Goal: Complete application form

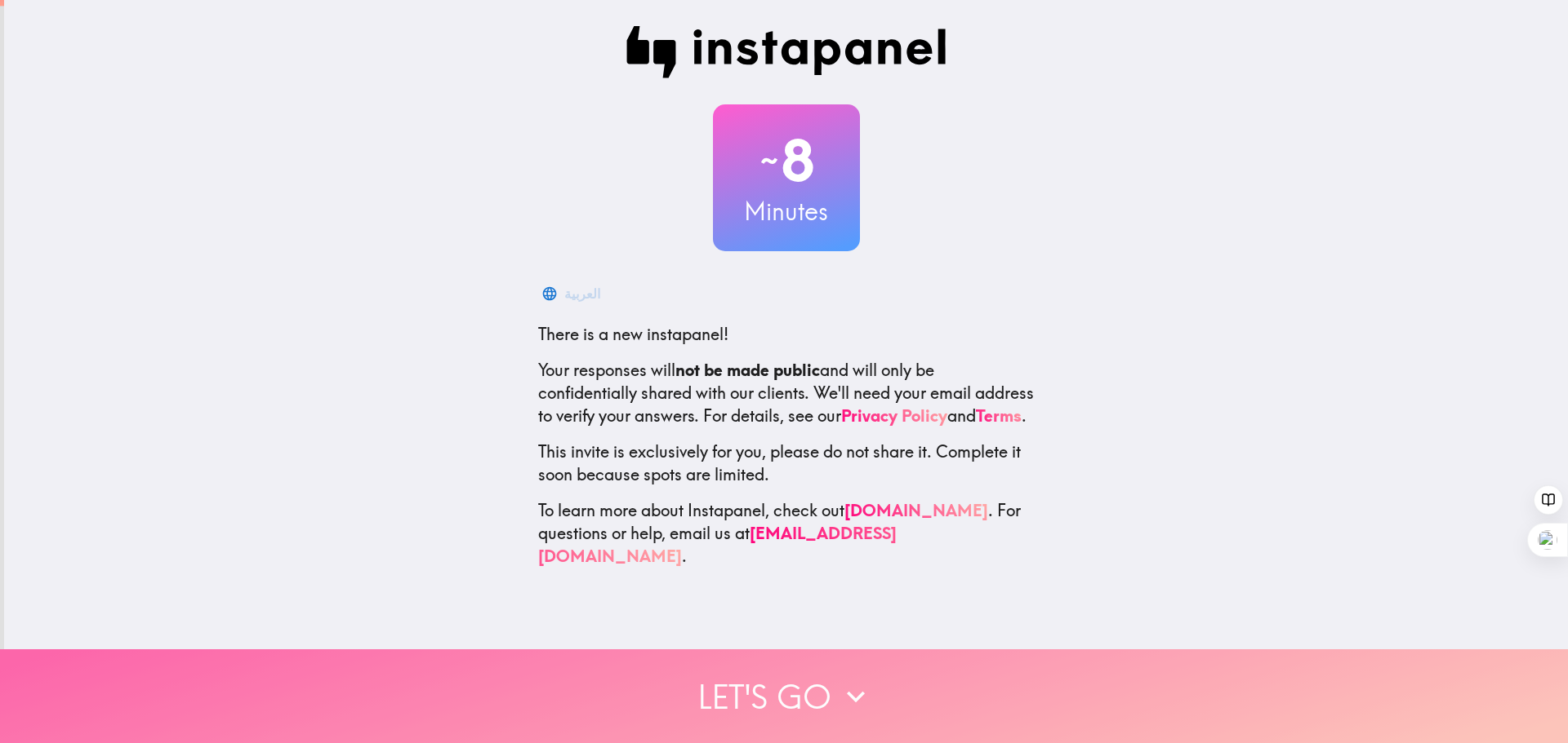
click at [815, 675] on button "Let's go" at bounding box center [784, 696] width 1568 height 94
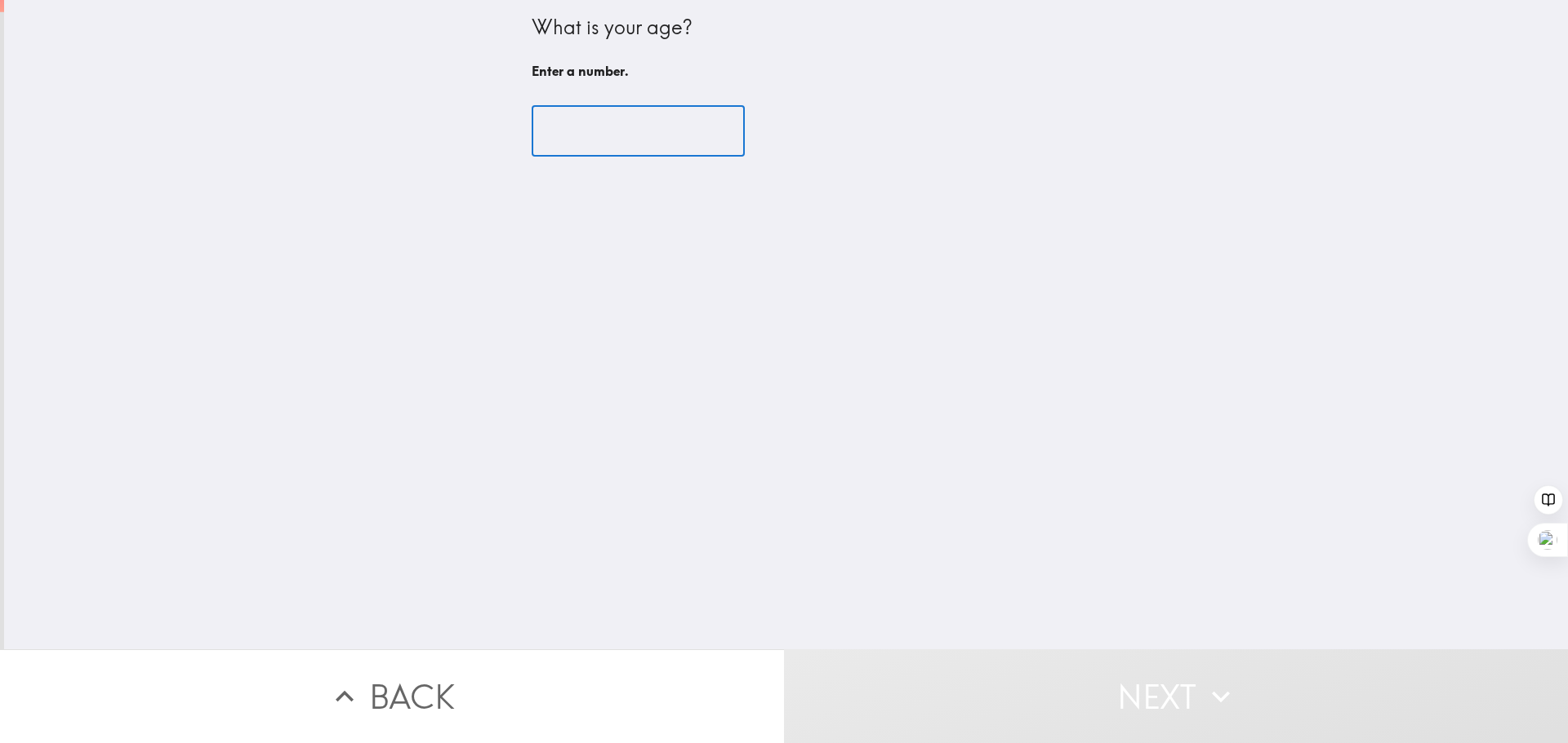
click at [649, 130] on input "number" at bounding box center [638, 131] width 213 height 51
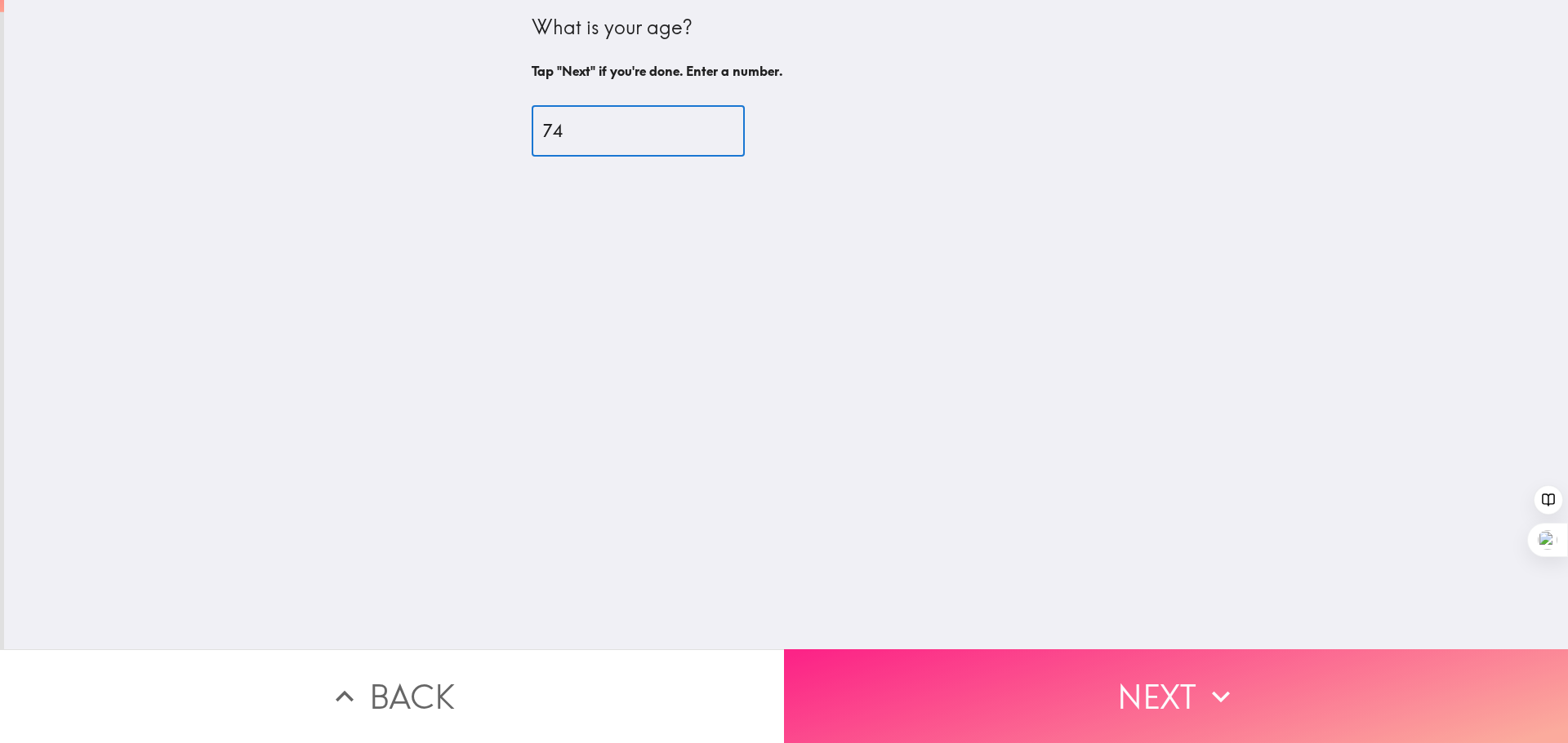
type input "74"
click at [1117, 678] on button "Next" at bounding box center [1176, 696] width 784 height 94
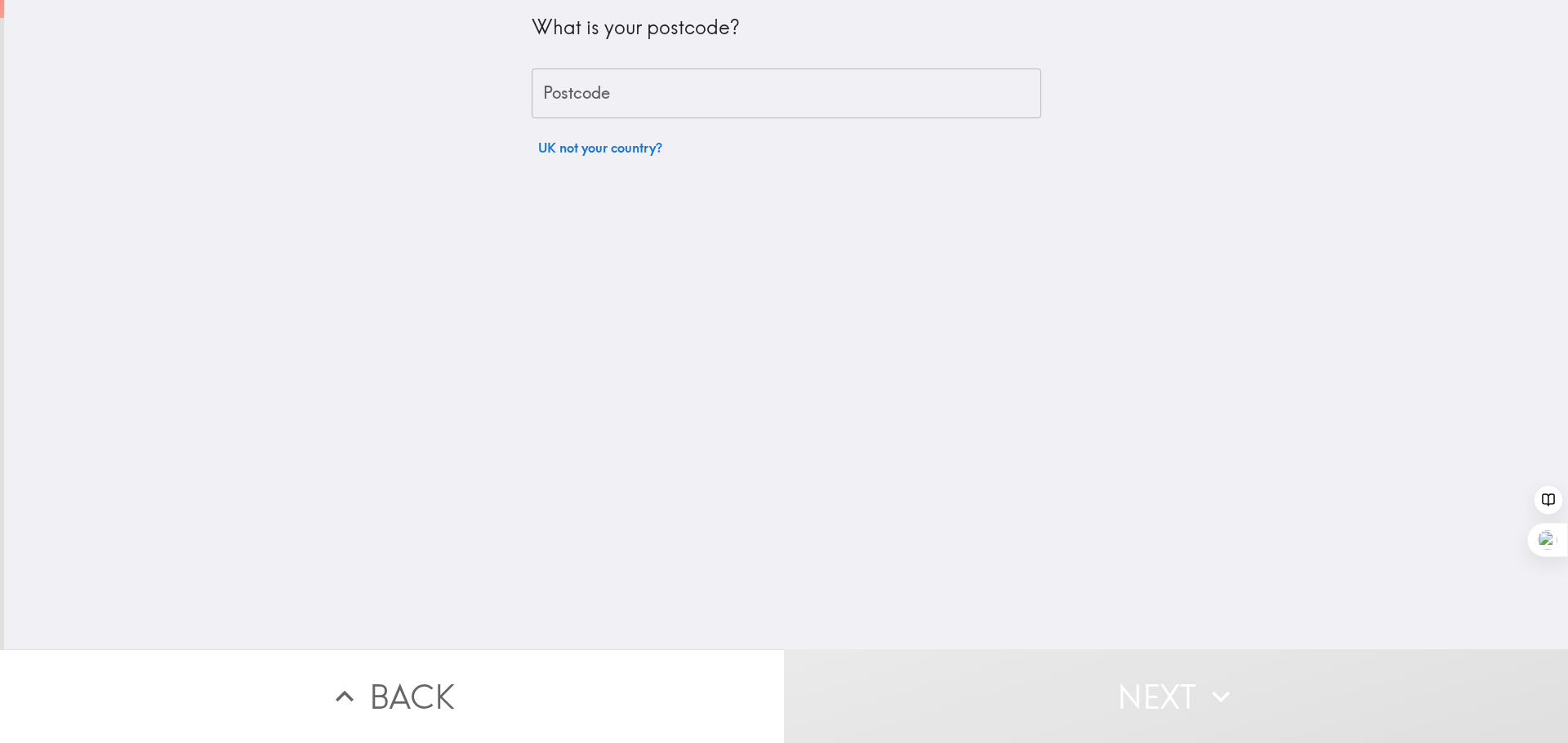
click at [620, 92] on input "Postcode" at bounding box center [787, 93] width 509 height 51
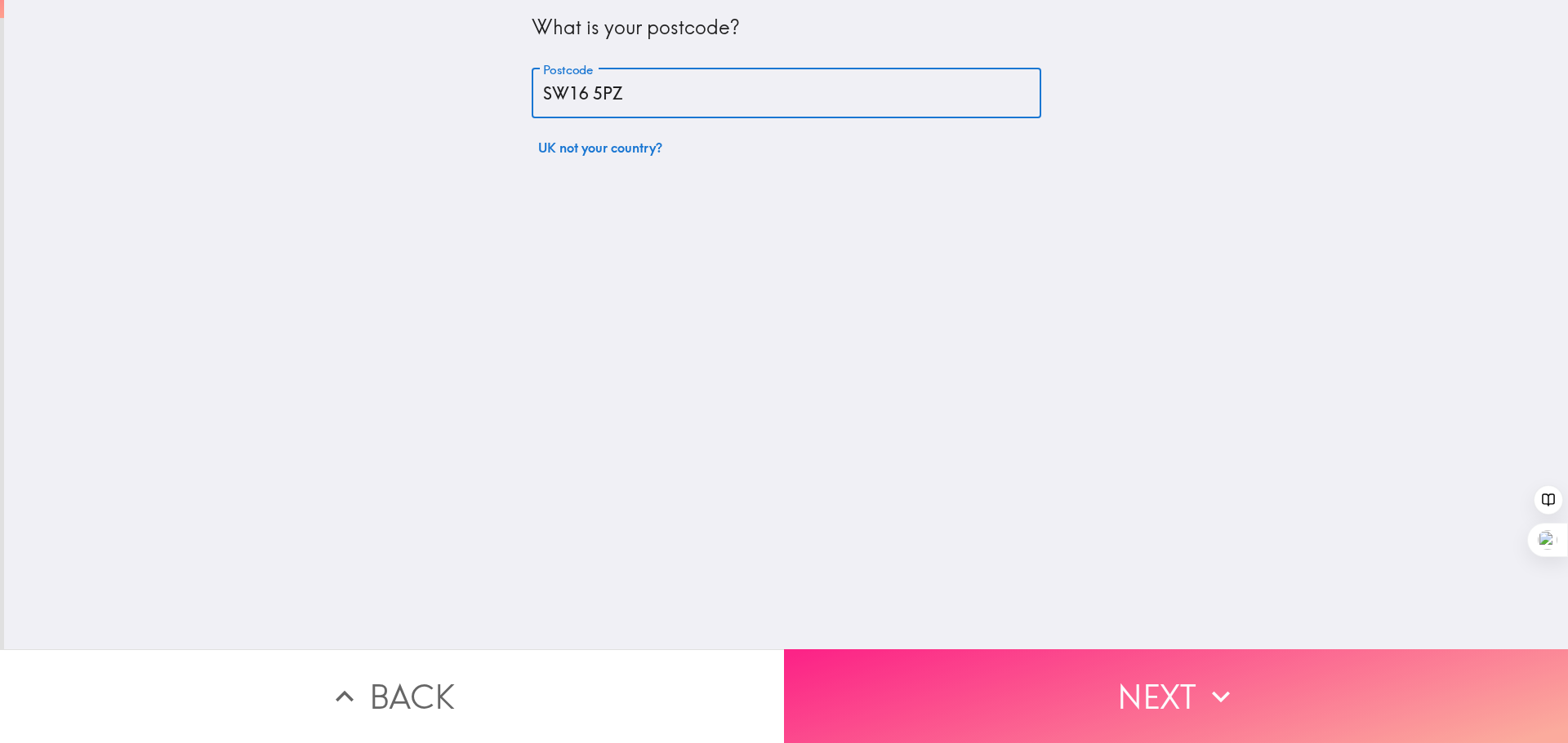
type input "SW16 5PZ"
click at [1144, 683] on button "Next" at bounding box center [1176, 696] width 784 height 94
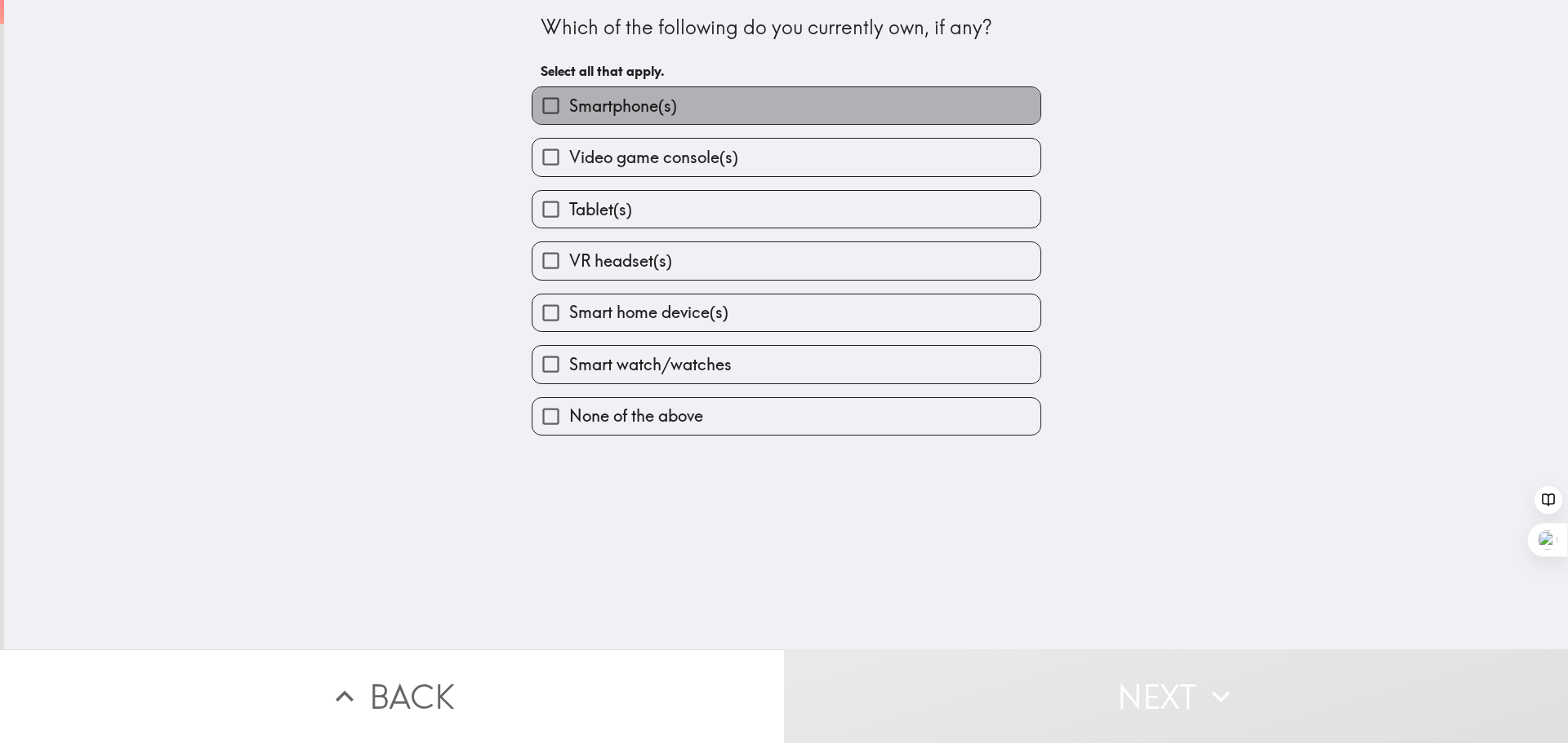
click at [801, 105] on label "Smartphone(s)" at bounding box center [787, 105] width 508 height 37
click at [569, 105] on input "Smartphone(s)" at bounding box center [551, 105] width 37 height 37
checkbox input "true"
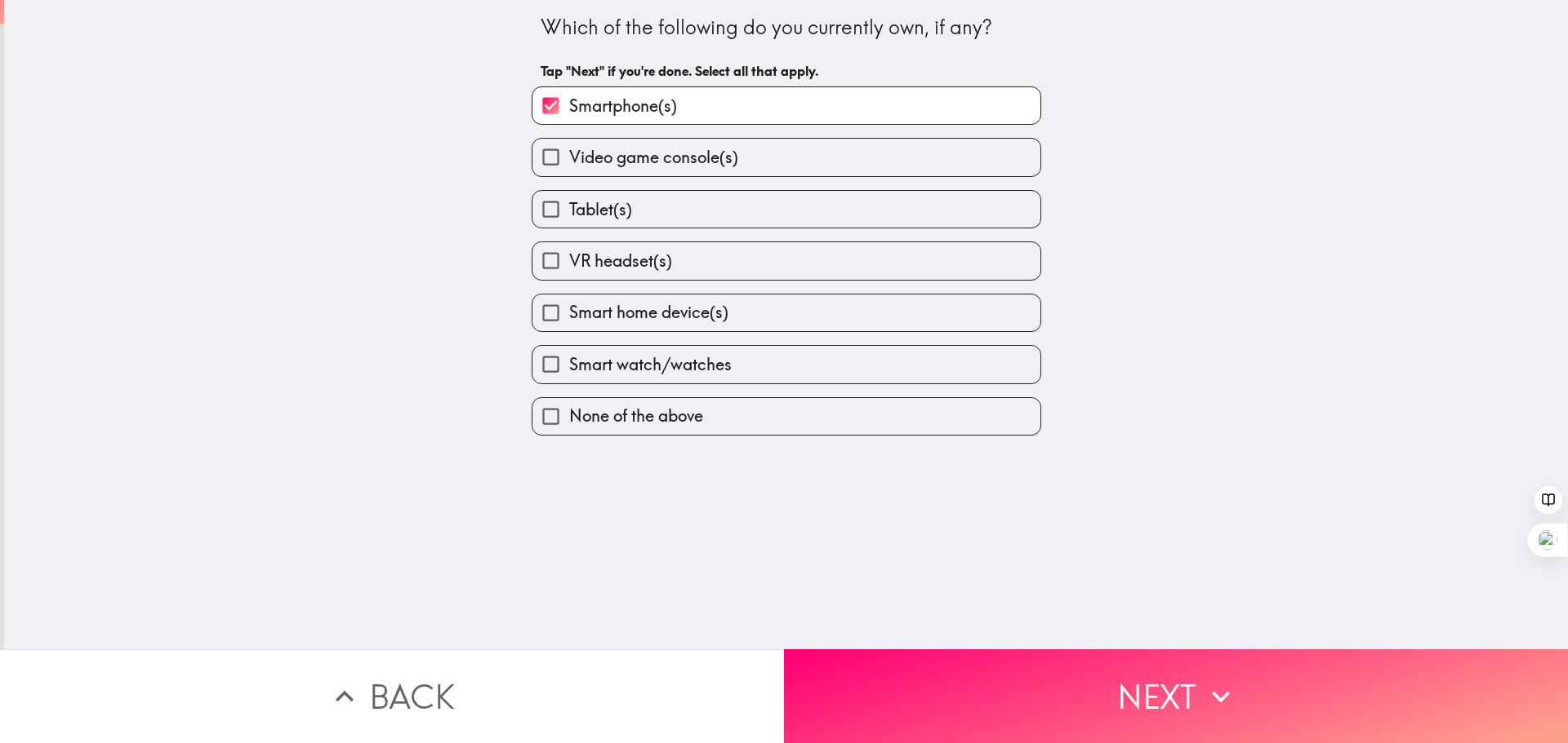
click at [742, 198] on label "Tablet(s)" at bounding box center [787, 209] width 508 height 37
click at [569, 198] on input "Tablet(s)" at bounding box center [551, 209] width 37 height 37
checkbox input "true"
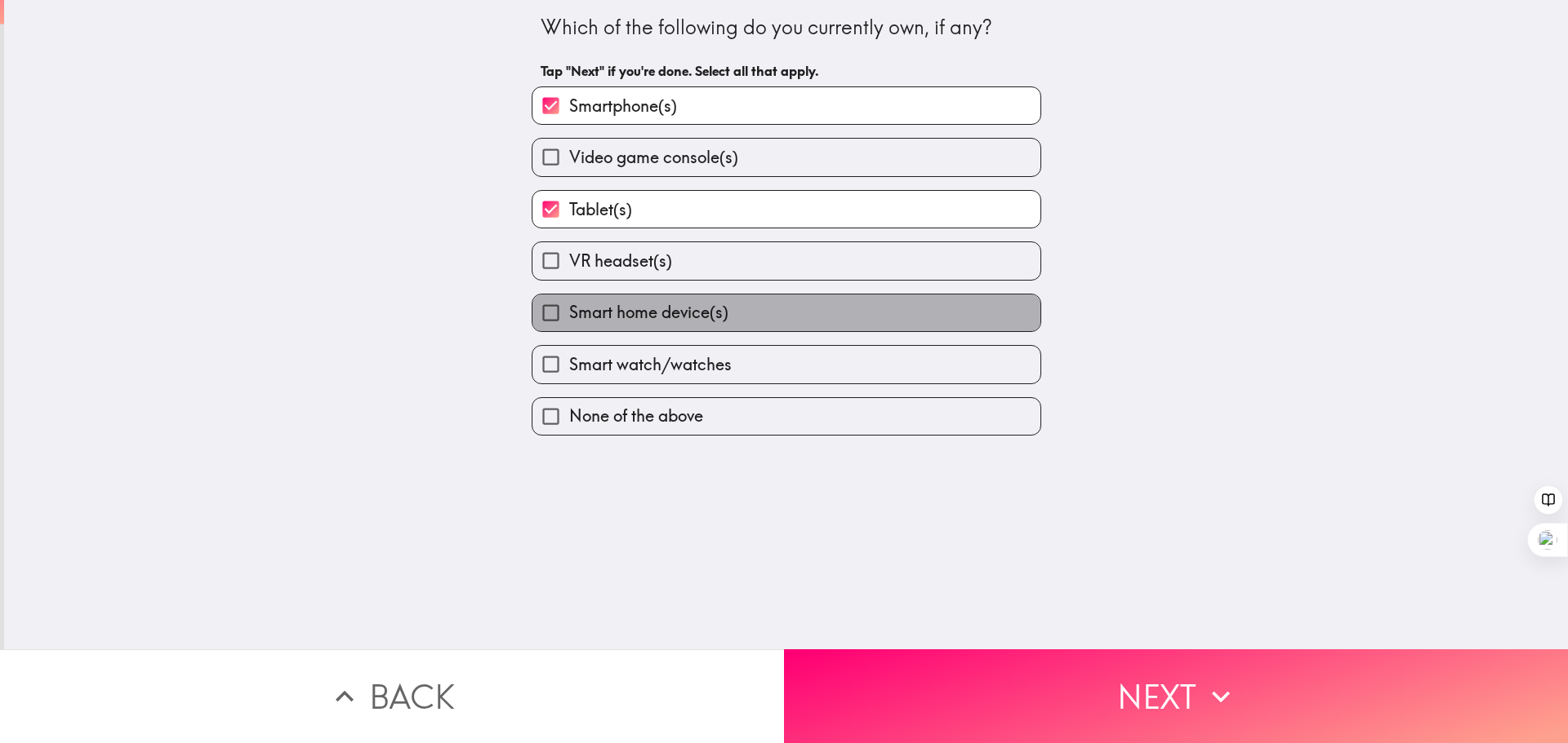
click at [730, 306] on label "Smart home device(s)" at bounding box center [787, 312] width 508 height 37
click at [569, 306] on input "Smart home device(s)" at bounding box center [551, 312] width 37 height 37
checkbox input "true"
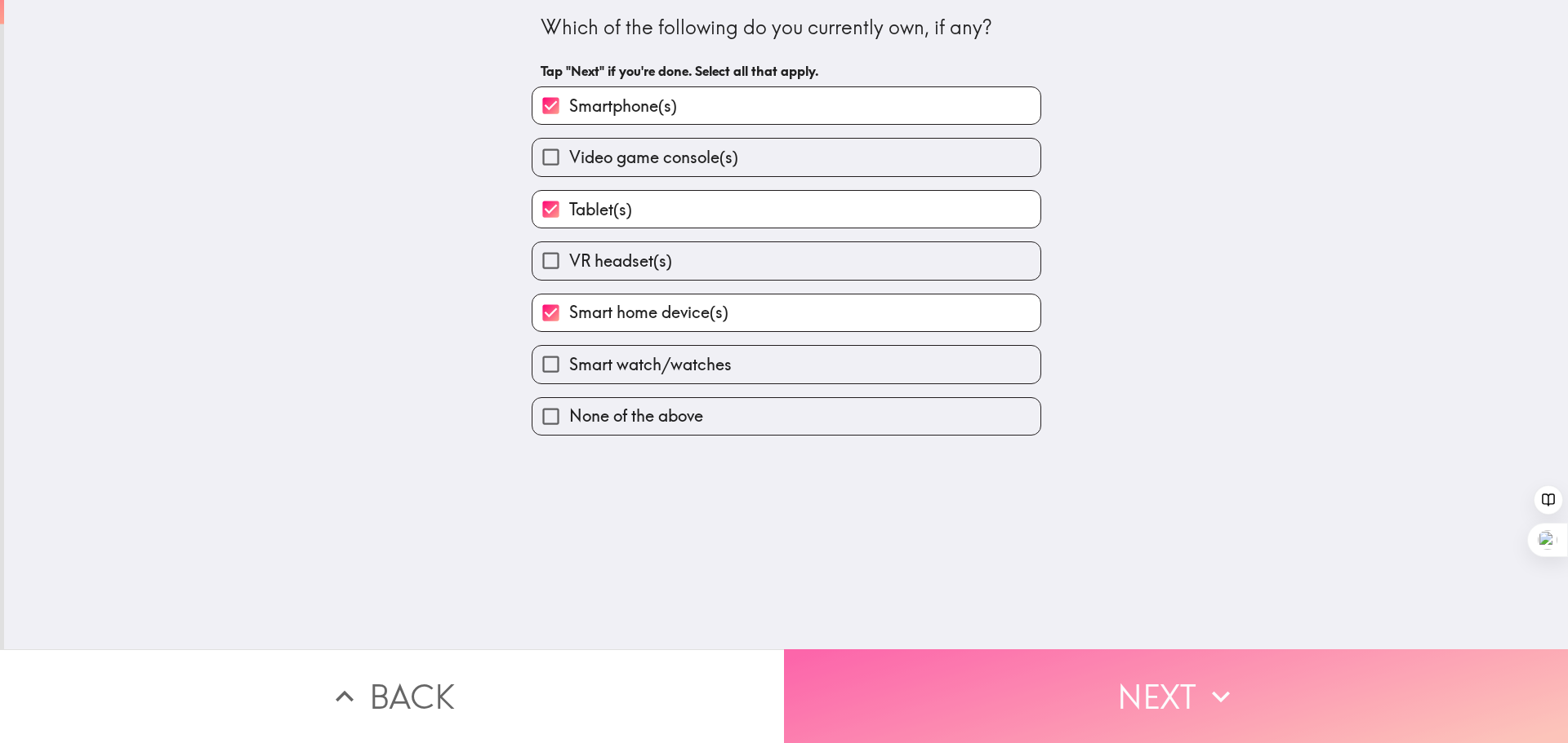
click at [1096, 682] on button "Next" at bounding box center [1176, 696] width 784 height 94
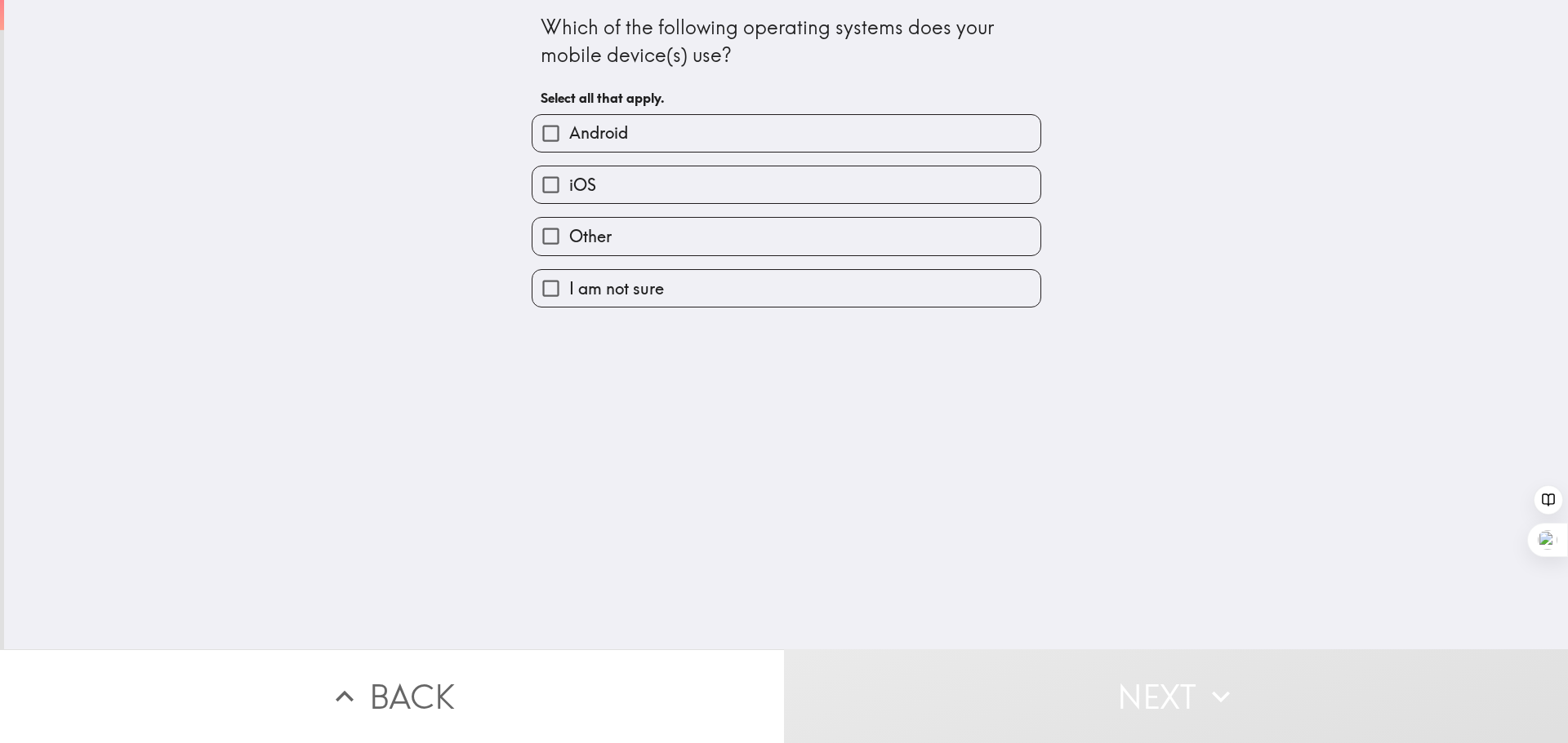
click at [778, 139] on label "Android" at bounding box center [787, 133] width 508 height 37
click at [569, 139] on input "Android" at bounding box center [551, 133] width 37 height 37
checkbox input "true"
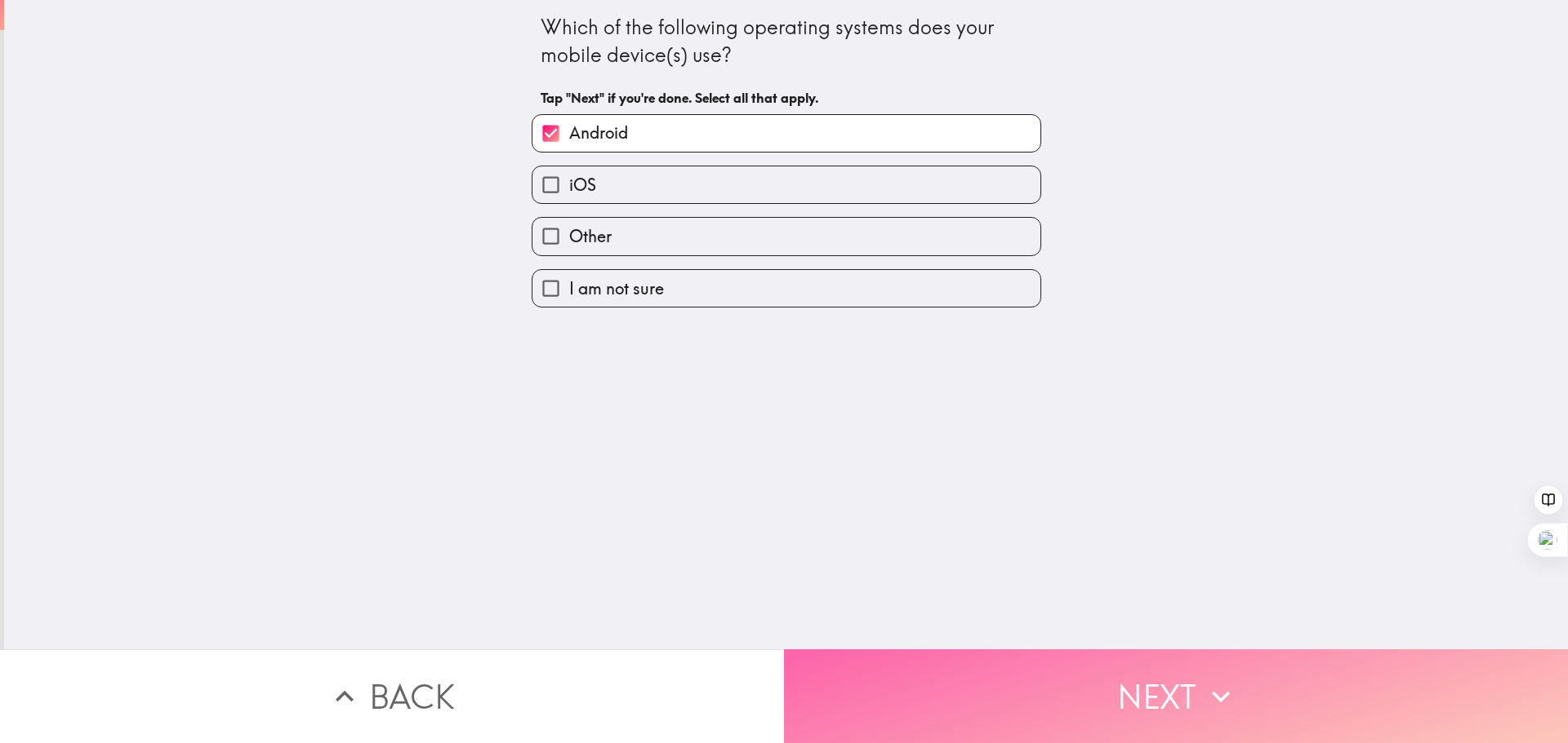
click at [1074, 669] on button "Next" at bounding box center [1176, 696] width 784 height 94
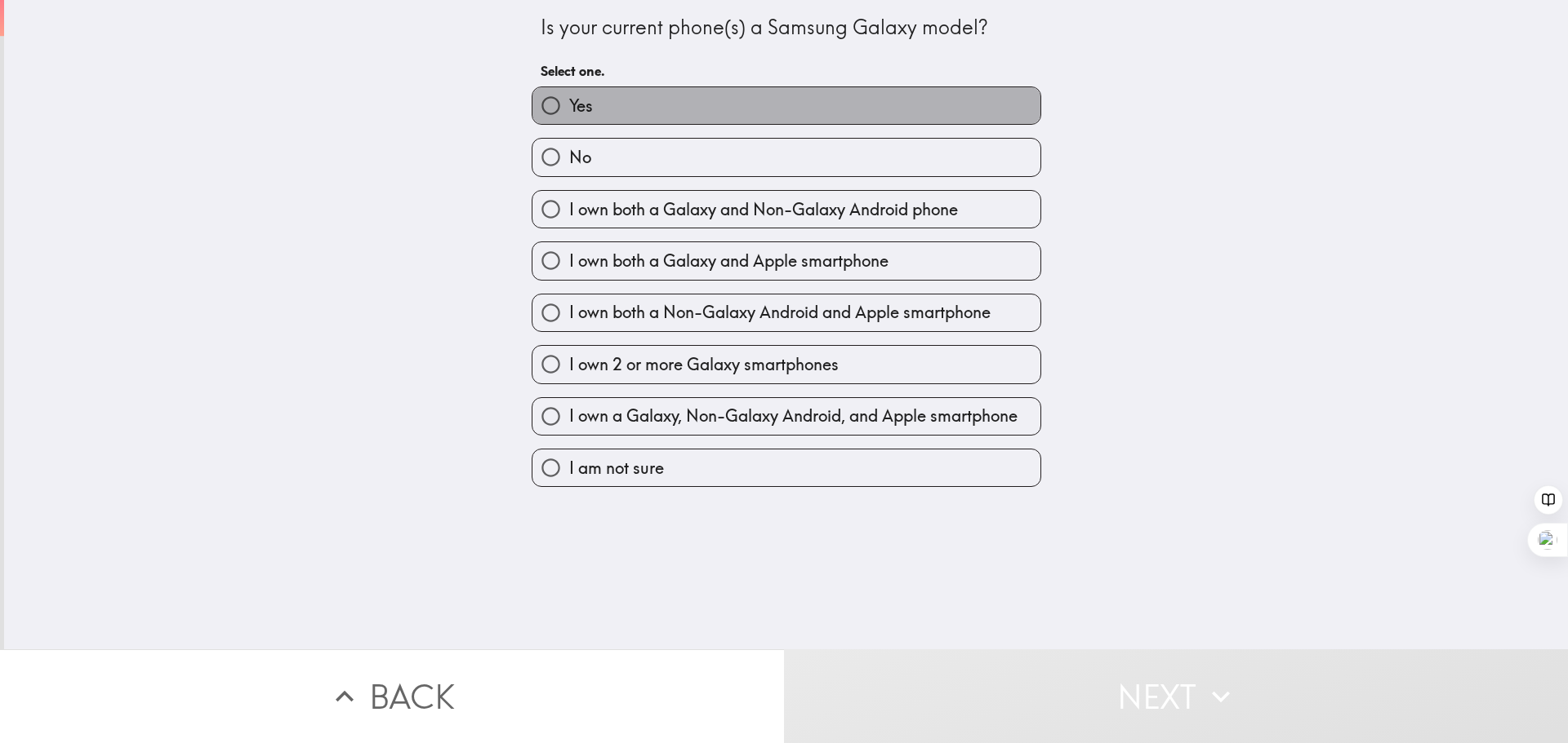
click at [806, 102] on label "Yes" at bounding box center [787, 105] width 508 height 37
click at [569, 102] on input "Yes" at bounding box center [551, 105] width 37 height 37
radio input "true"
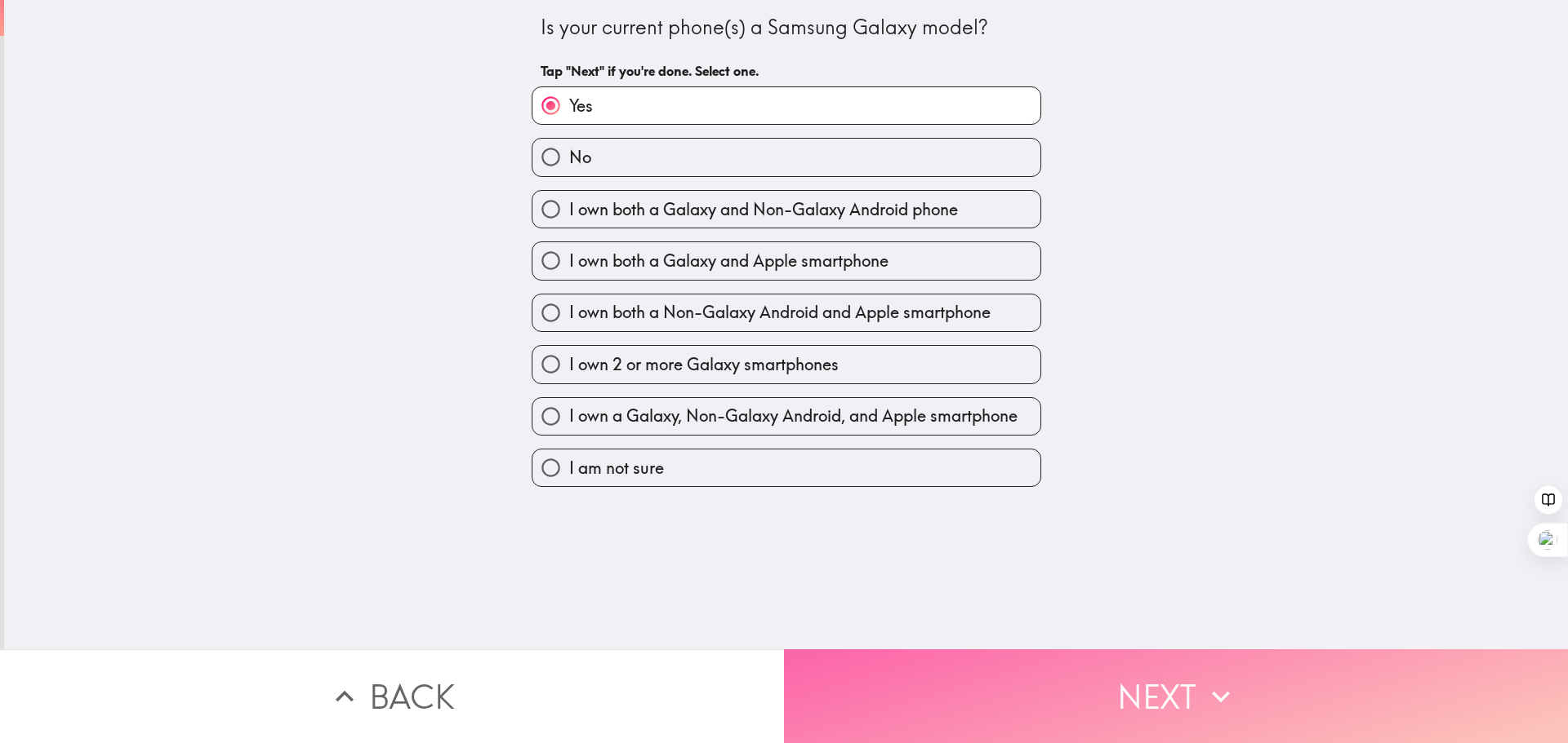
click at [1191, 678] on button "Next" at bounding box center [1176, 696] width 784 height 94
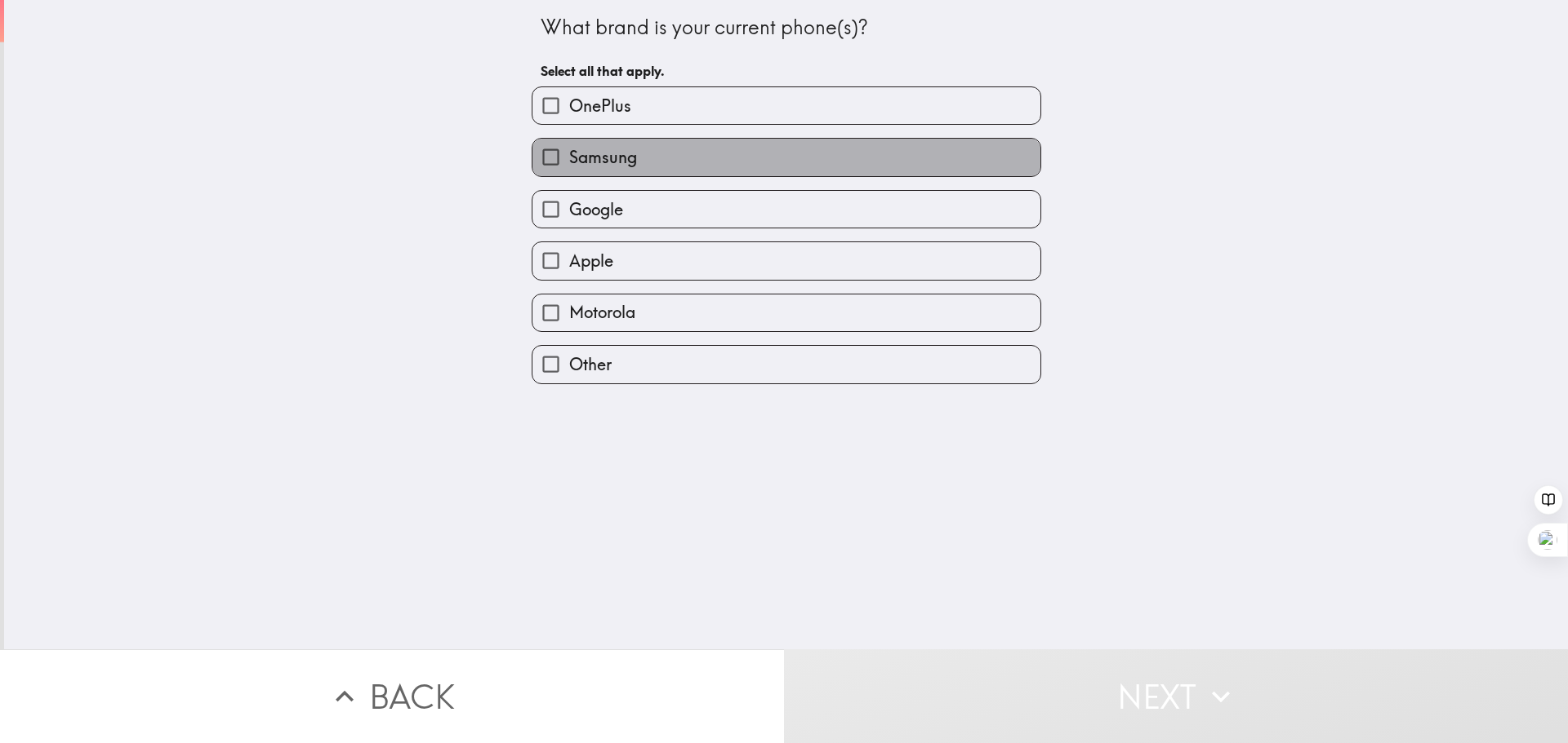
click at [756, 148] on label "Samsung" at bounding box center [787, 157] width 508 height 37
click at [569, 148] on input "Samsung" at bounding box center [551, 157] width 37 height 37
checkbox input "true"
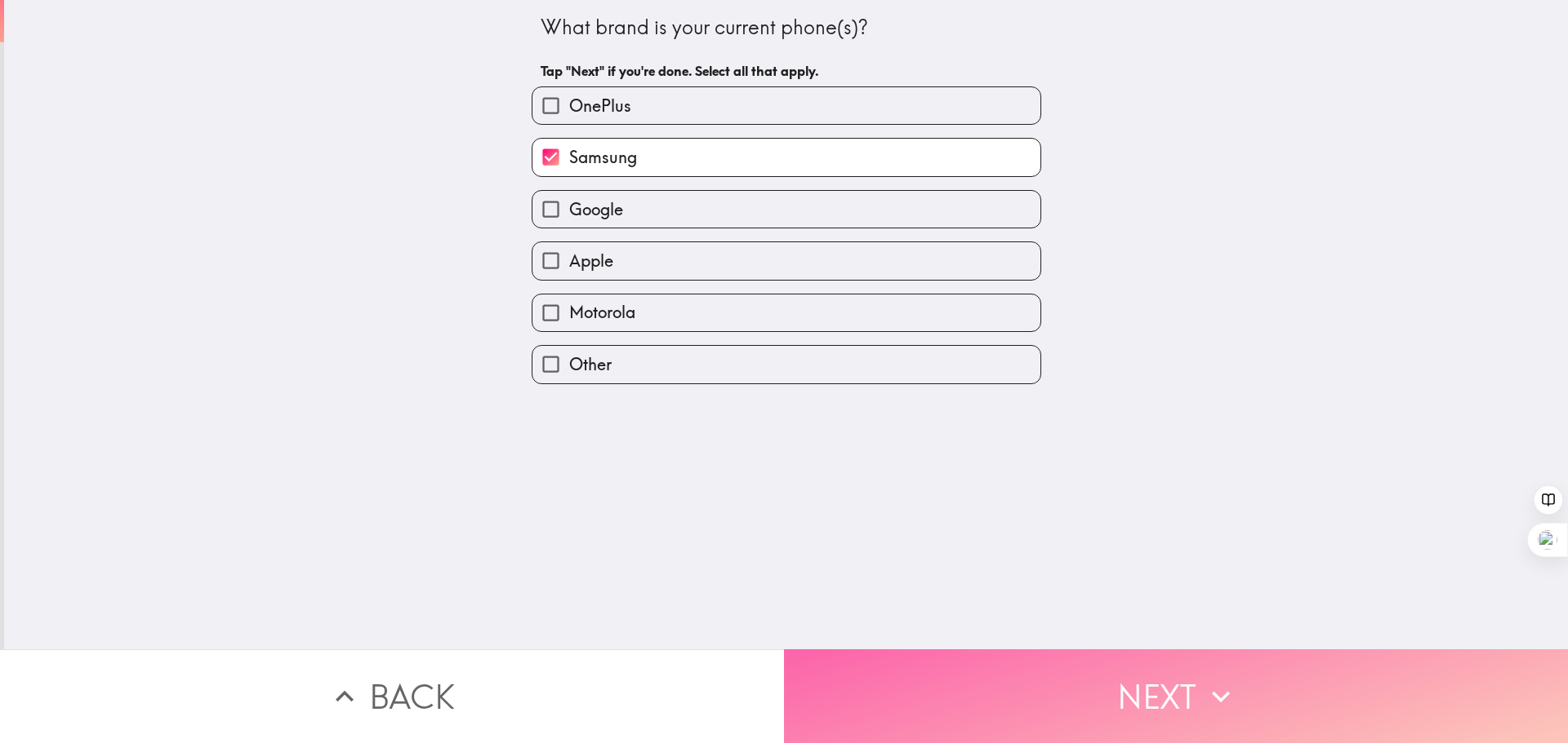
click at [1078, 671] on button "Next" at bounding box center [1176, 696] width 784 height 94
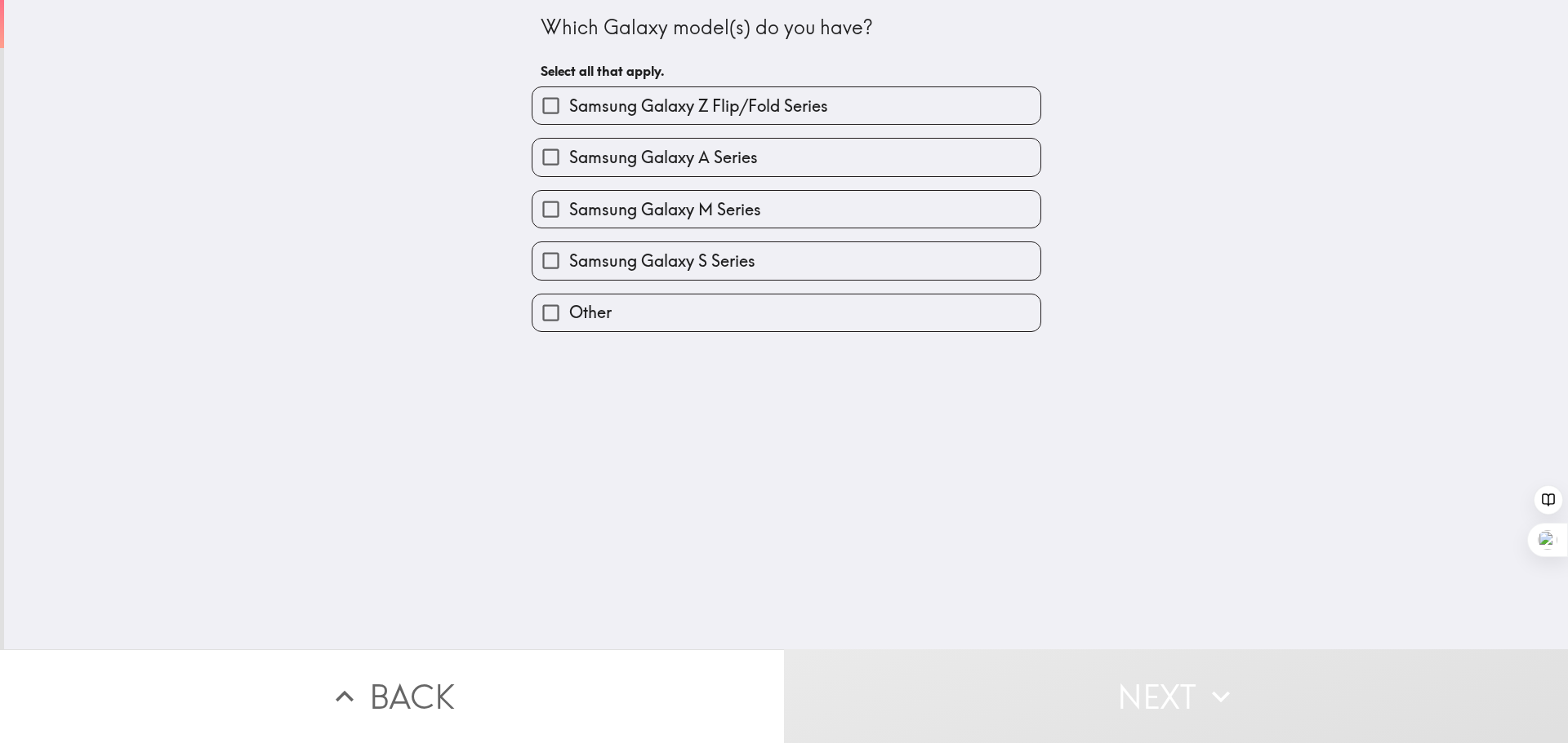
click at [765, 255] on label "Samsung Galaxy S Series" at bounding box center [787, 261] width 508 height 37
click at [569, 255] on input "Samsung Galaxy S Series" at bounding box center [551, 261] width 37 height 37
checkbox input "true"
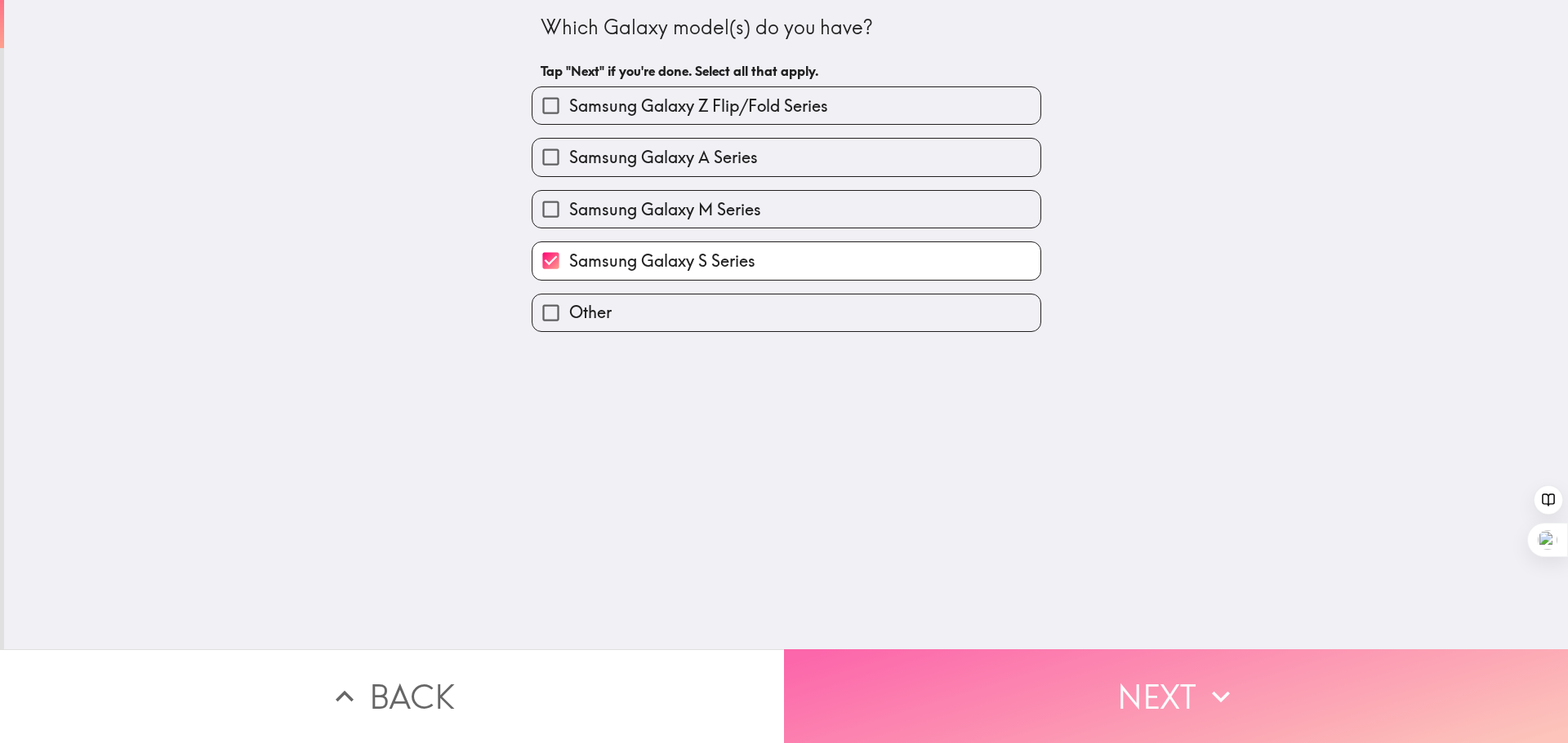
click at [1048, 672] on button "Next" at bounding box center [1176, 696] width 784 height 94
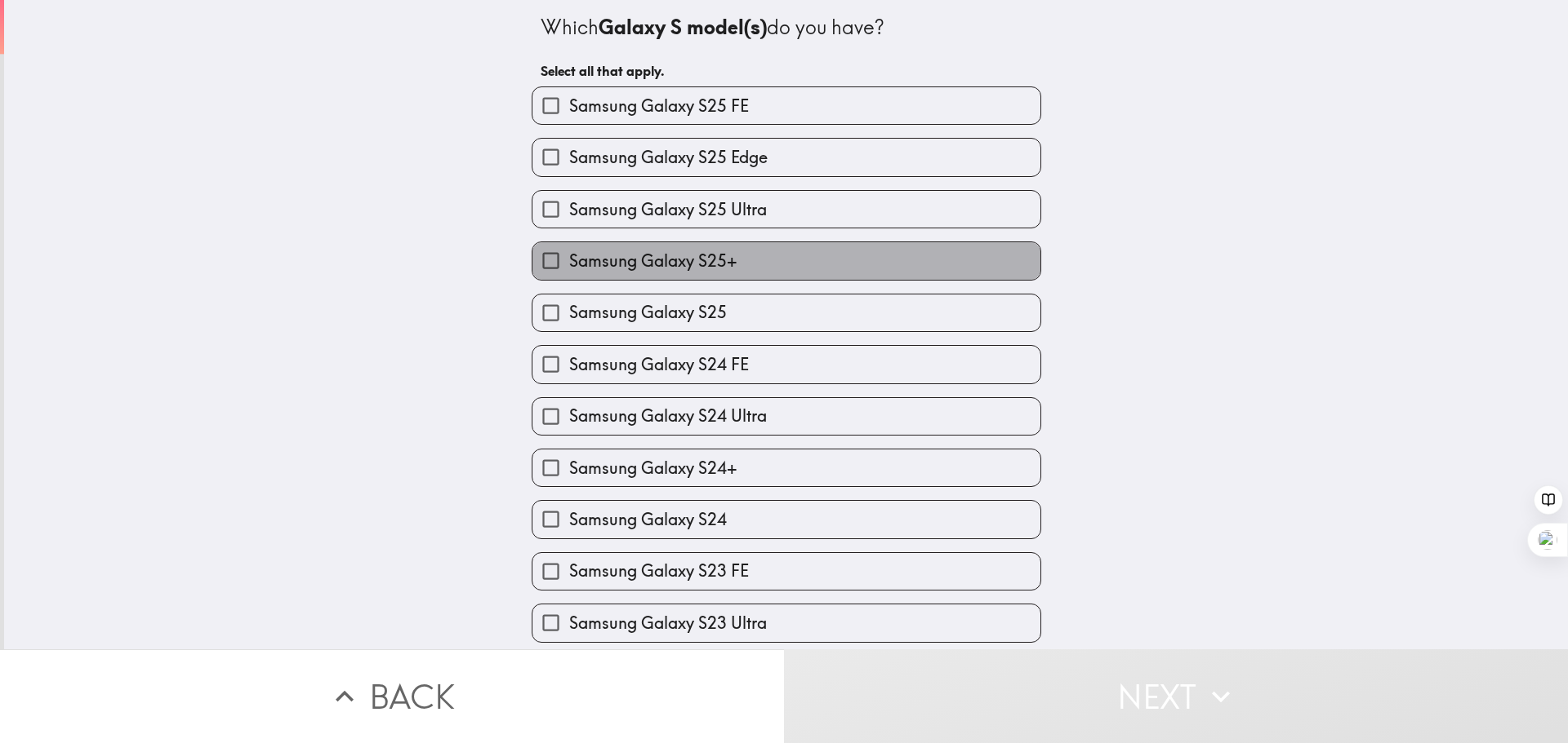
click at [749, 254] on label "Samsung Galaxy S25+" at bounding box center [787, 261] width 508 height 37
click at [569, 254] on input "Samsung Galaxy S25+" at bounding box center [551, 261] width 37 height 37
checkbox input "true"
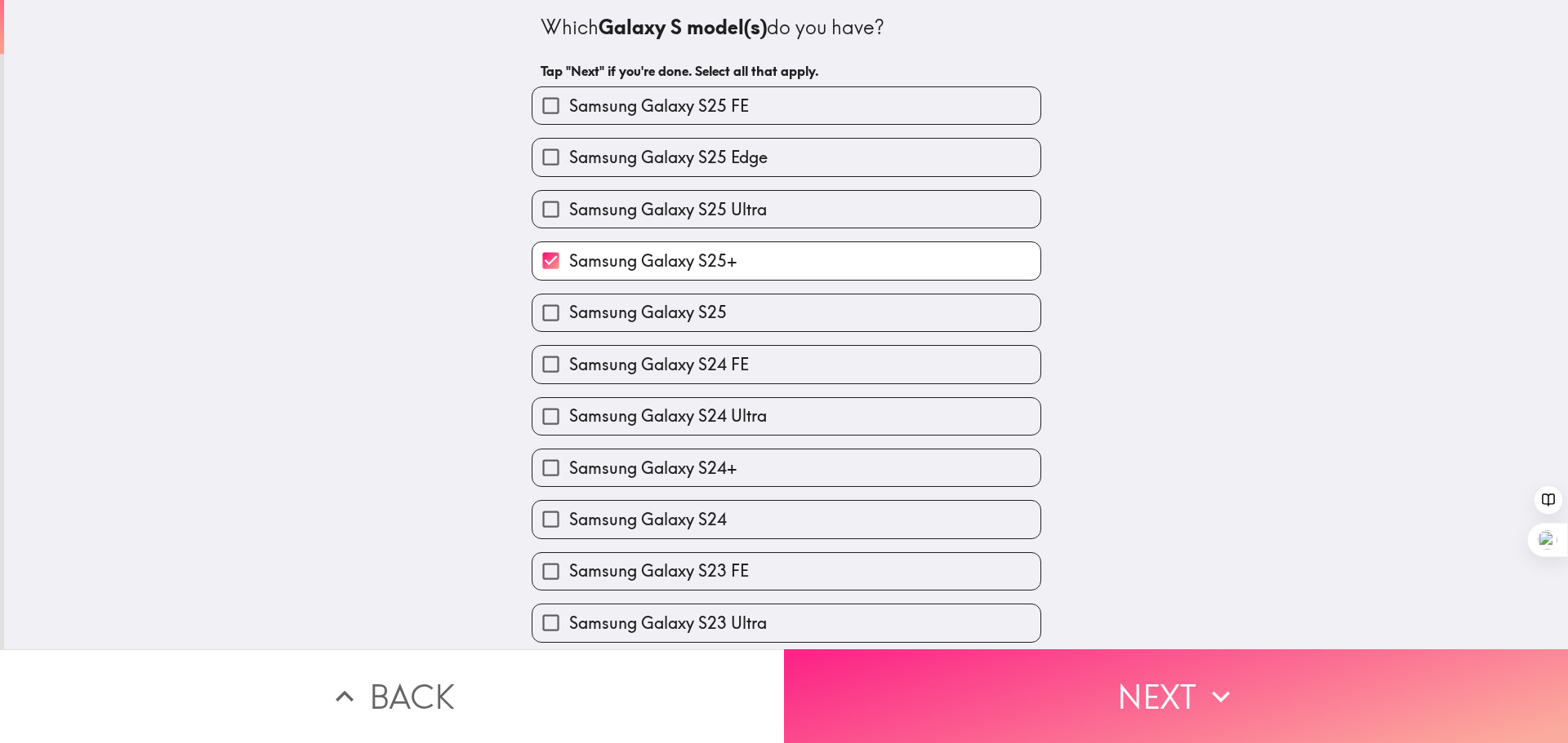
click at [1009, 680] on button "Next" at bounding box center [1176, 696] width 784 height 94
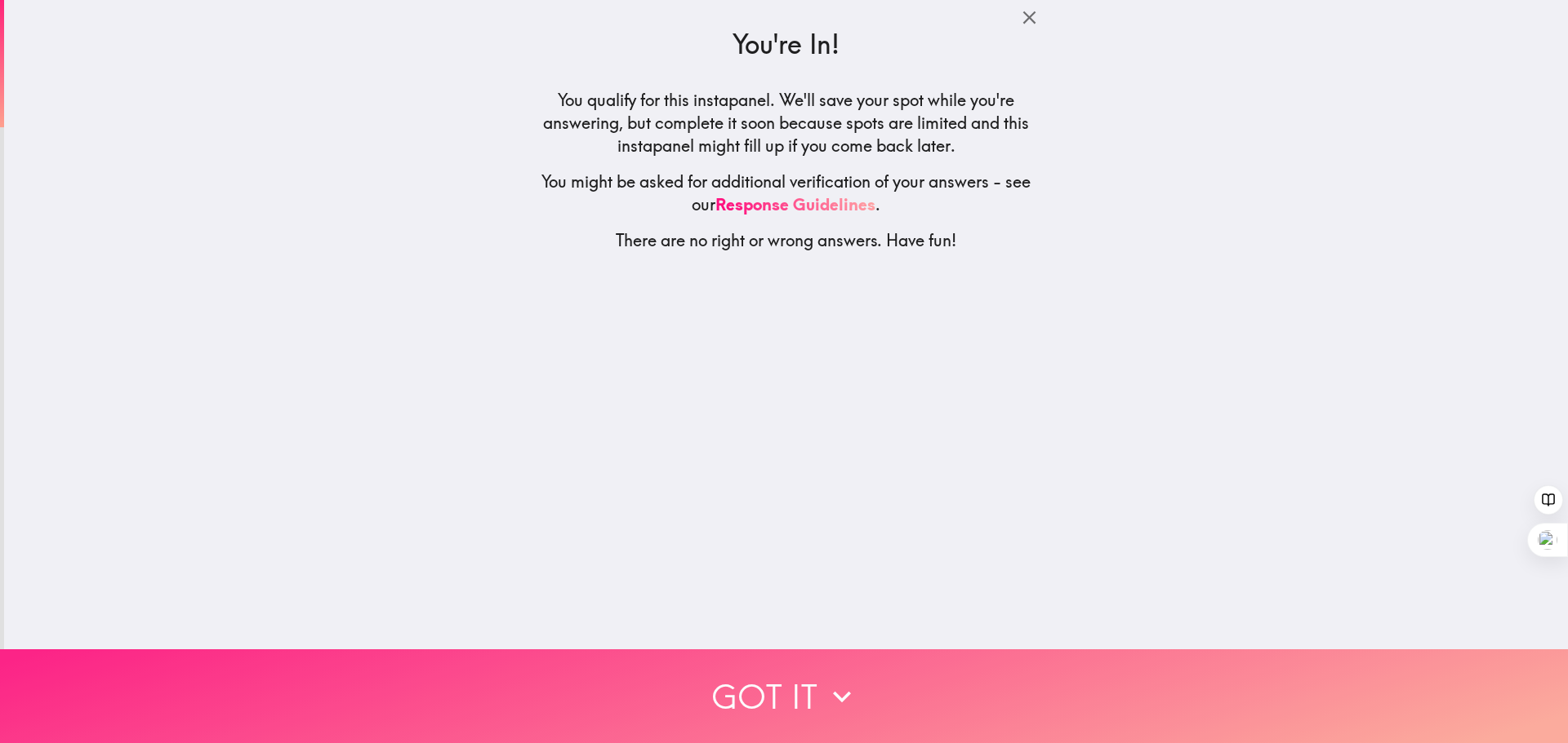
click at [843, 679] on icon "button" at bounding box center [842, 697] width 36 height 36
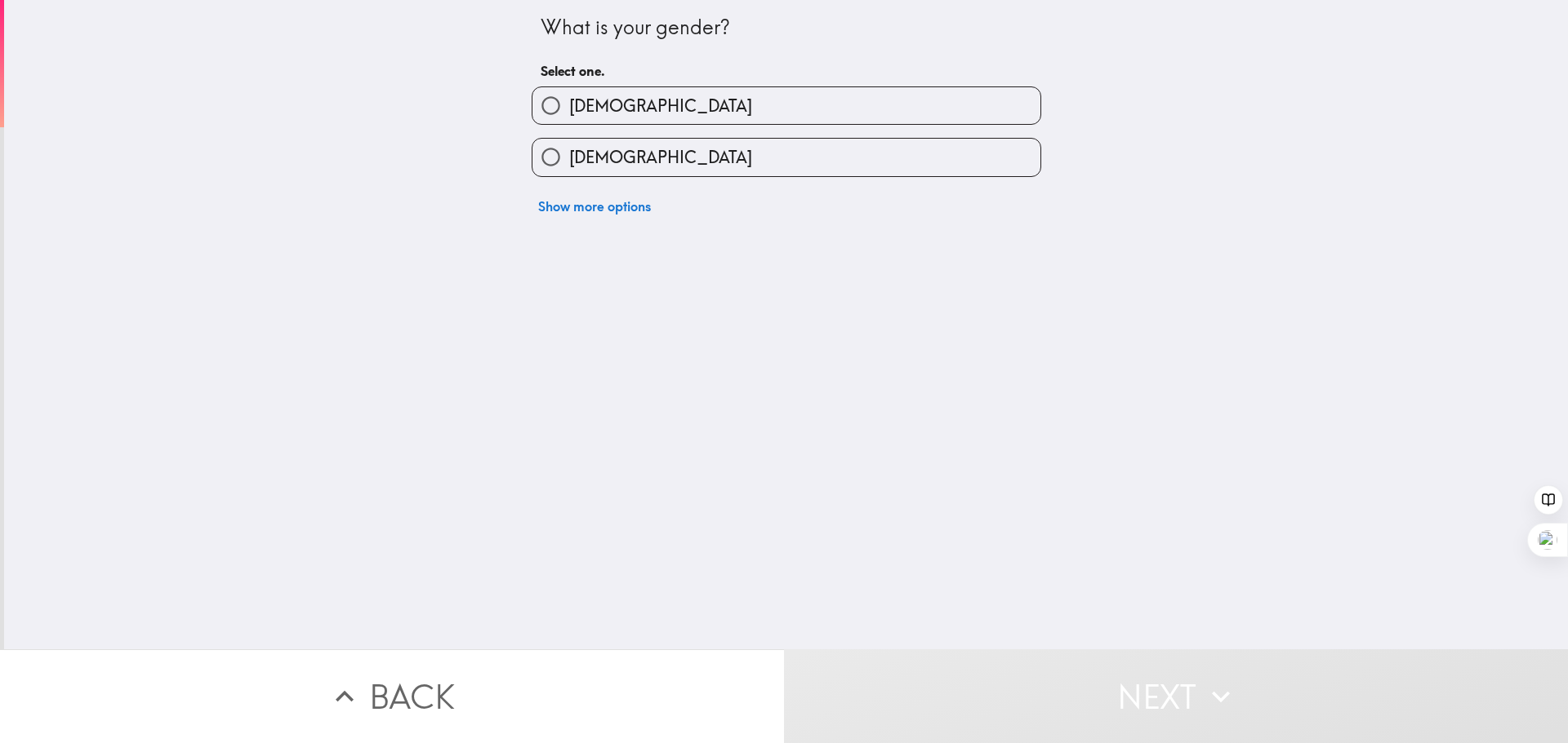
click at [734, 104] on label "[DEMOGRAPHIC_DATA]" at bounding box center [787, 105] width 508 height 37
click at [569, 104] on input "[DEMOGRAPHIC_DATA]" at bounding box center [551, 105] width 37 height 37
radio input "true"
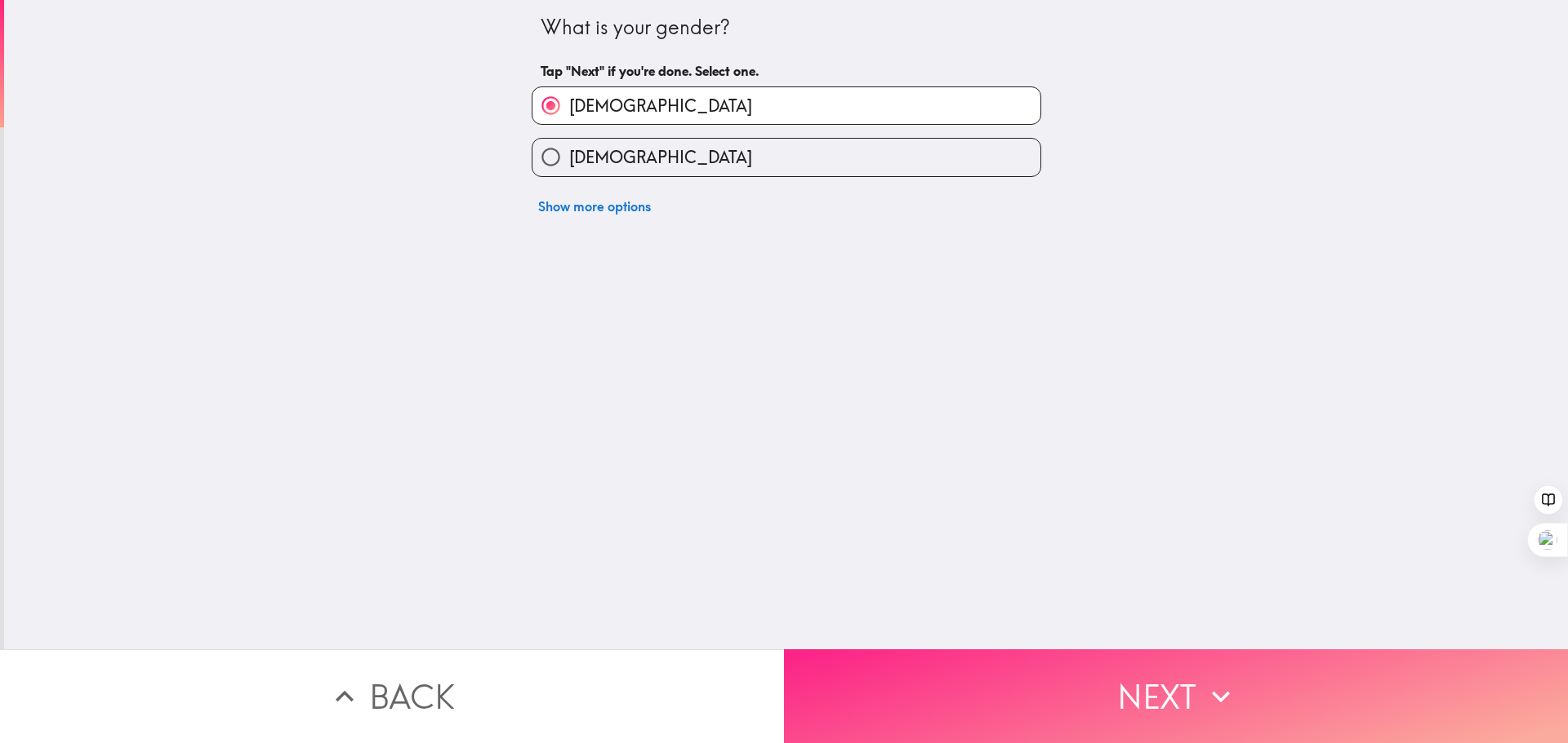
click at [971, 661] on button "Next" at bounding box center [1176, 696] width 784 height 94
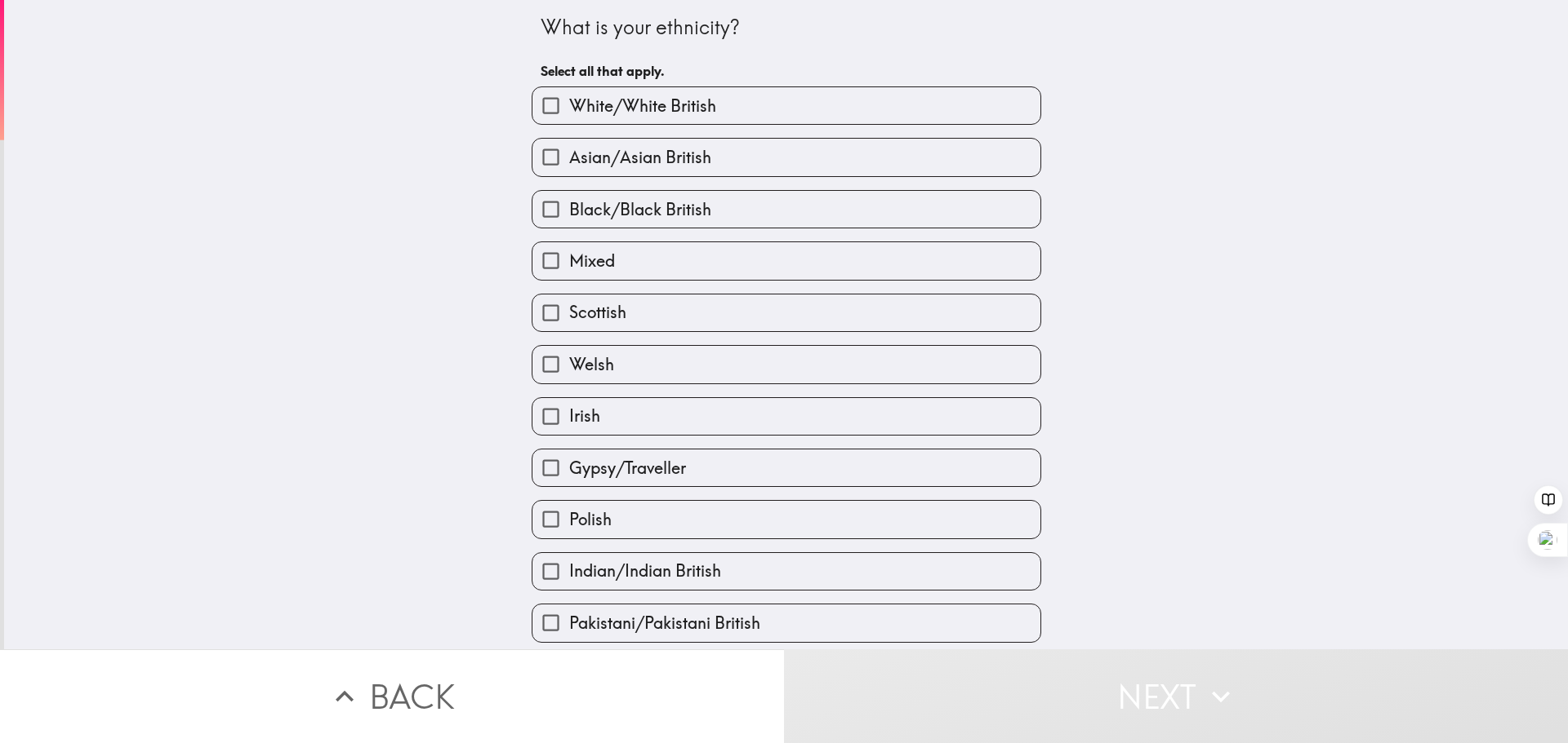
click at [699, 213] on label "Black/Black British" at bounding box center [787, 209] width 508 height 37
click at [569, 213] on input "Black/Black British" at bounding box center [551, 209] width 37 height 37
checkbox input "true"
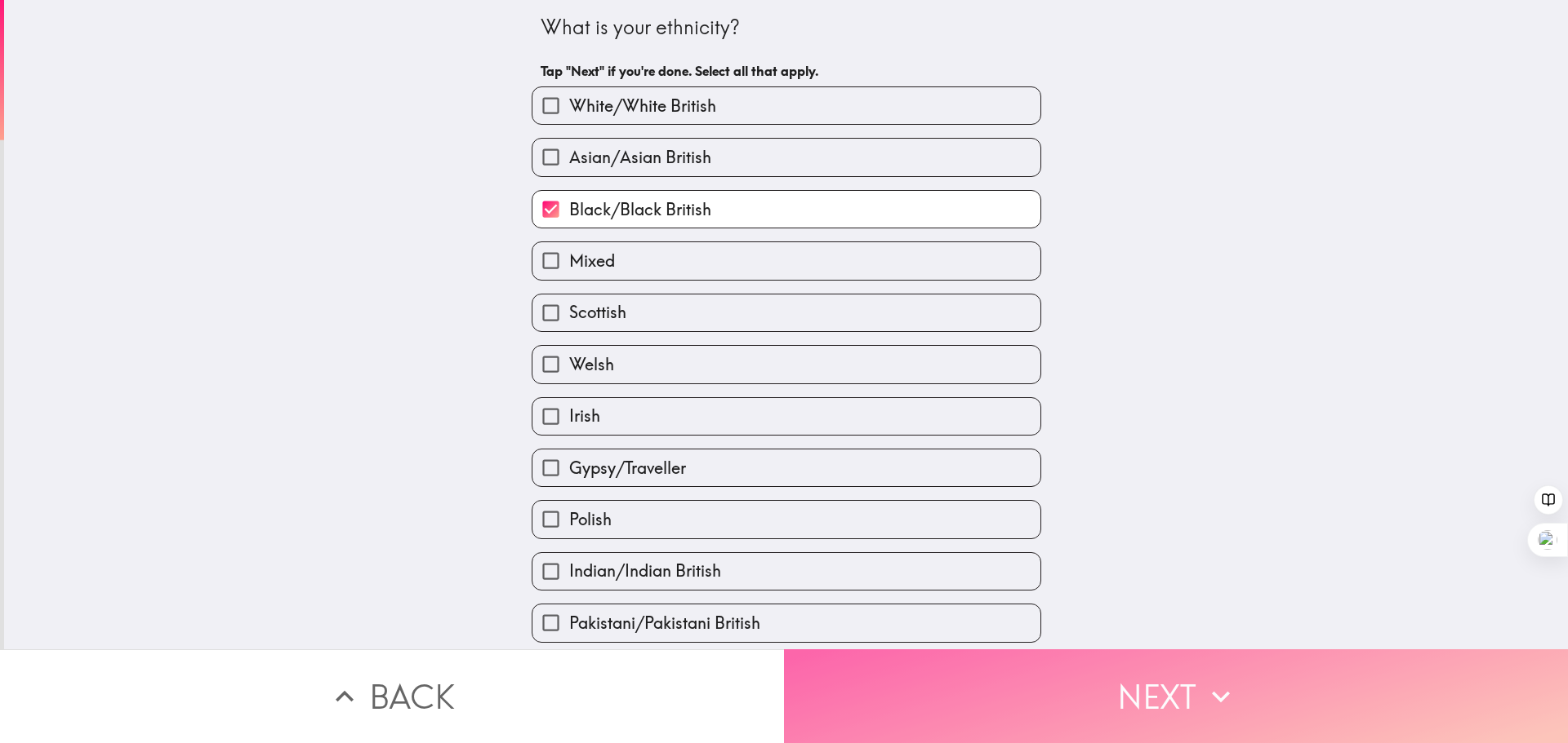
click at [950, 669] on button "Next" at bounding box center [1176, 696] width 784 height 94
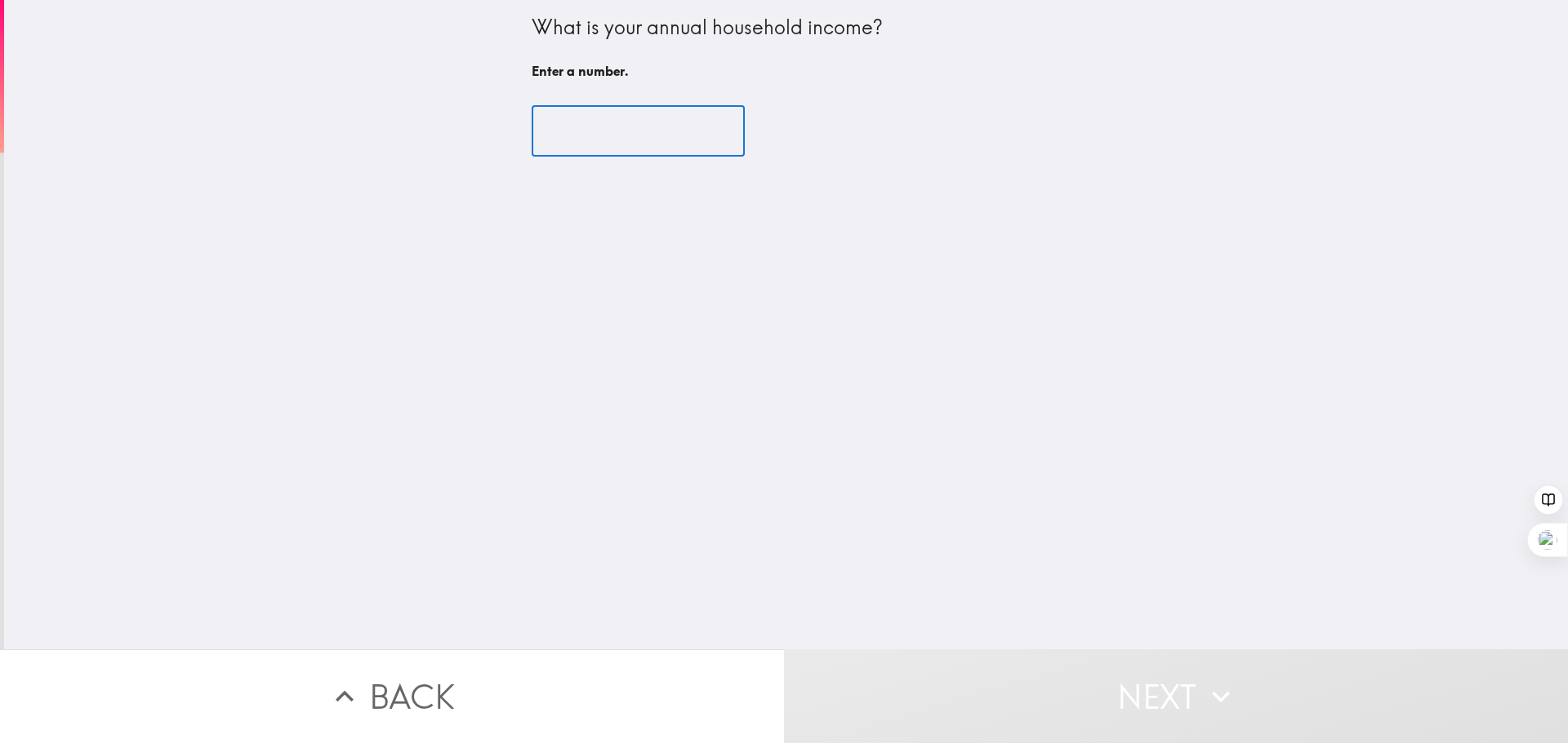
click at [660, 122] on input "number" at bounding box center [638, 131] width 213 height 51
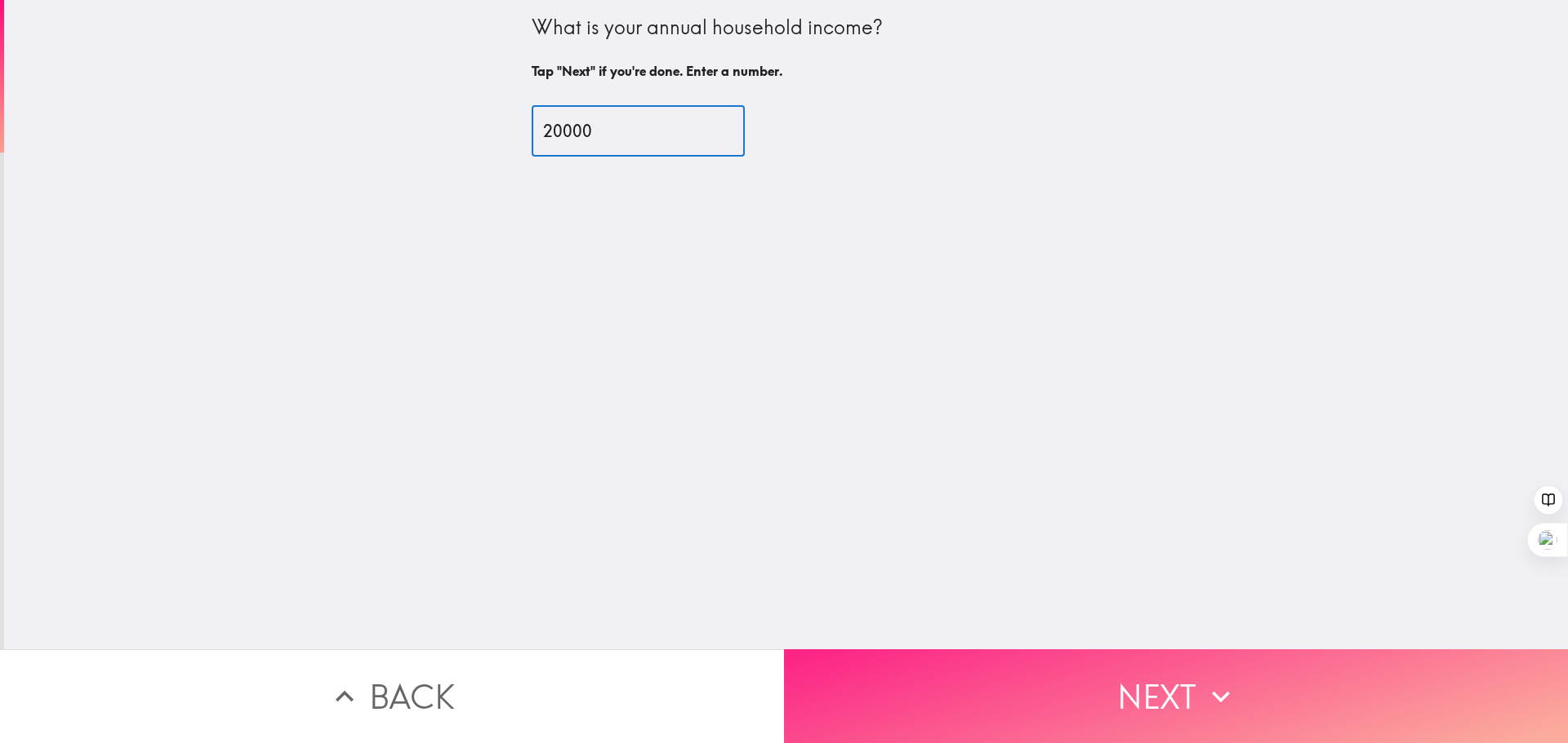
type input "20000"
click at [1063, 669] on button "Next" at bounding box center [1176, 696] width 784 height 94
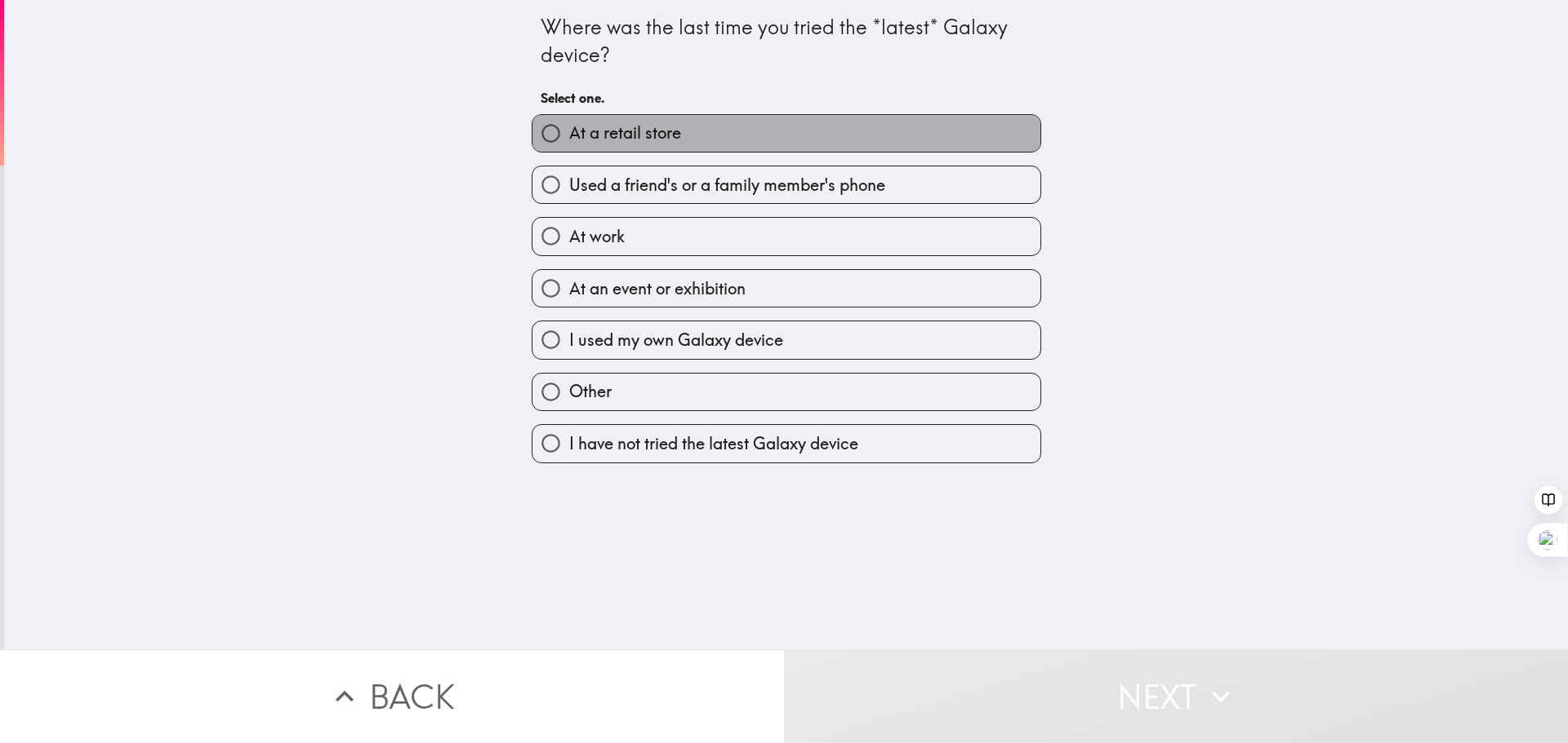
click at [689, 128] on label "At a retail store" at bounding box center [787, 133] width 508 height 37
click at [569, 128] on input "At a retail store" at bounding box center [551, 133] width 37 height 37
radio input "true"
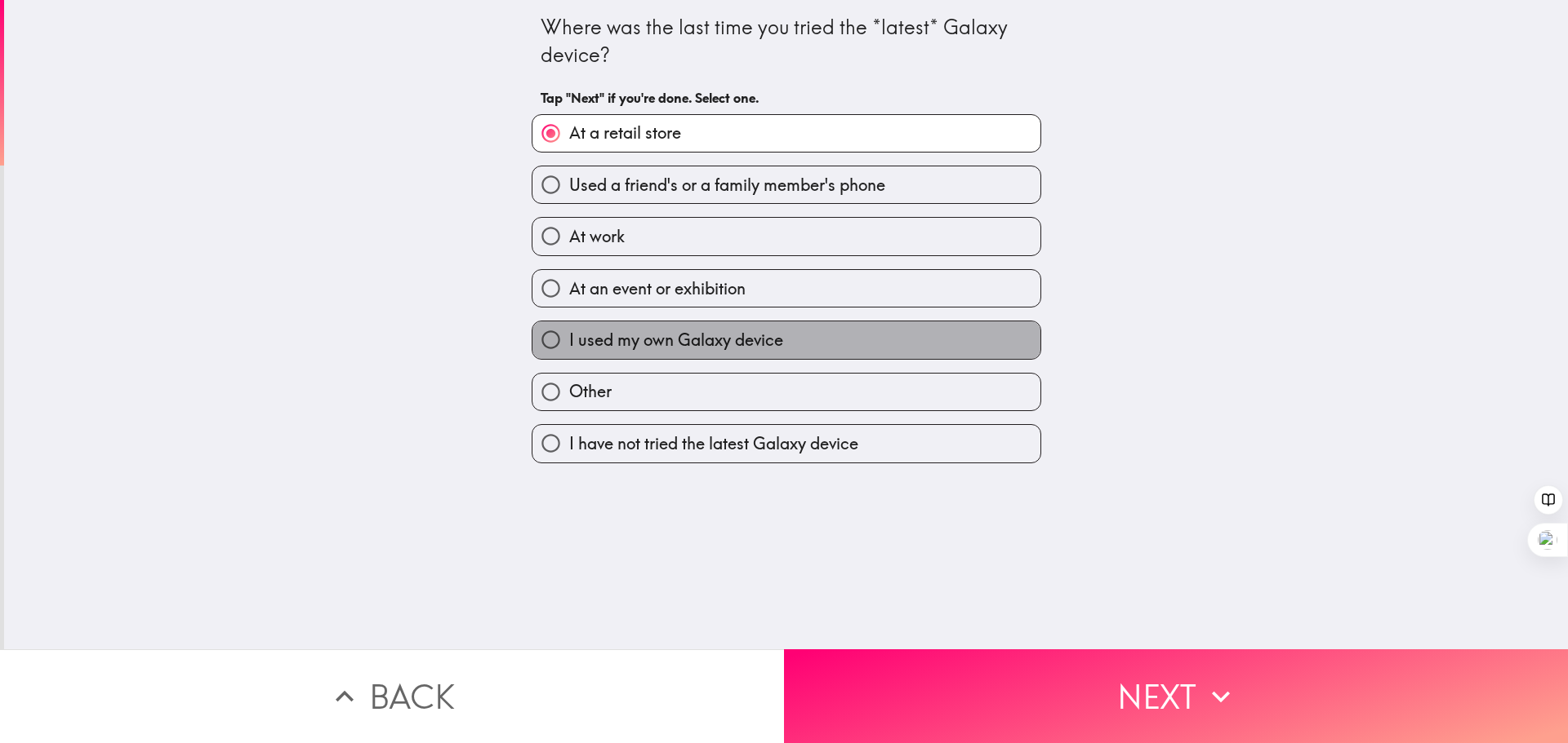
click at [701, 331] on span "I used my own Galaxy device" at bounding box center [676, 340] width 214 height 22
click at [569, 331] on input "I used my own Galaxy device" at bounding box center [551, 340] width 37 height 37
radio input "true"
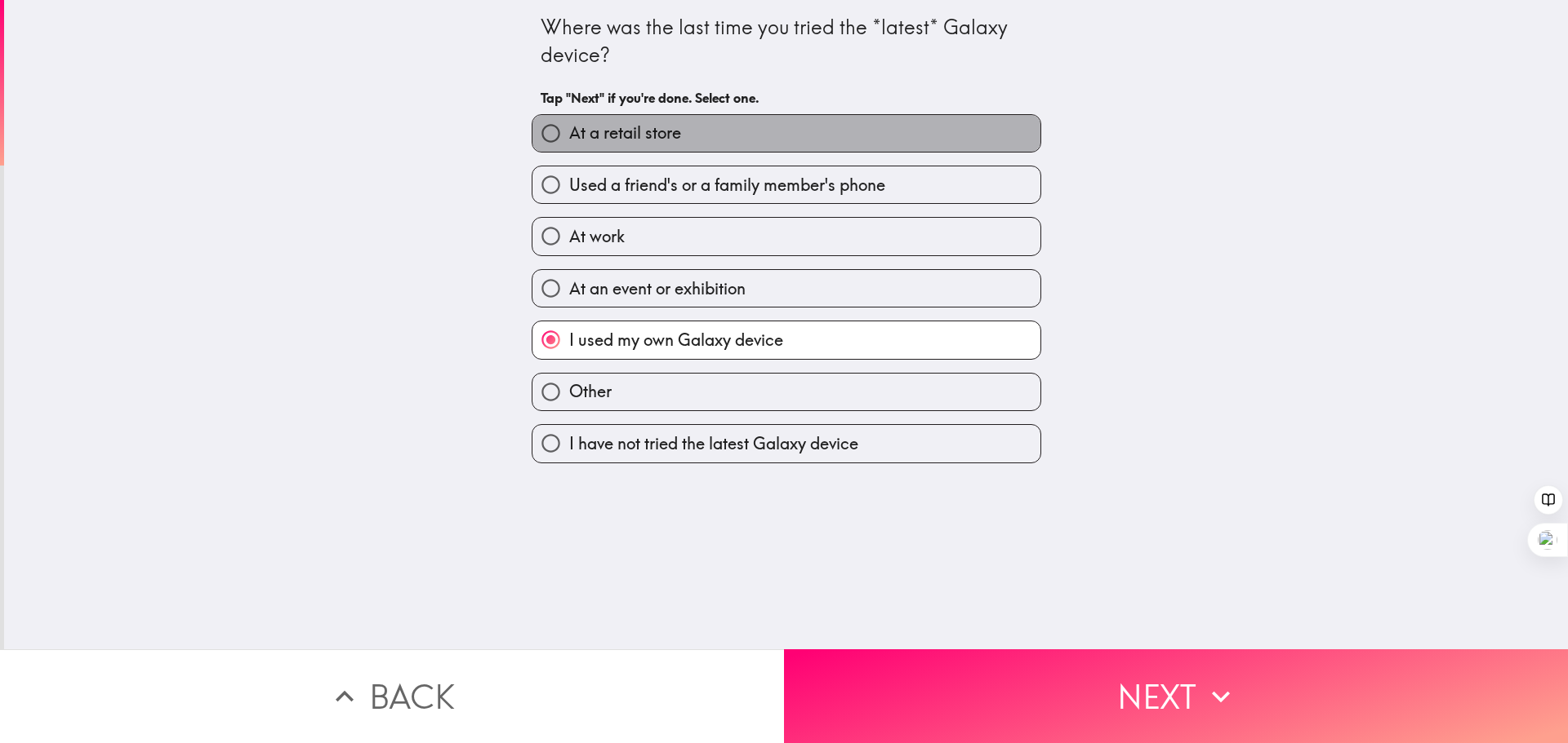
click at [659, 130] on span "At a retail store" at bounding box center [625, 133] width 112 height 22
click at [569, 130] on input "At a retail store" at bounding box center [551, 133] width 37 height 37
radio input "true"
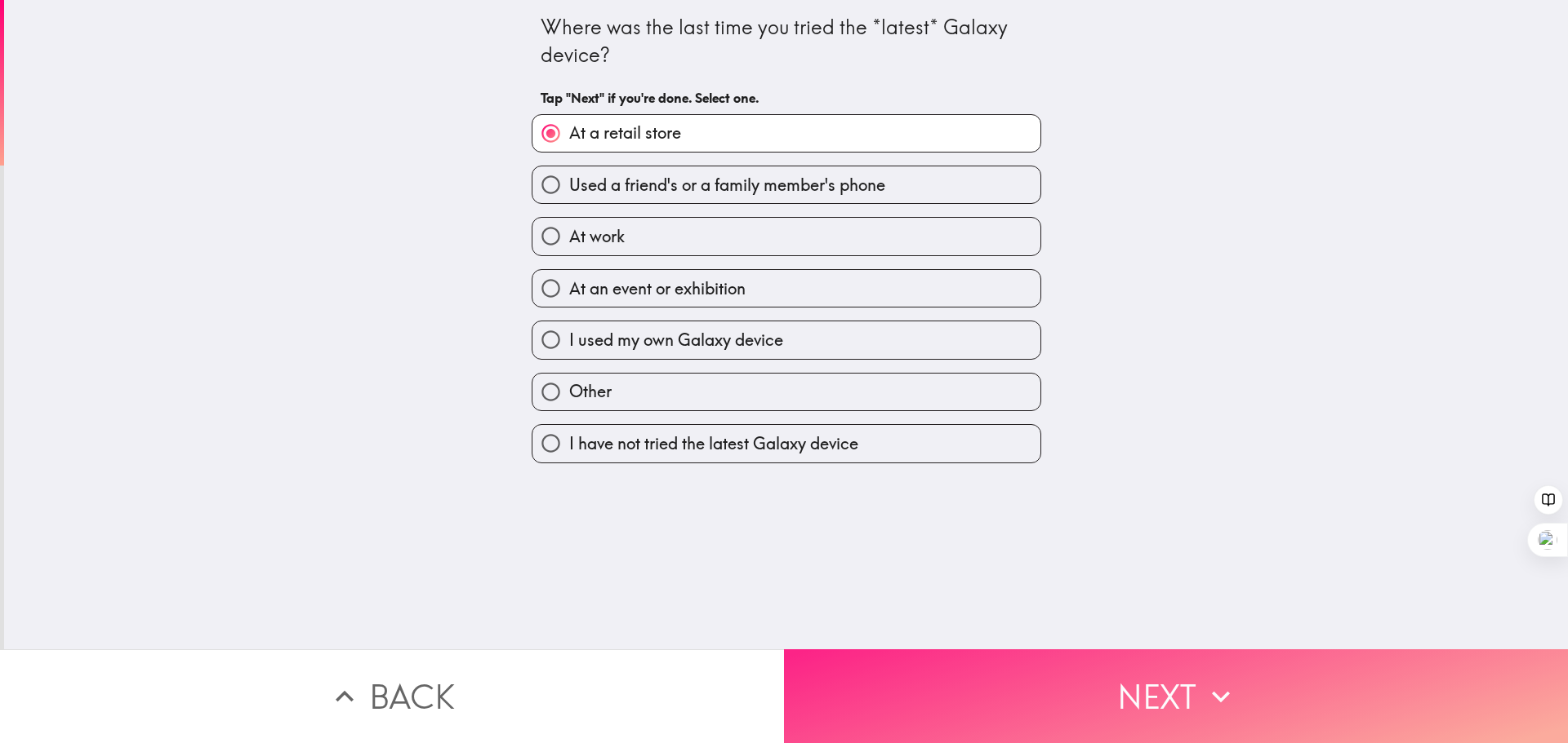
click at [1133, 671] on button "Next" at bounding box center [1176, 696] width 784 height 94
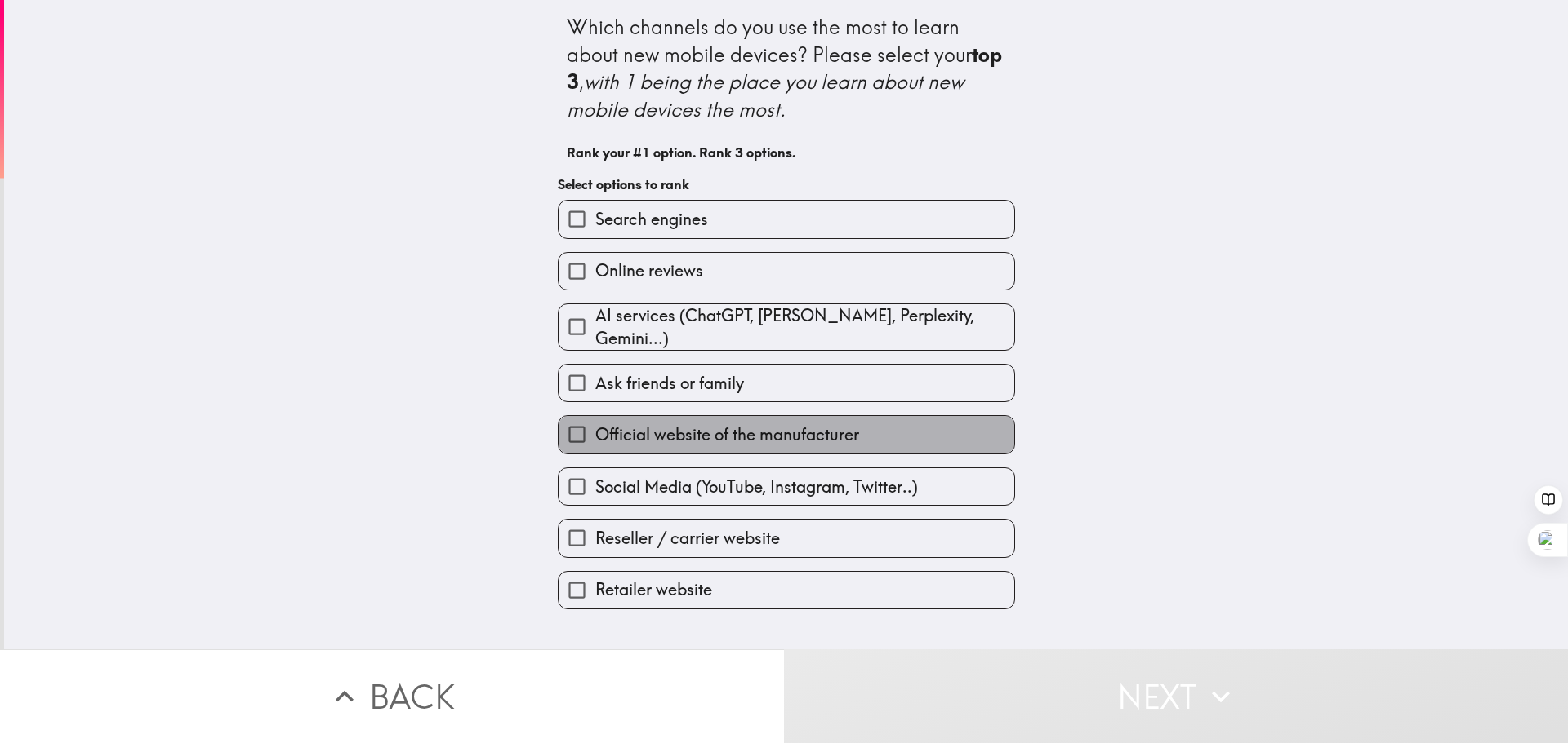
click at [680, 425] on span "Official website of the manufacturer" at bounding box center [726, 435] width 263 height 22
click at [595, 425] on input "Official website of the manufacturer" at bounding box center [577, 434] width 37 height 37
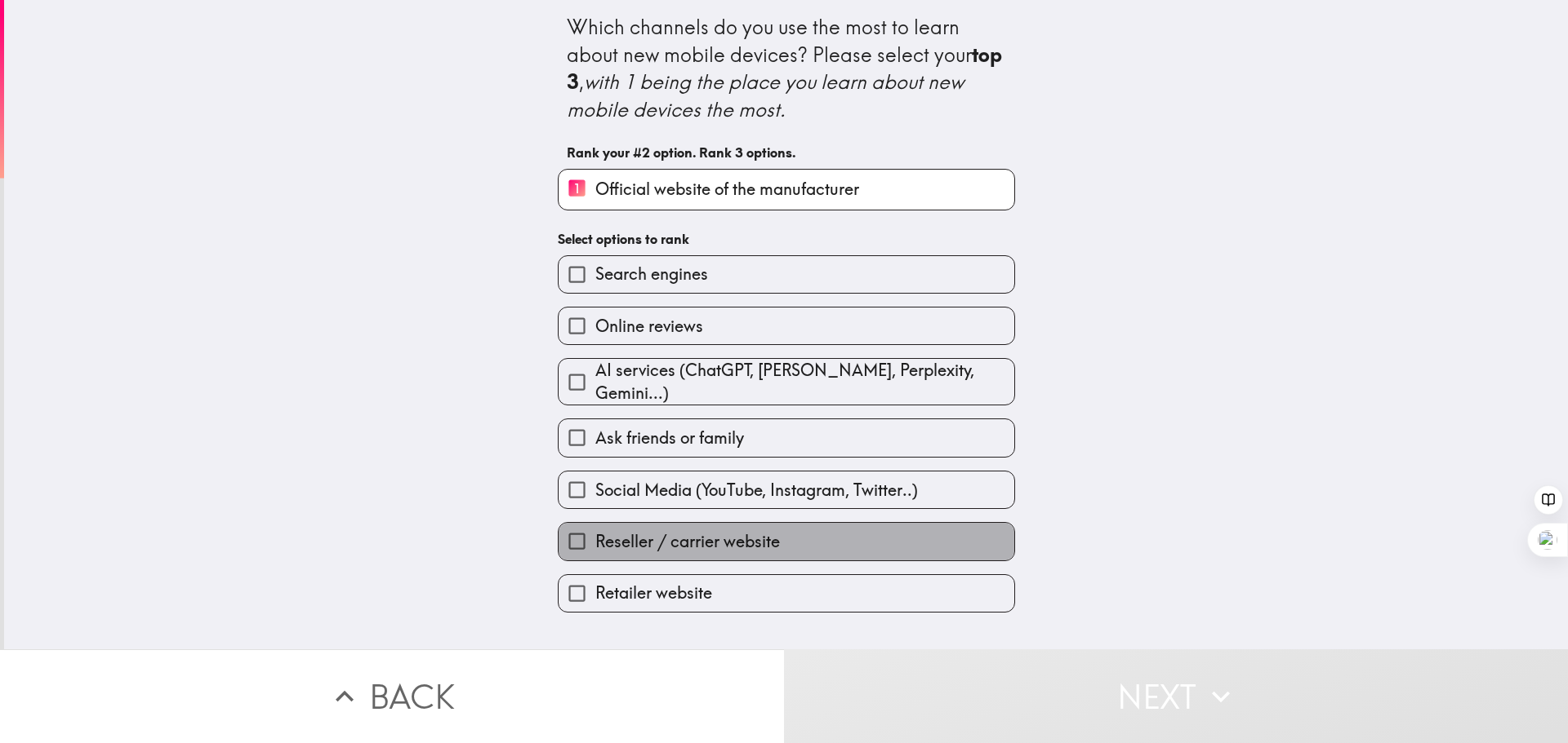
click at [681, 523] on label "Reseller / carrier website" at bounding box center [787, 541] width 456 height 37
click at [595, 523] on input "Reseller / carrier website" at bounding box center [577, 541] width 37 height 37
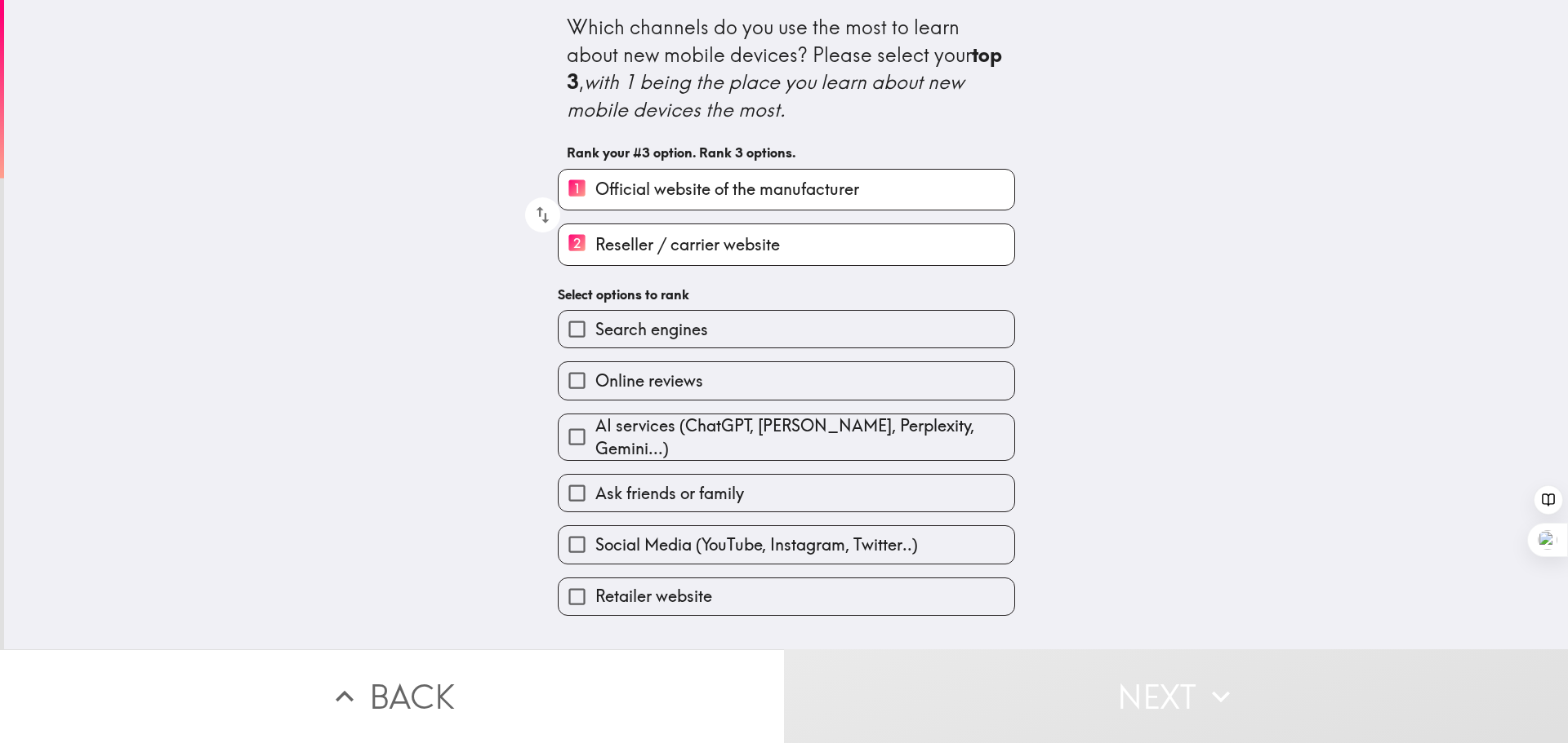
click at [600, 585] on span "Retailer website" at bounding box center [653, 596] width 117 height 22
click at [595, 578] on input "Retailer website" at bounding box center [577, 596] width 37 height 37
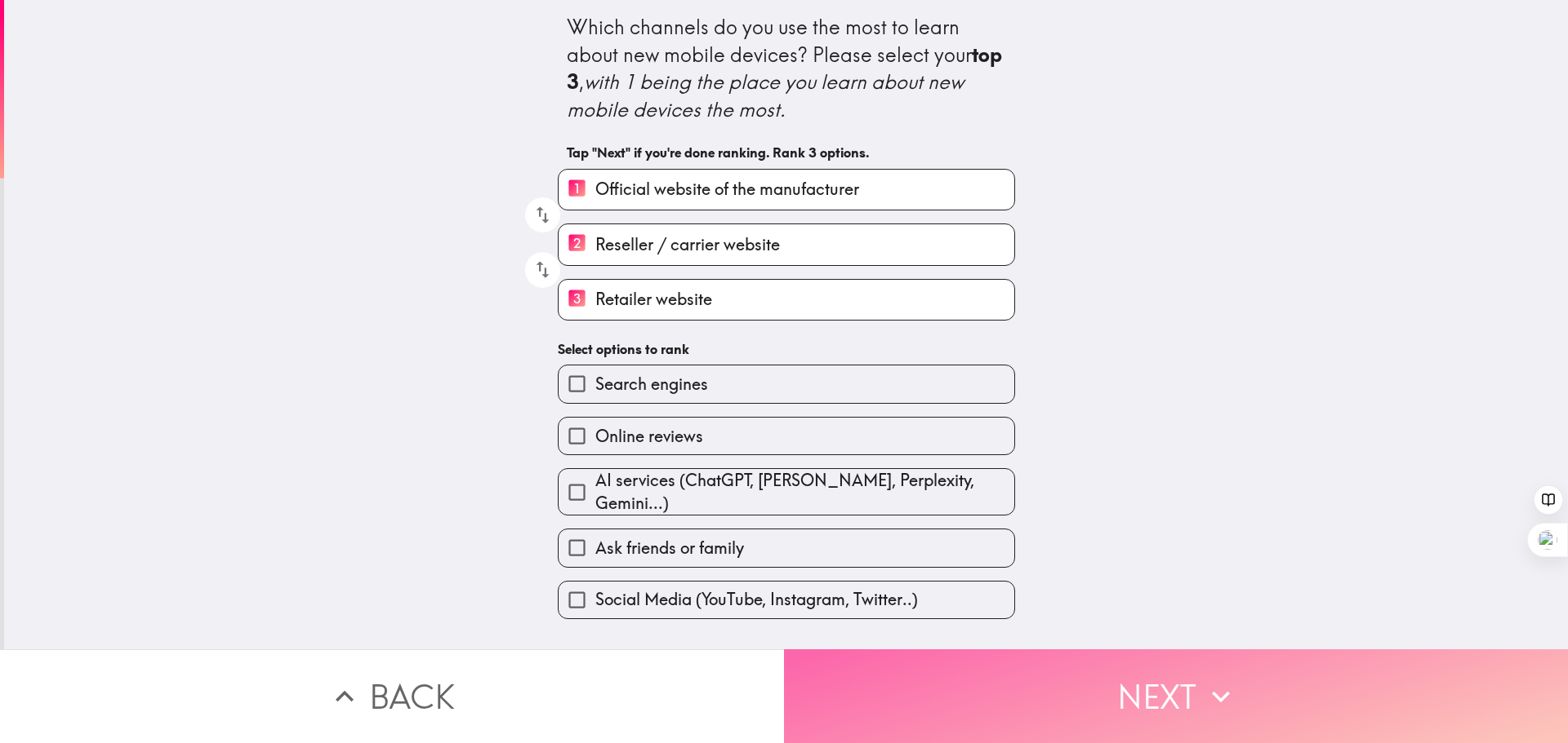
click at [1020, 687] on button "Next" at bounding box center [1176, 696] width 784 height 94
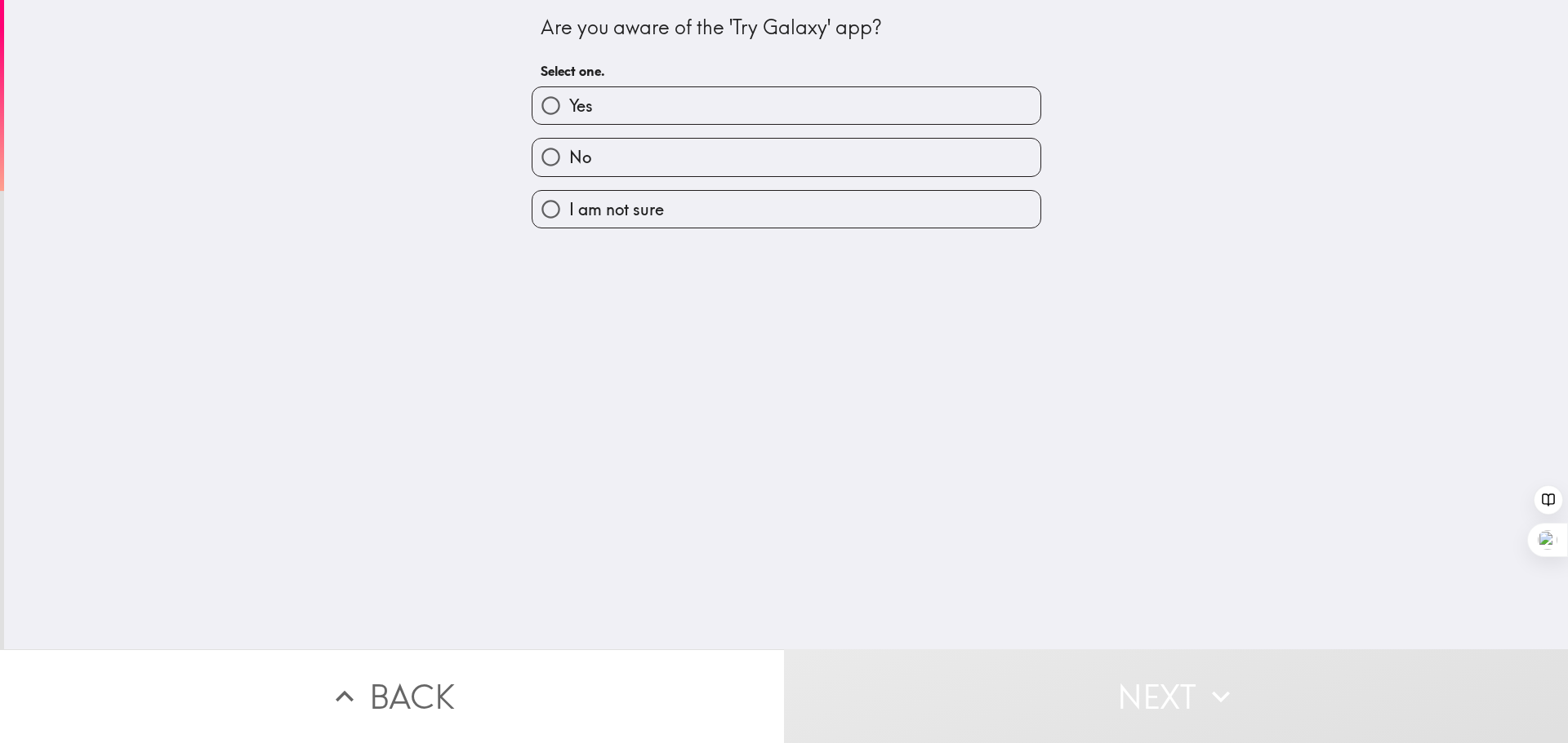
click at [671, 149] on label "No" at bounding box center [787, 157] width 508 height 37
click at [569, 149] on input "No" at bounding box center [551, 157] width 37 height 37
radio input "true"
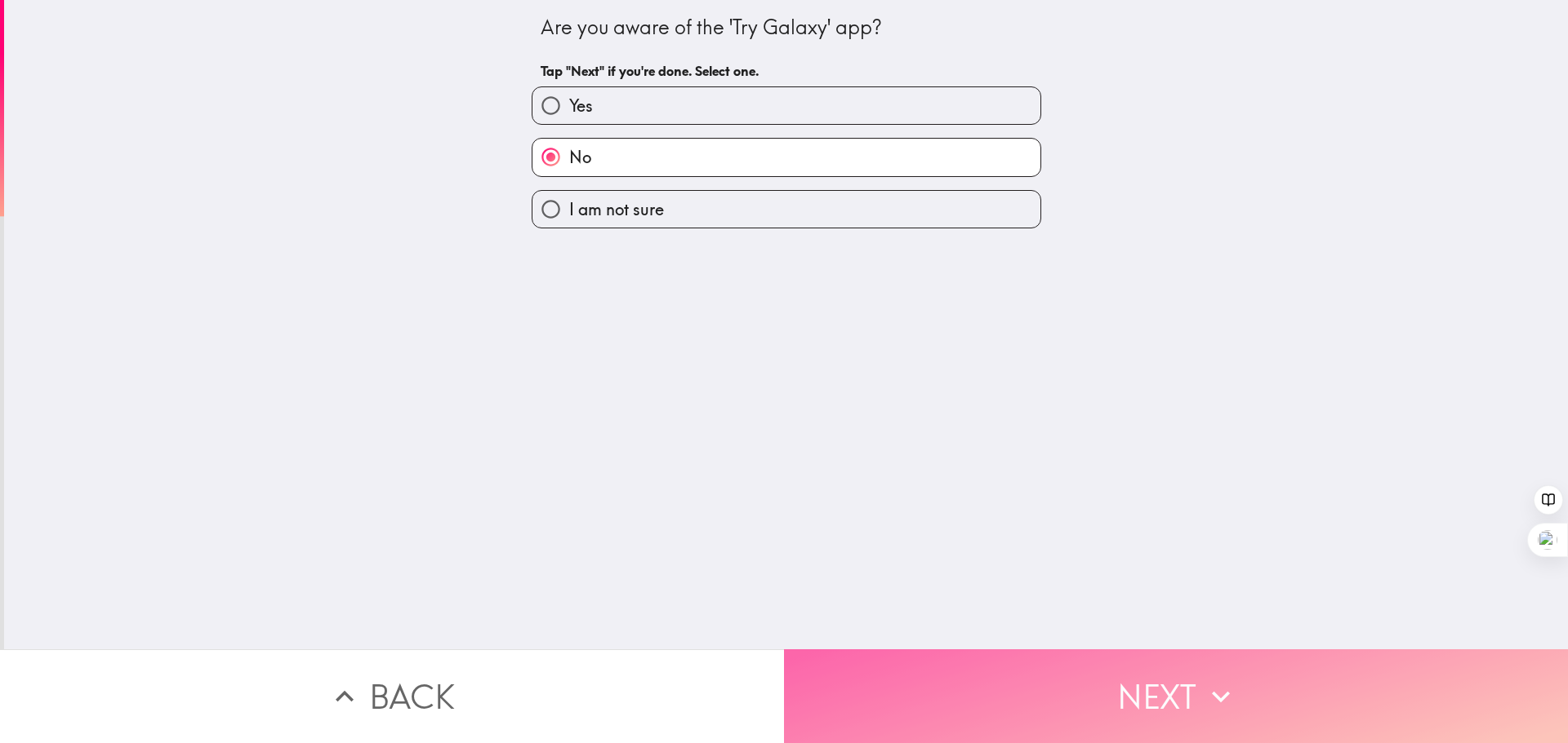
click at [1140, 671] on button "Next" at bounding box center [1176, 696] width 784 height 94
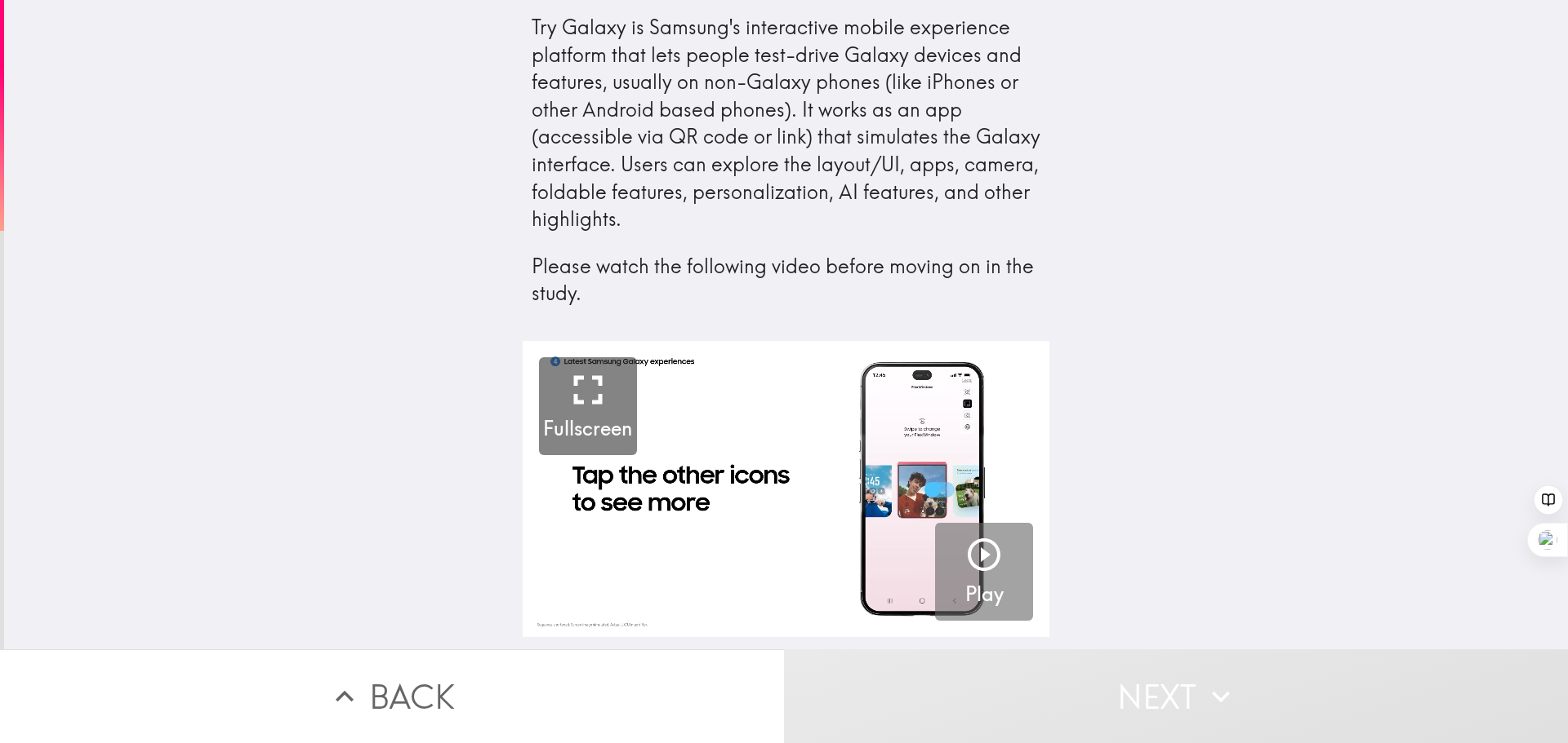
click at [983, 547] on icon "button" at bounding box center [984, 555] width 33 height 33
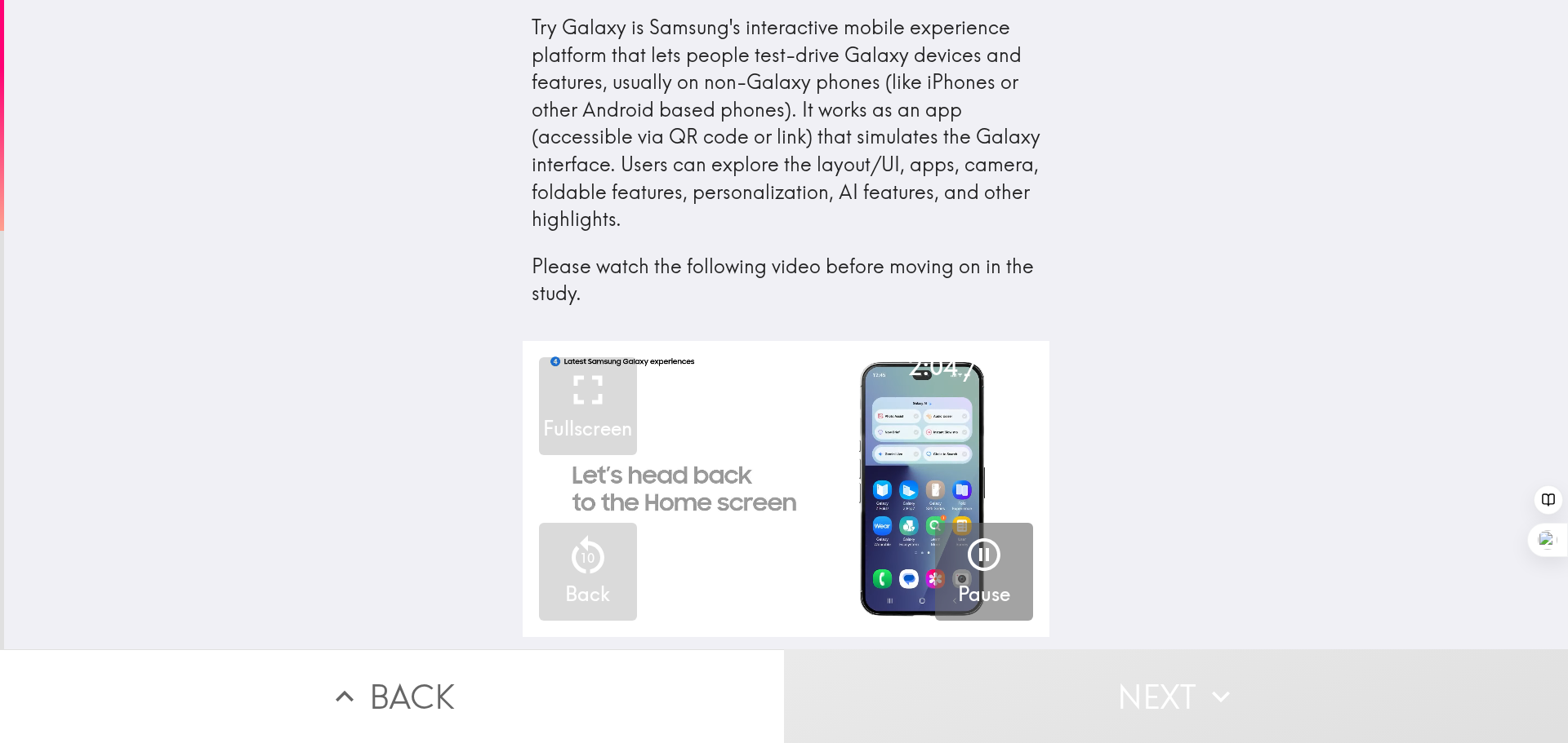
click at [977, 554] on icon "button" at bounding box center [984, 555] width 33 height 33
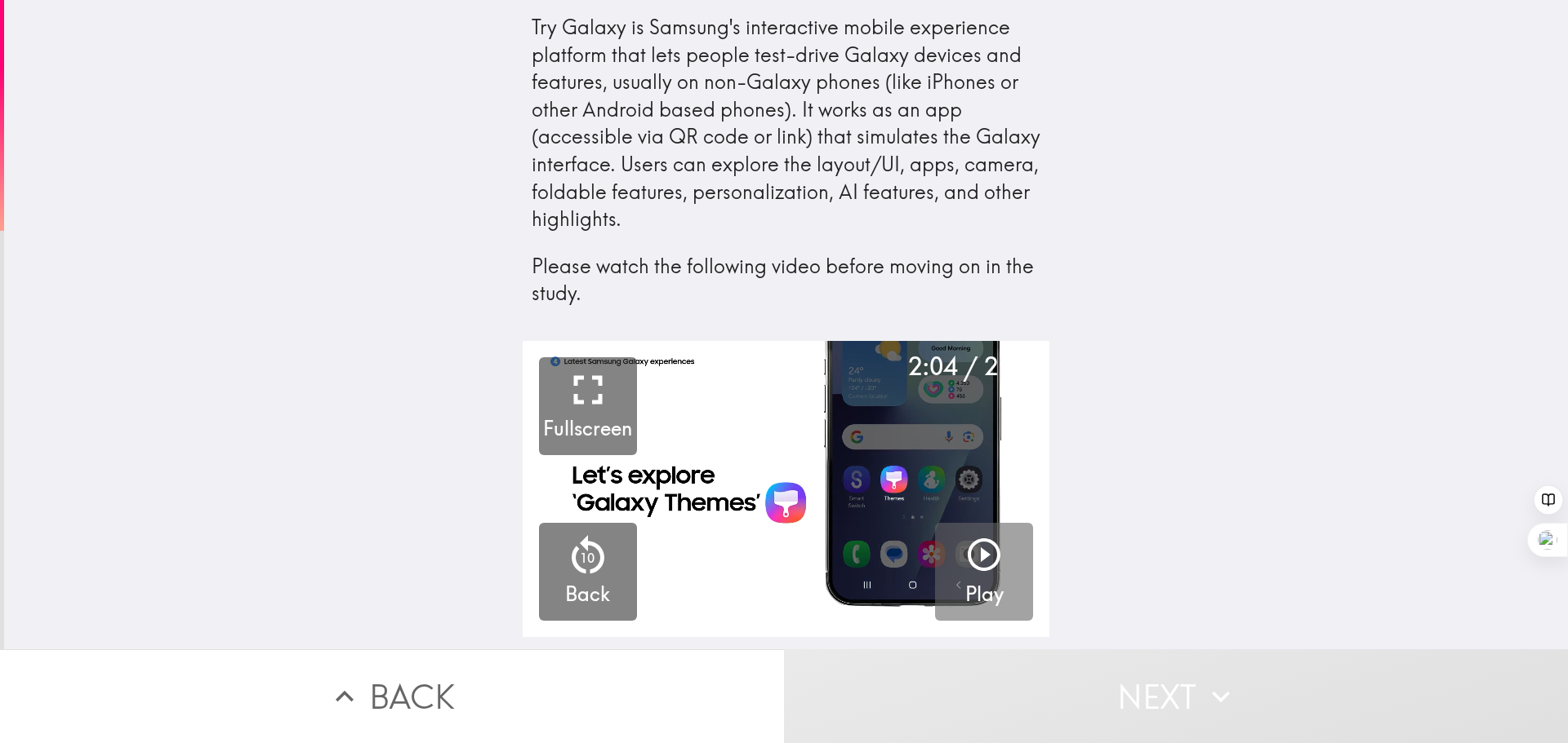
click at [982, 595] on h5 "Play" at bounding box center [984, 595] width 38 height 28
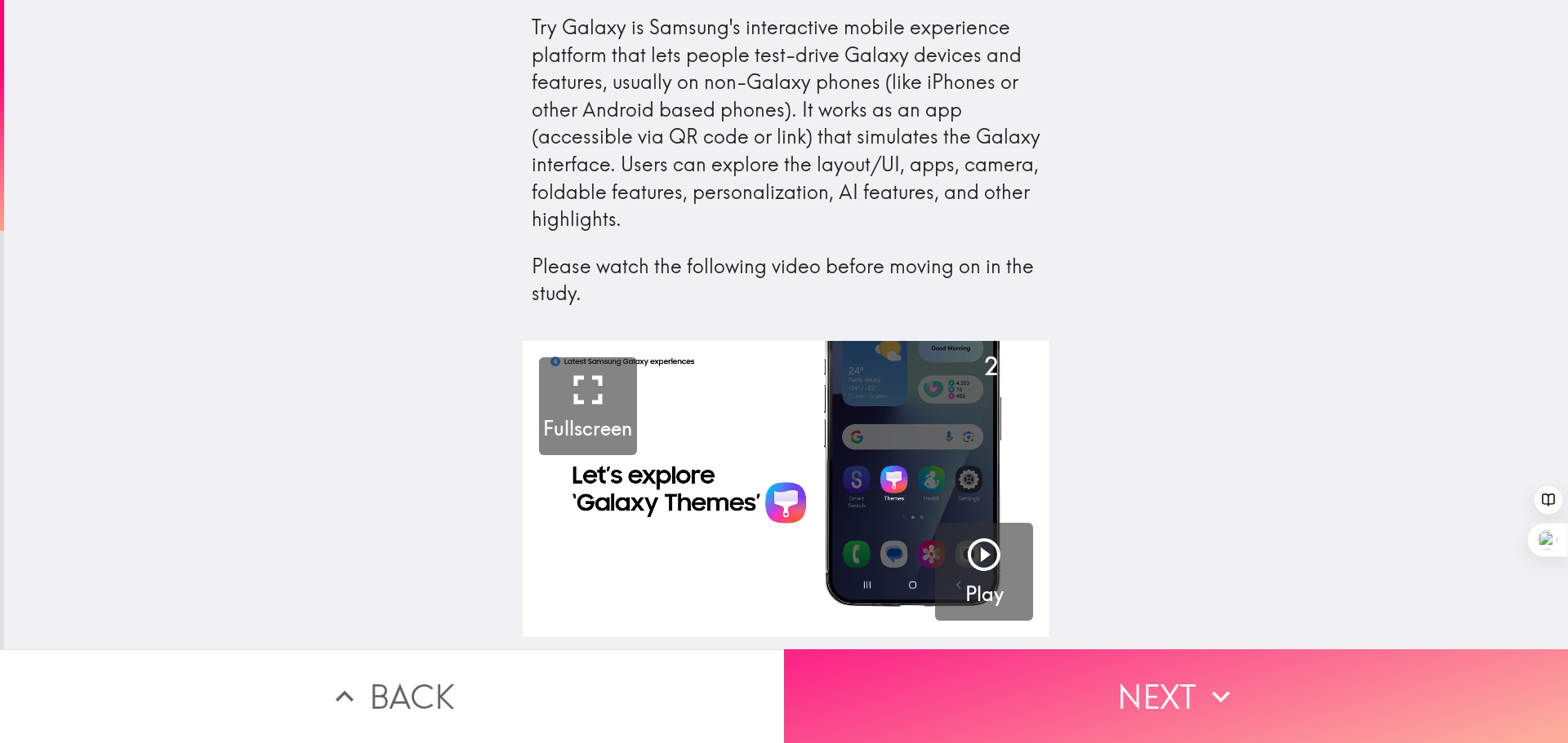
click at [1127, 684] on button "Next" at bounding box center [1176, 696] width 784 height 94
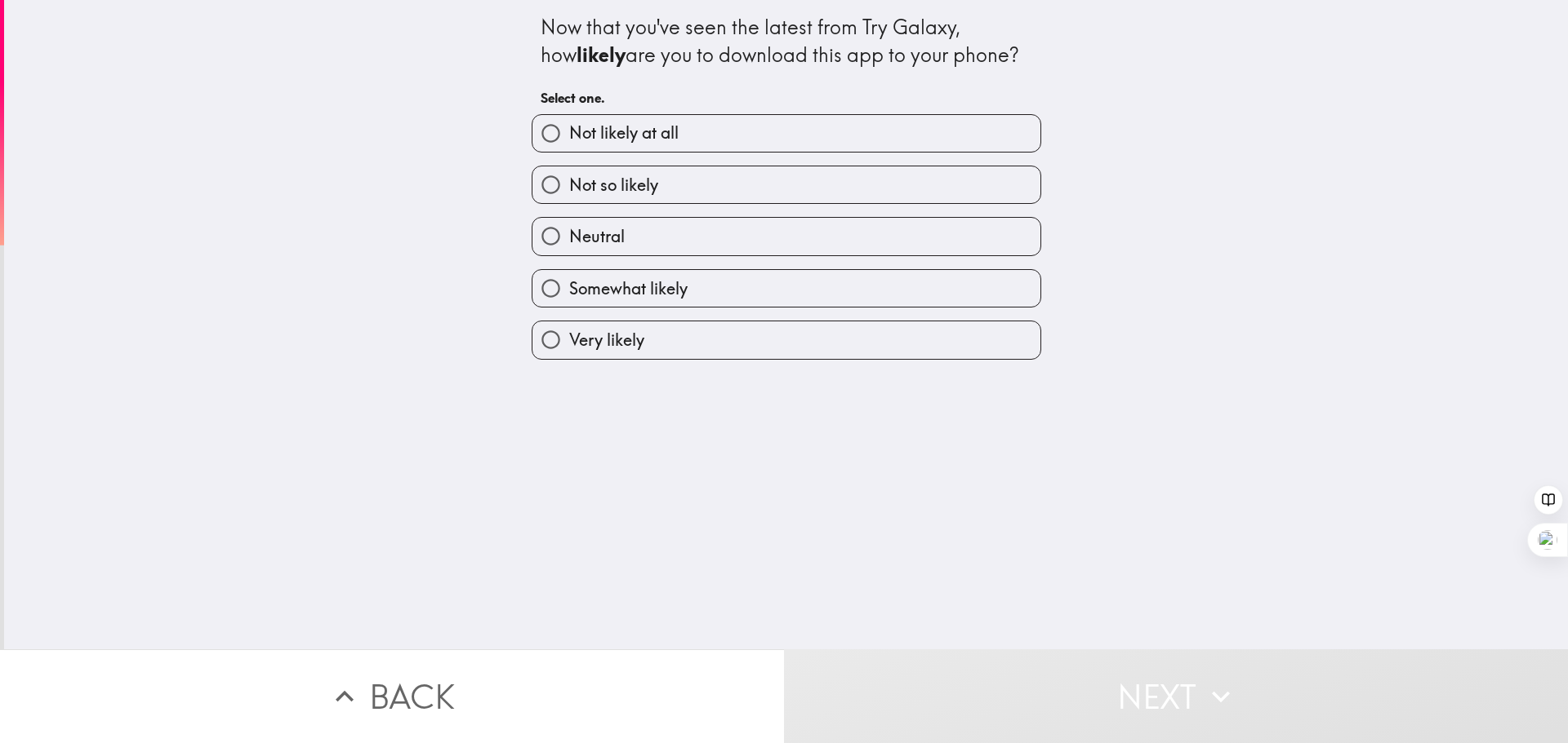
click at [702, 335] on label "Very likely" at bounding box center [787, 340] width 508 height 37
click at [569, 335] on input "Very likely" at bounding box center [551, 340] width 37 height 37
radio input "true"
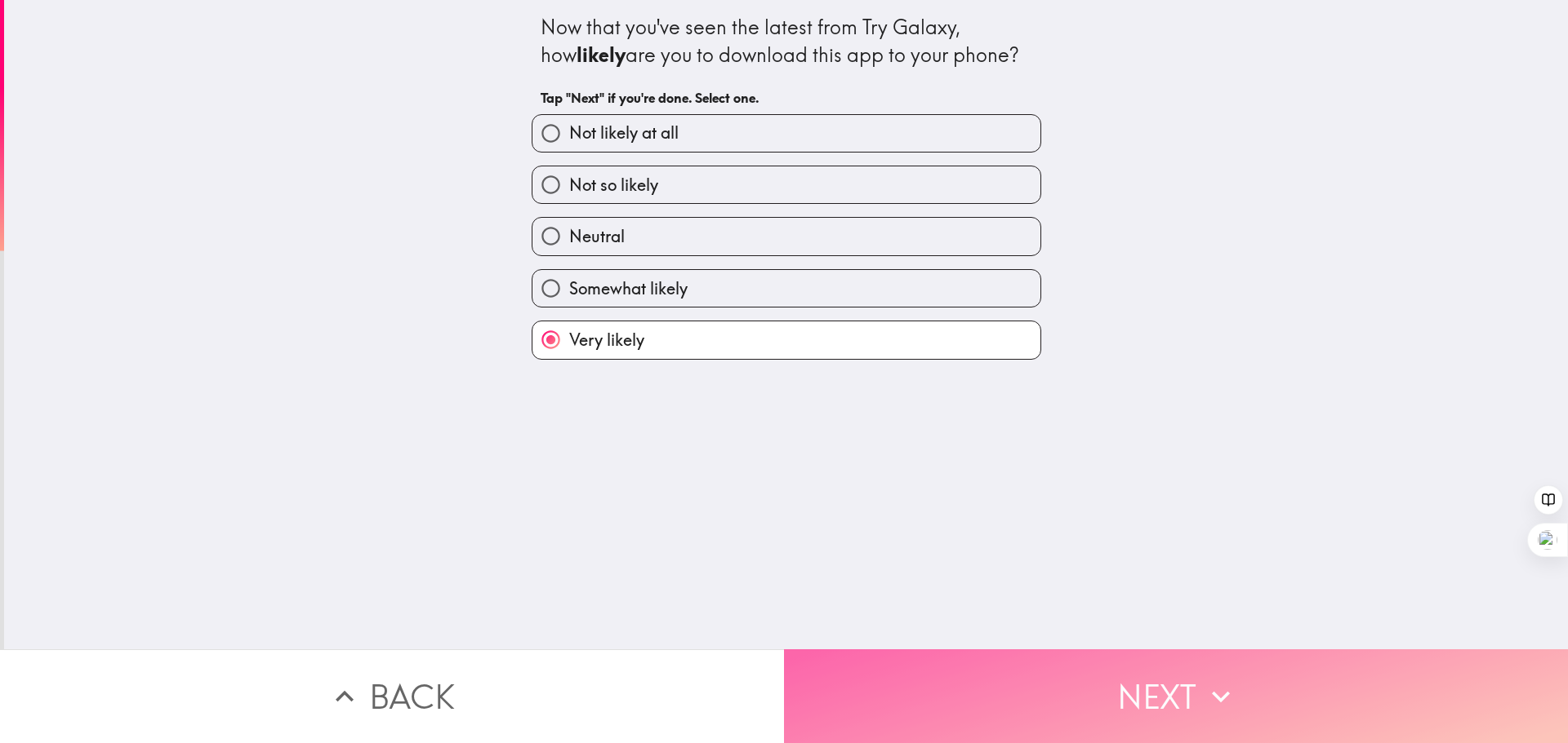
click at [1103, 679] on button "Next" at bounding box center [1176, 696] width 784 height 94
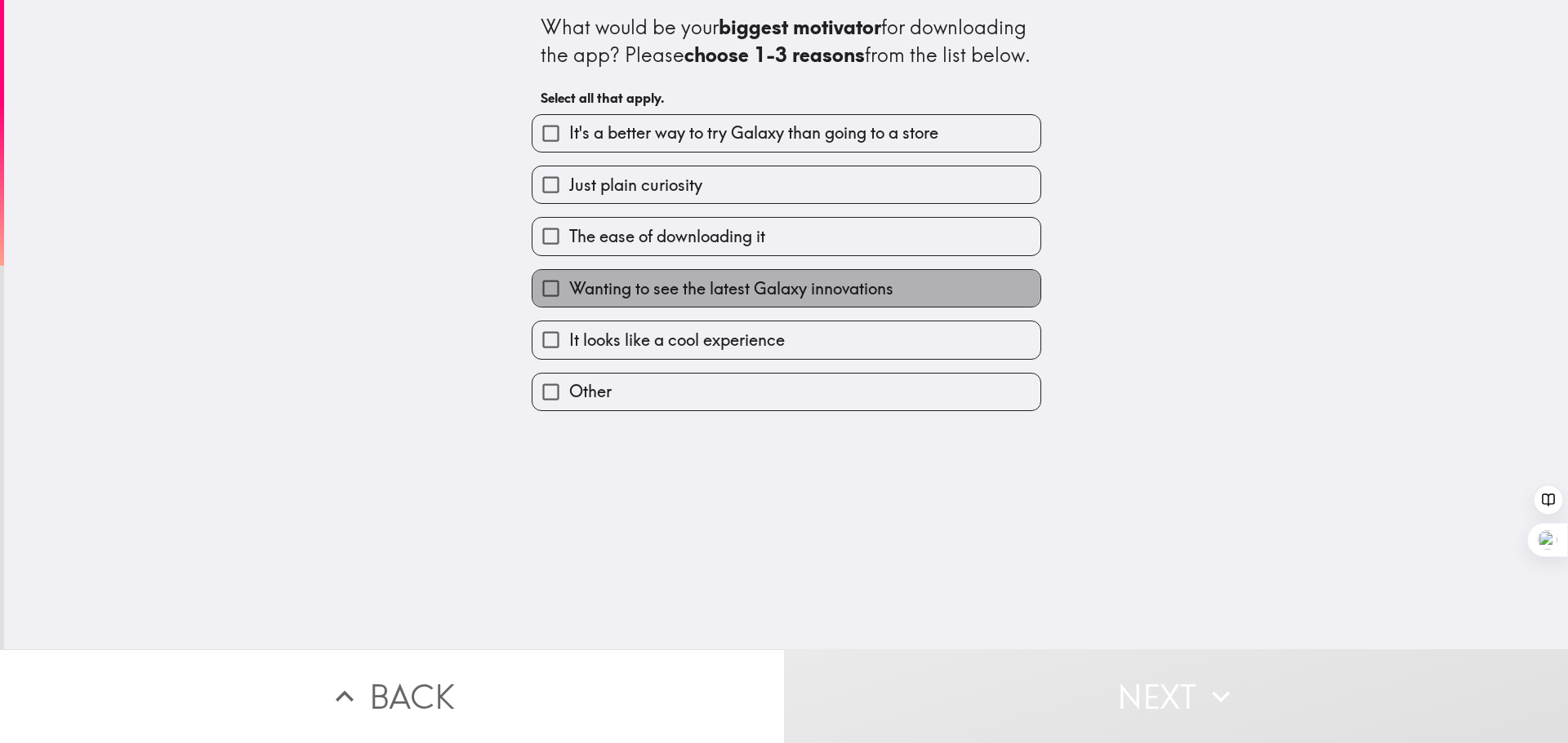
click at [652, 300] on span "Wanting to see the latest Galaxy innovations" at bounding box center [730, 289] width 324 height 22
click at [569, 307] on input "Wanting to see the latest Galaxy innovations" at bounding box center [551, 288] width 37 height 37
checkbox input "true"
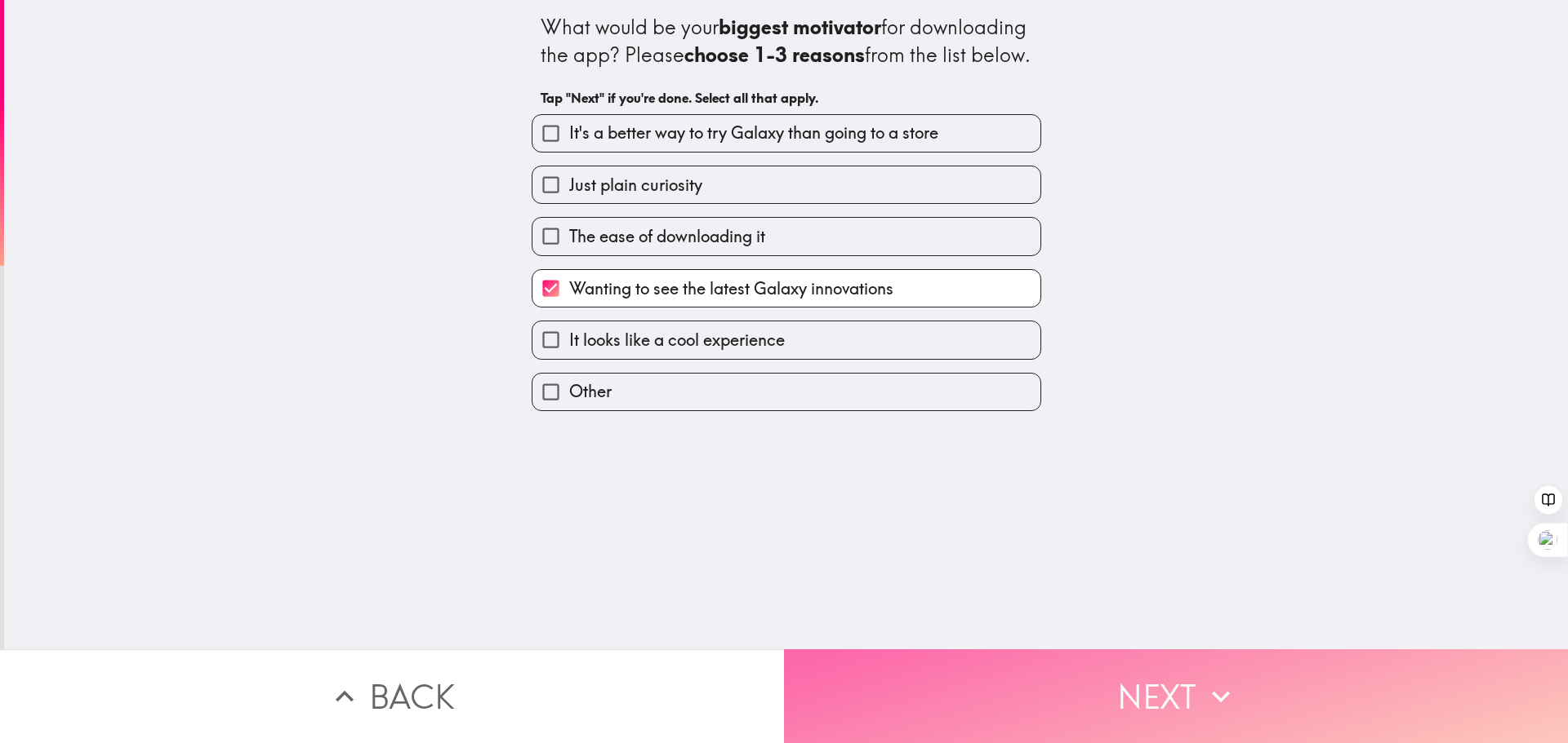
click at [1112, 670] on button "Next" at bounding box center [1176, 696] width 784 height 94
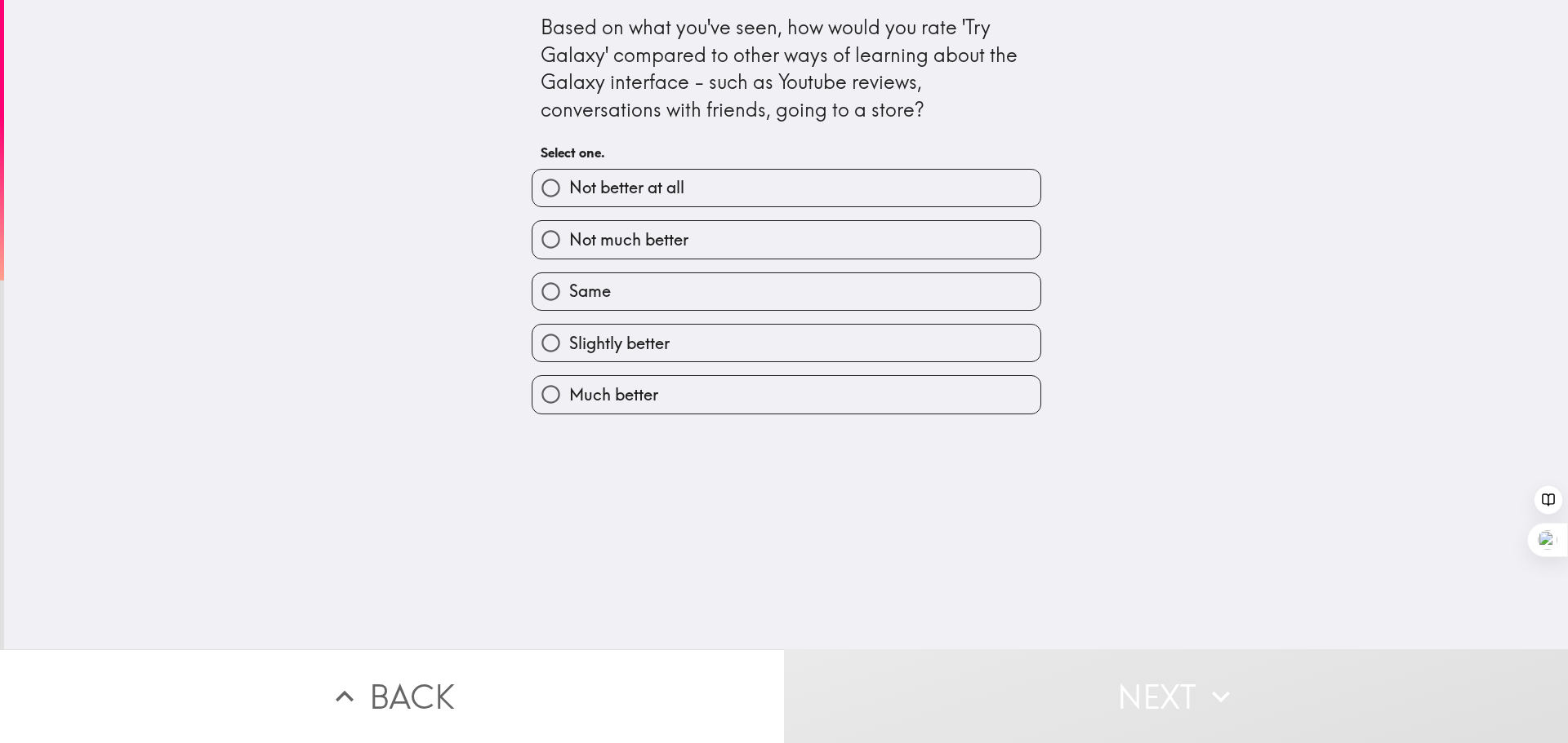
click at [655, 339] on span "Slightly better" at bounding box center [619, 343] width 100 height 22
click at [569, 339] on input "Slightly better" at bounding box center [551, 343] width 37 height 37
radio input "true"
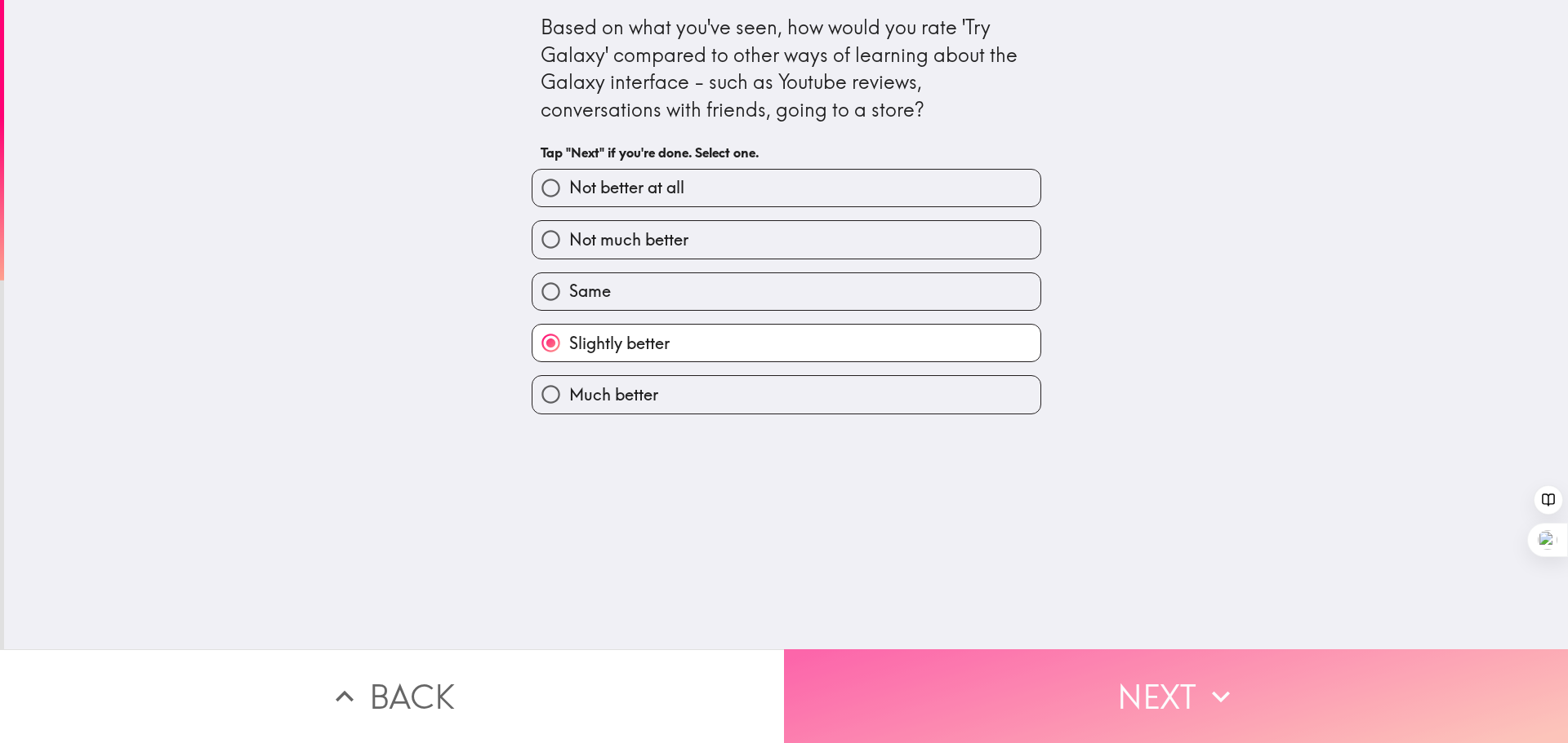
click at [1047, 672] on button "Next" at bounding box center [1176, 696] width 784 height 94
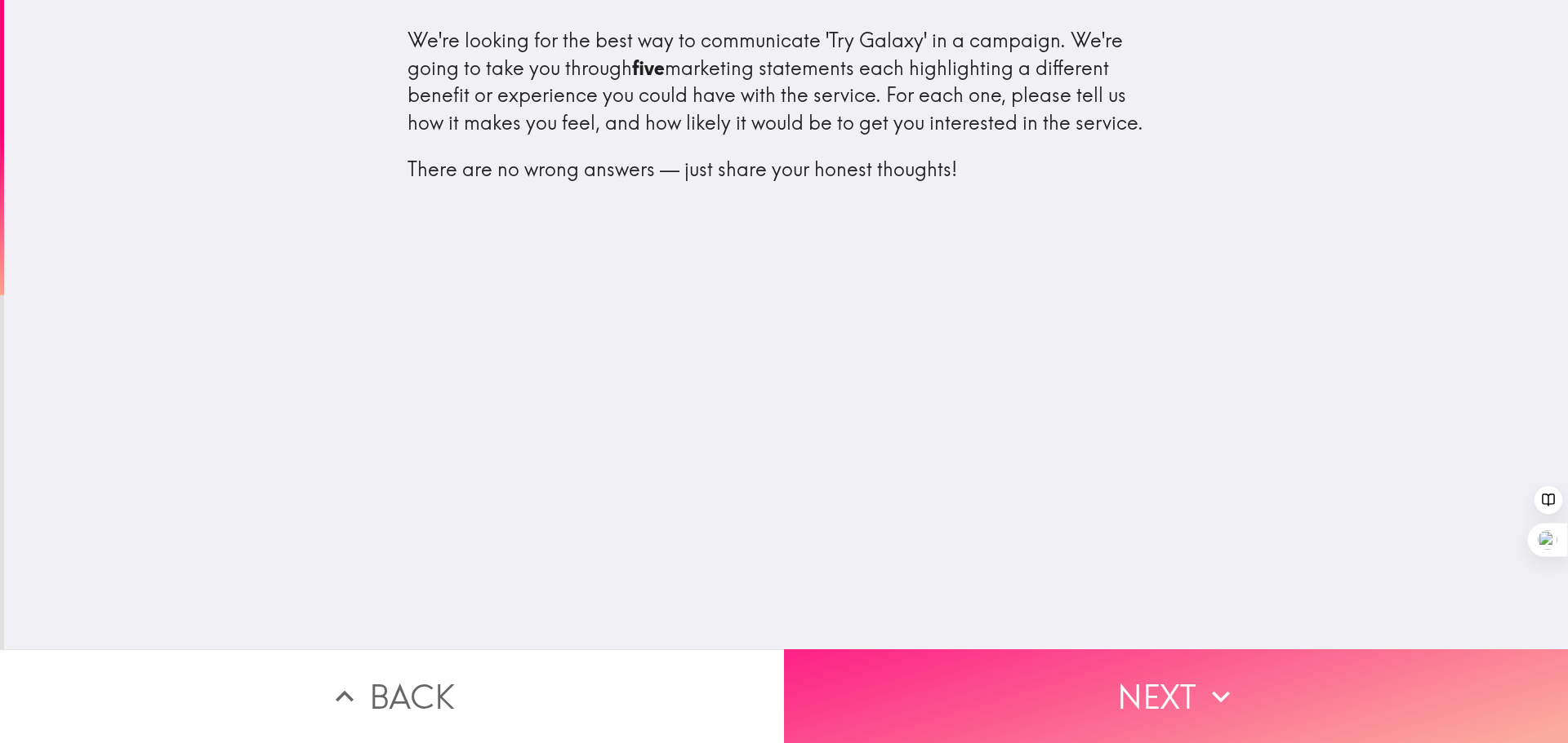
click at [1062, 694] on button "Next" at bounding box center [1176, 696] width 784 height 94
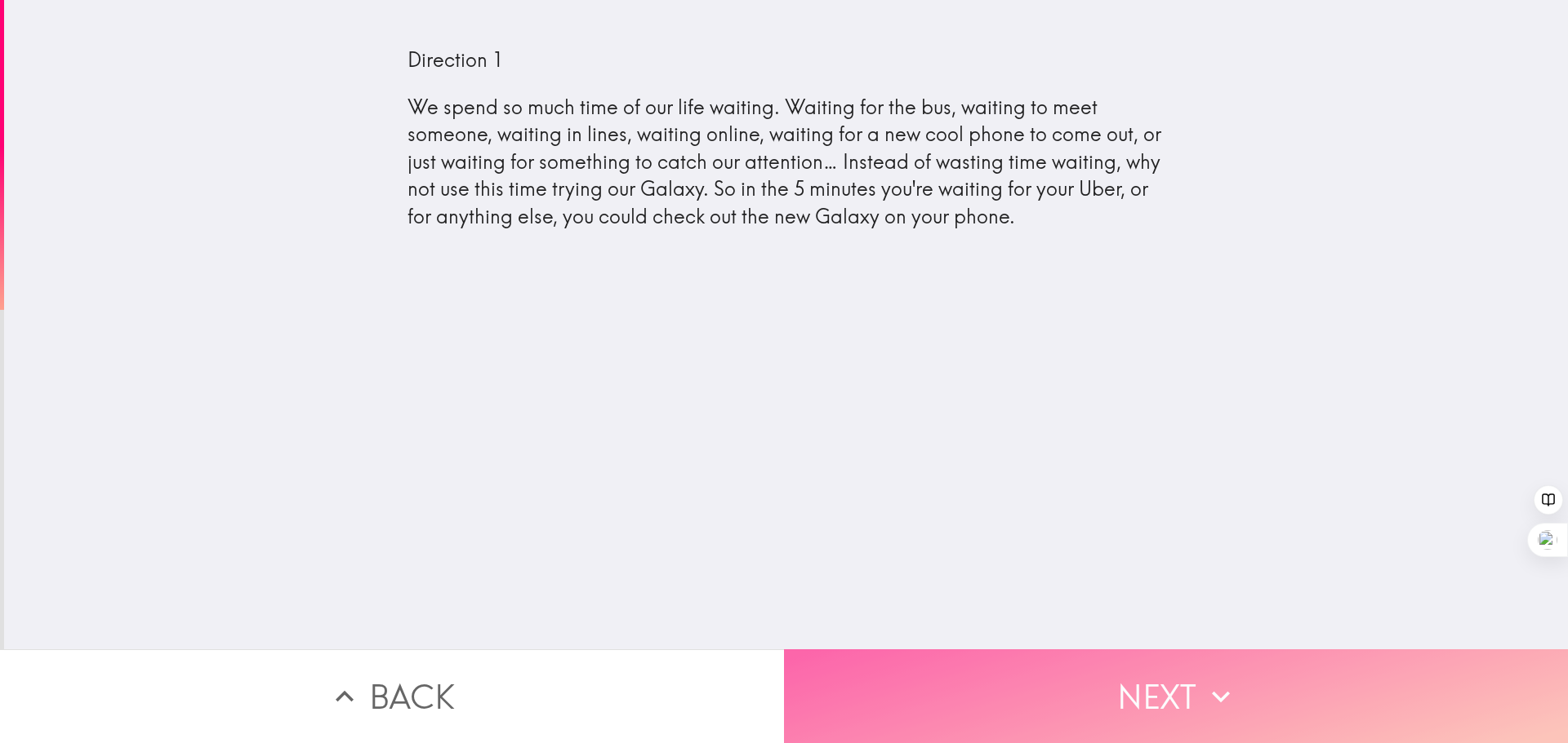
click at [1074, 666] on button "Next" at bounding box center [1176, 696] width 784 height 94
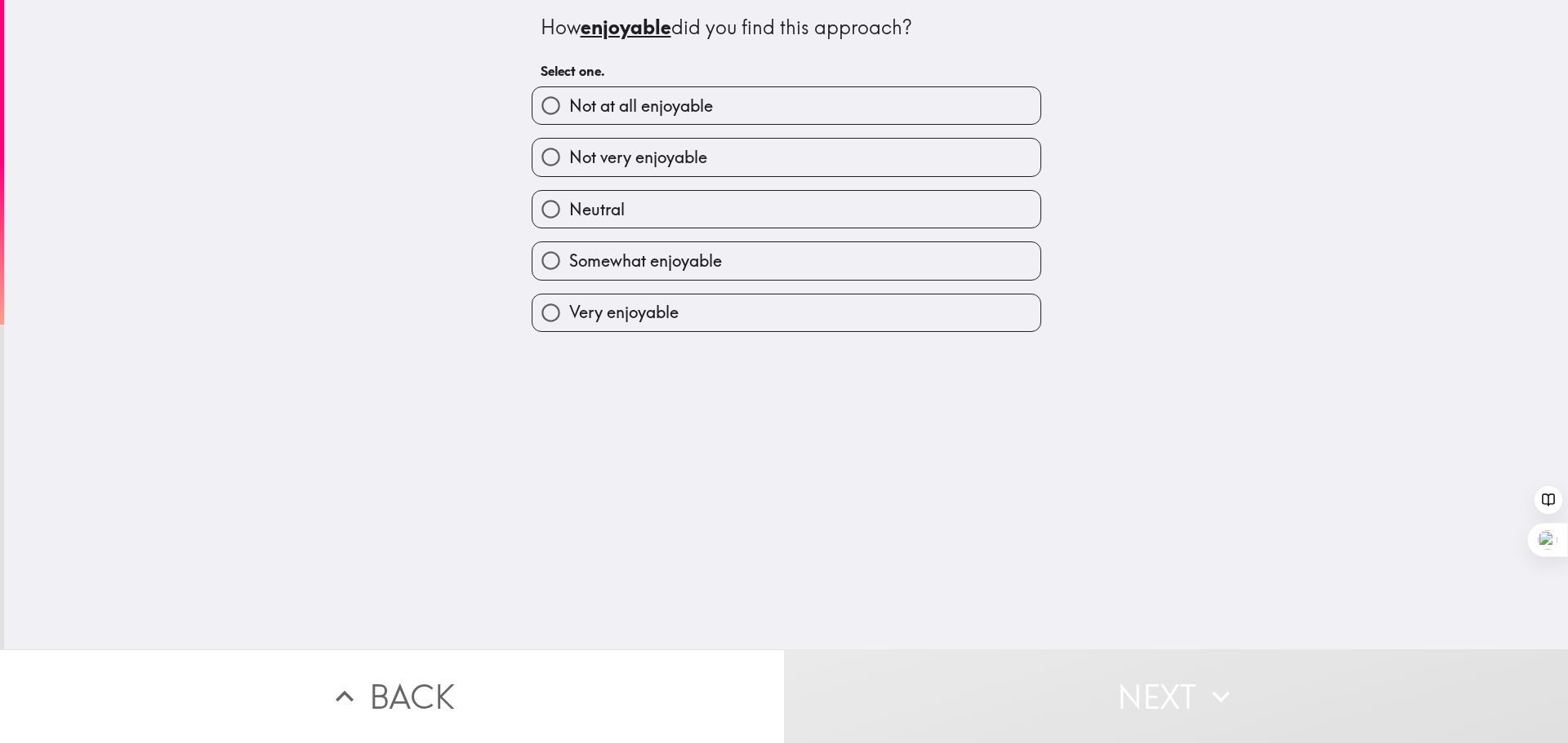
click at [712, 218] on label "Neutral" at bounding box center [787, 209] width 508 height 37
click at [569, 218] on input "Neutral" at bounding box center [551, 209] width 37 height 37
radio input "true"
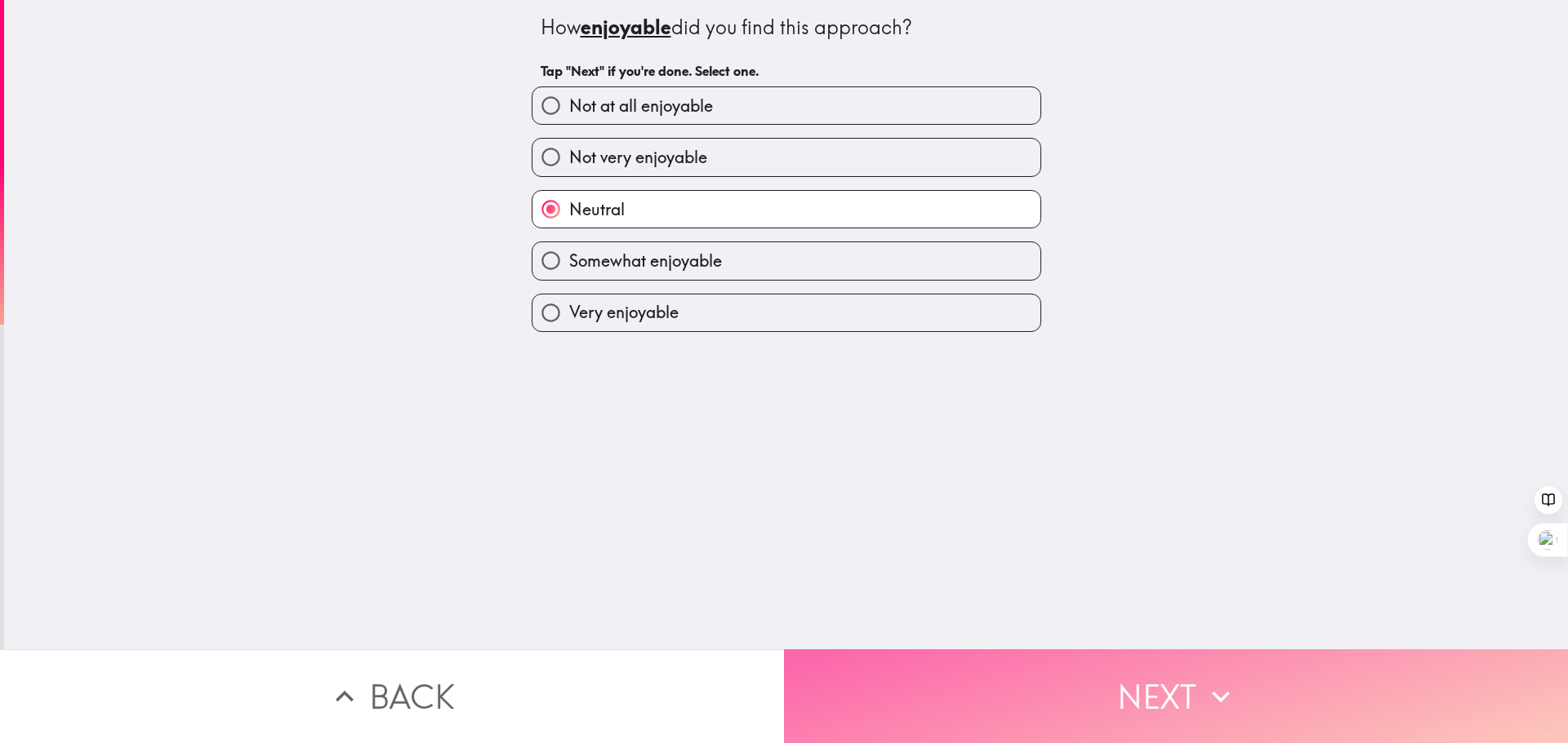
click at [931, 656] on button "Next" at bounding box center [1176, 696] width 784 height 94
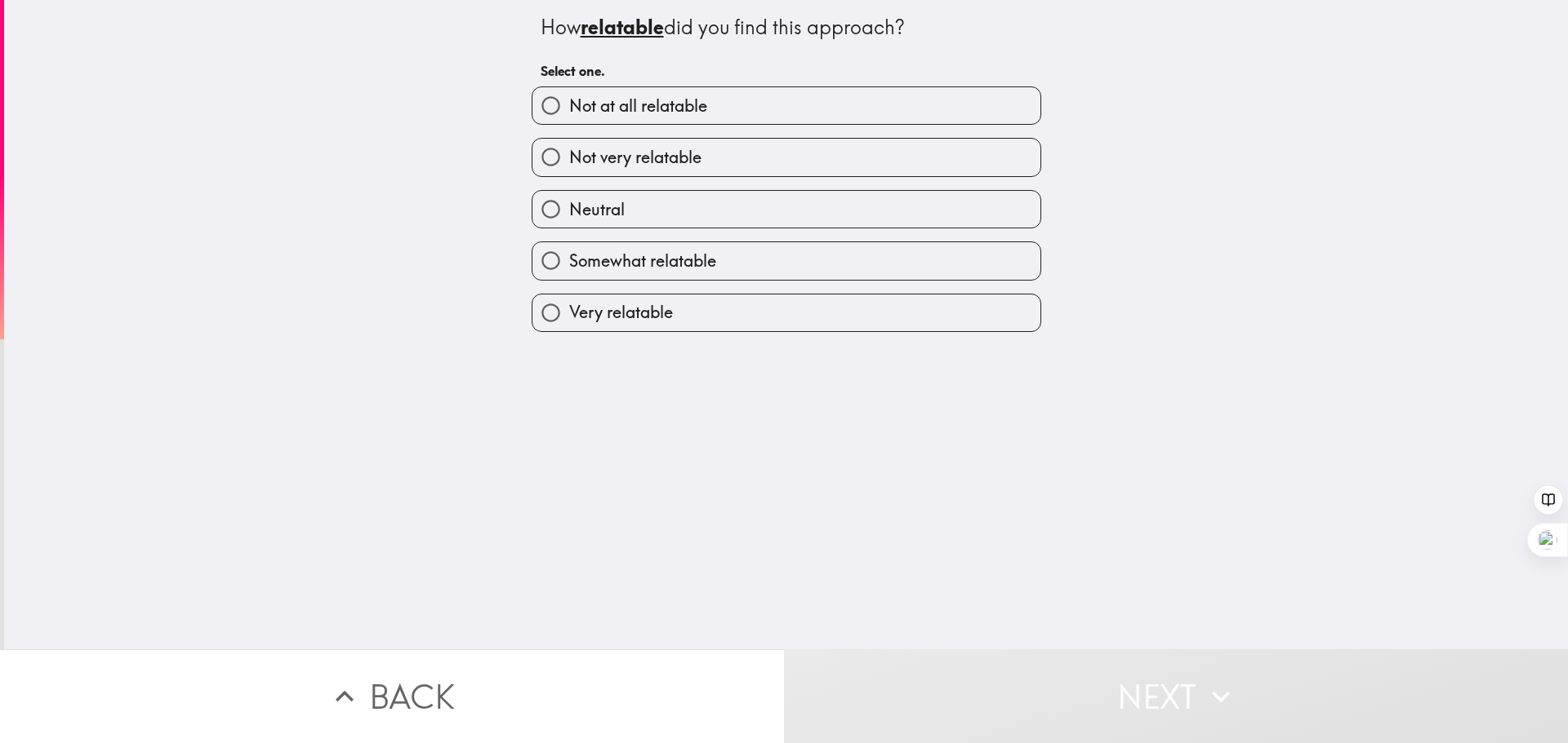
click at [742, 260] on label "Somewhat relatable" at bounding box center [787, 261] width 508 height 37
click at [569, 260] on input "Somewhat relatable" at bounding box center [551, 261] width 37 height 37
radio input "true"
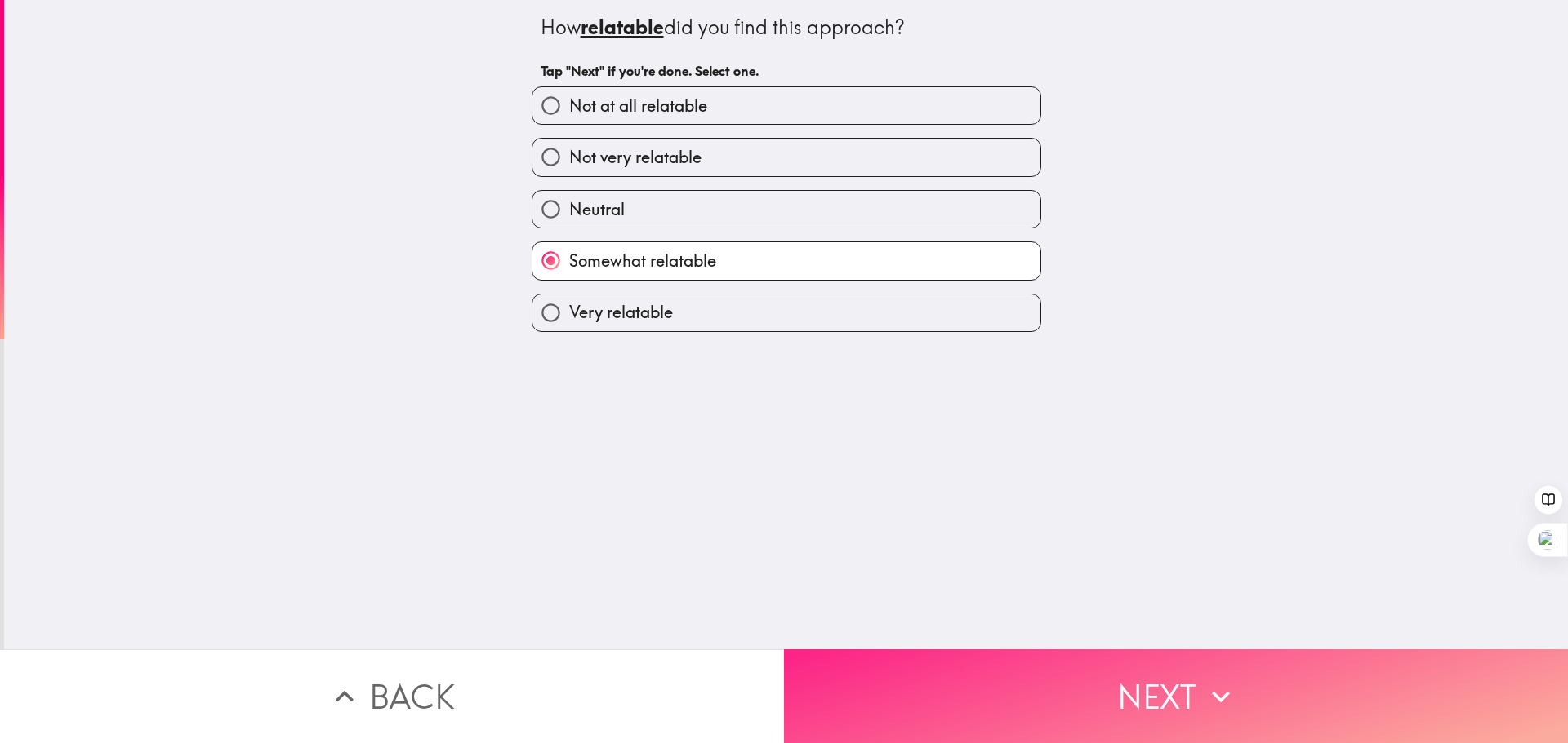
click at [1103, 696] on button "Next" at bounding box center [1176, 696] width 784 height 94
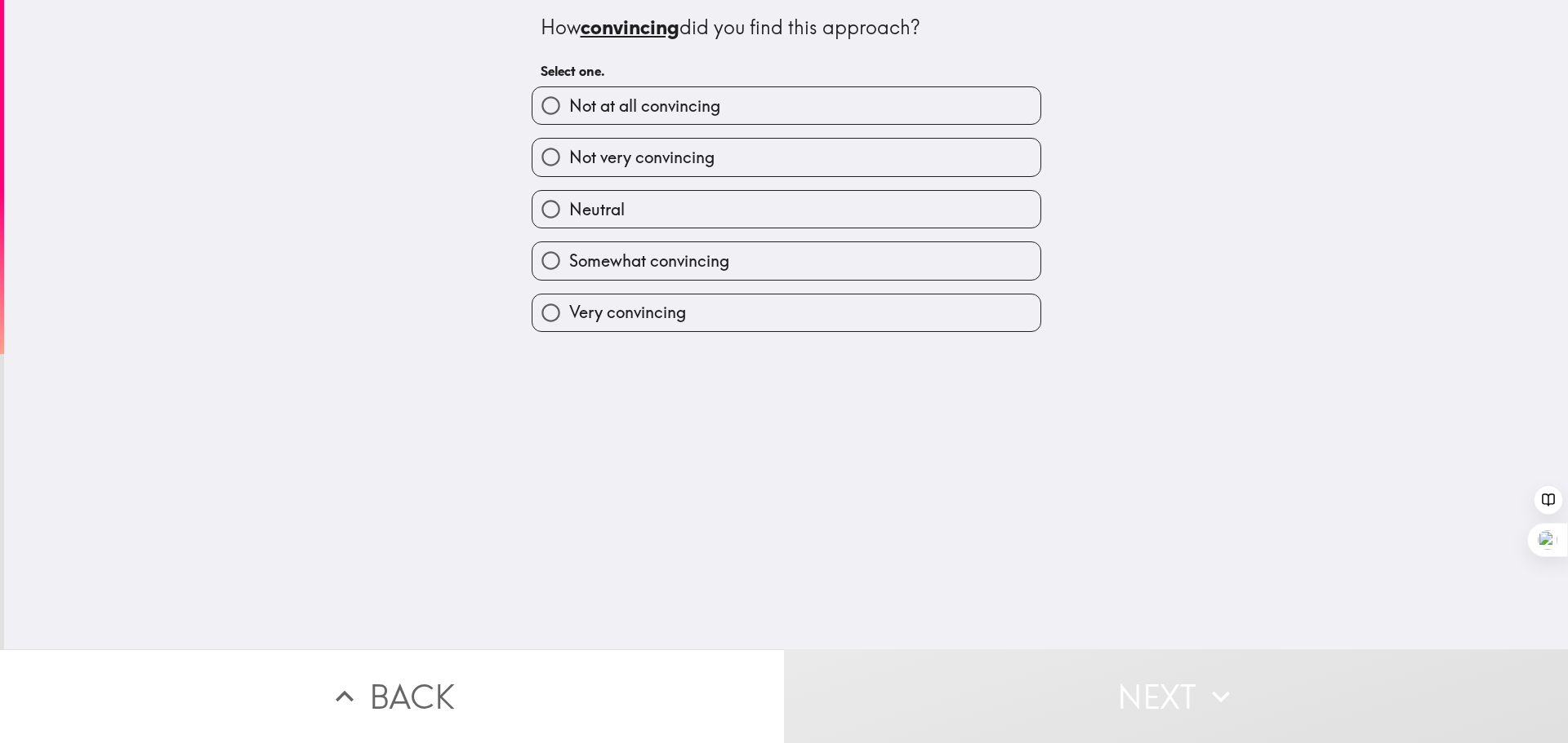
click at [804, 251] on label "Somewhat convincing" at bounding box center [787, 261] width 508 height 37
click at [569, 251] on input "Somewhat convincing" at bounding box center [551, 261] width 37 height 37
radio input "true"
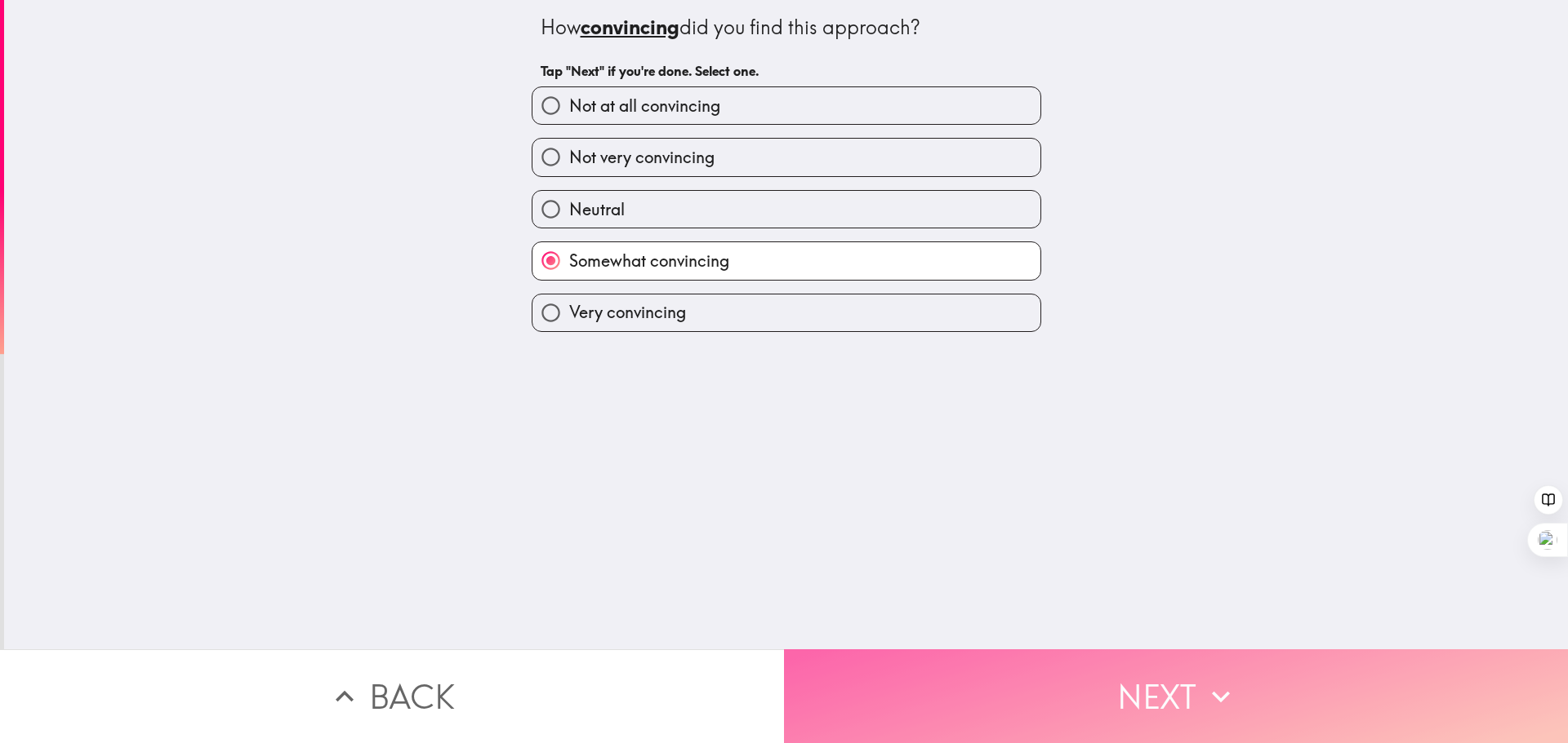
click at [940, 658] on button "Next" at bounding box center [1176, 696] width 784 height 94
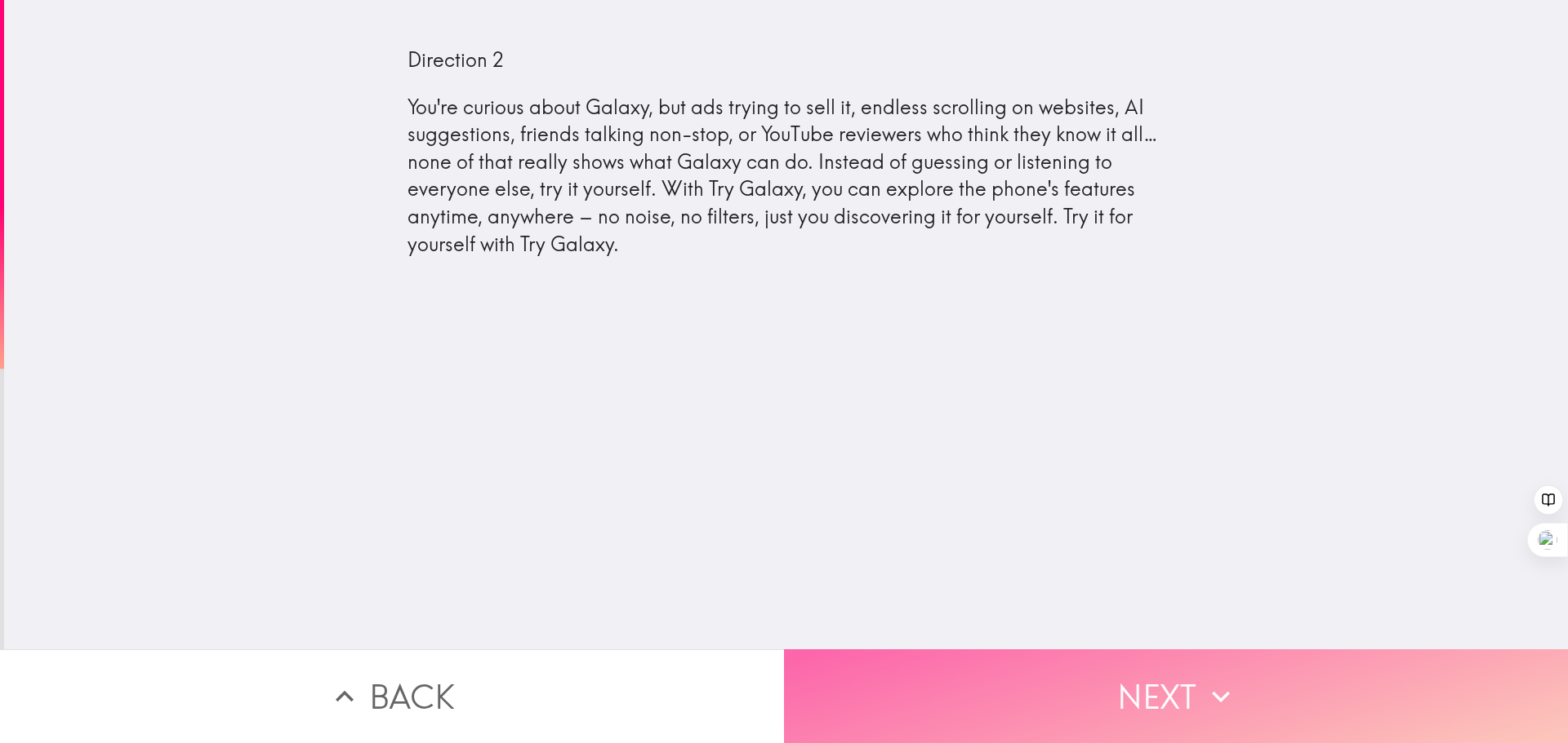
click at [1152, 656] on button "Next" at bounding box center [1176, 696] width 784 height 94
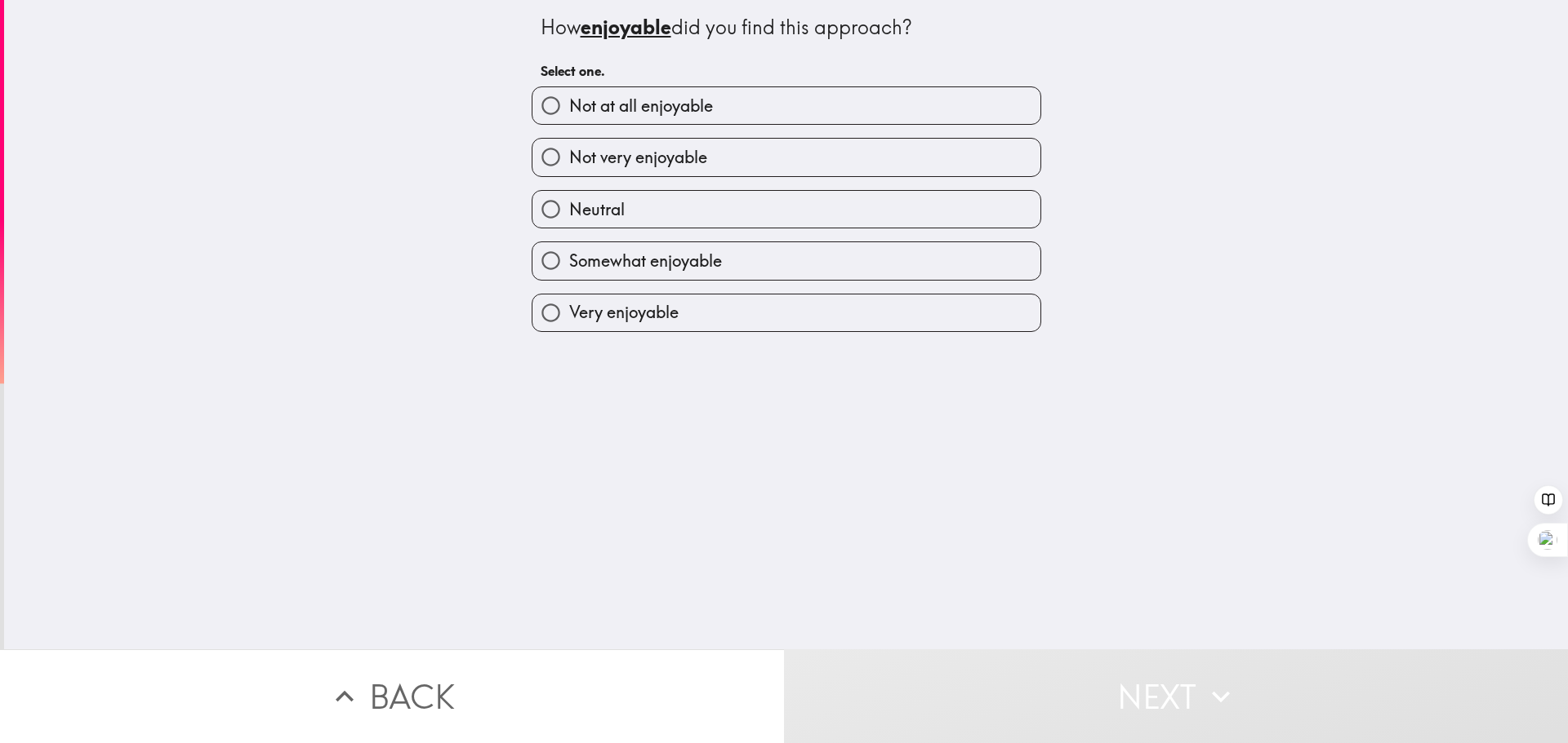
click at [718, 202] on label "Neutral" at bounding box center [787, 209] width 508 height 37
click at [569, 202] on input "Neutral" at bounding box center [551, 209] width 37 height 37
radio input "true"
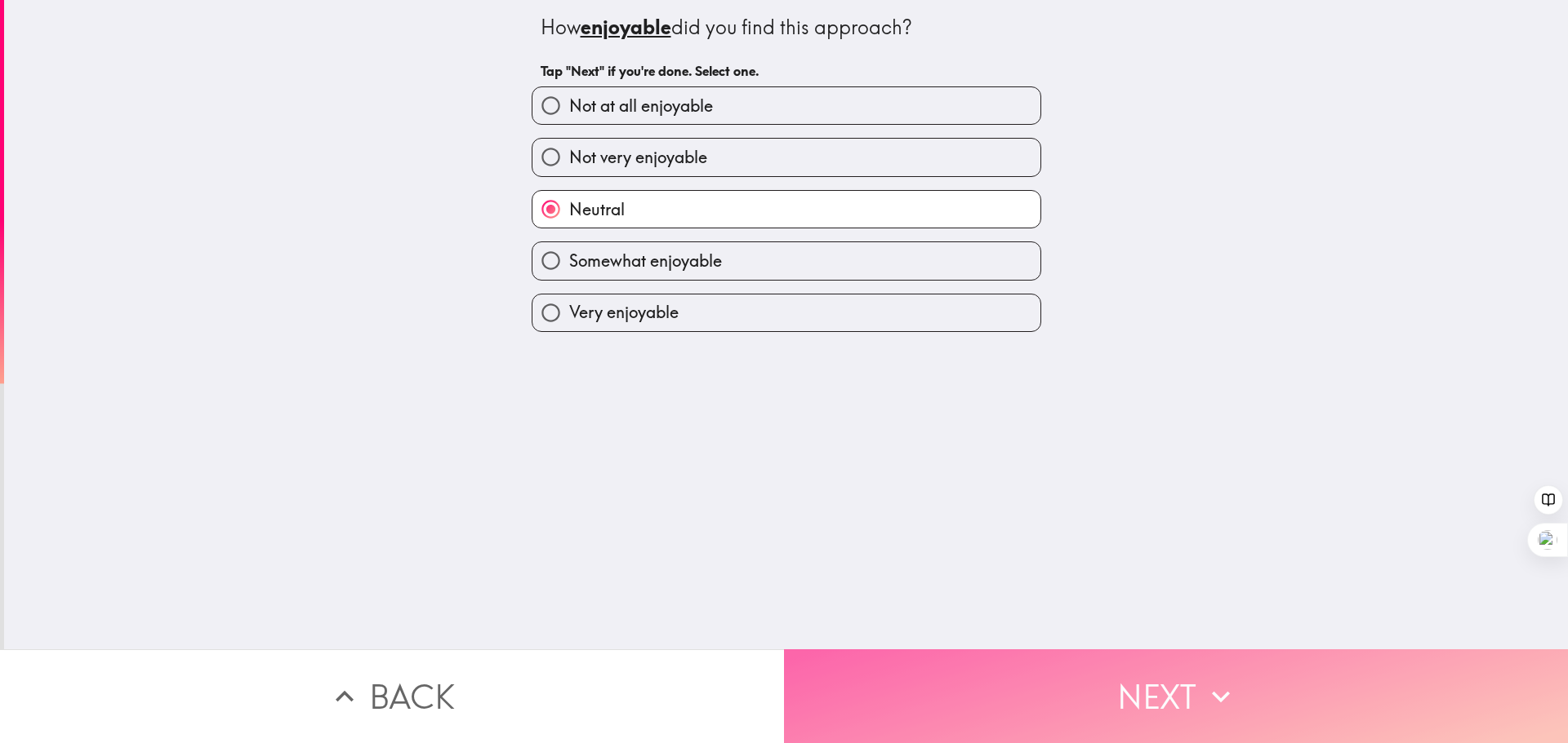
click at [966, 662] on button "Next" at bounding box center [1176, 696] width 784 height 94
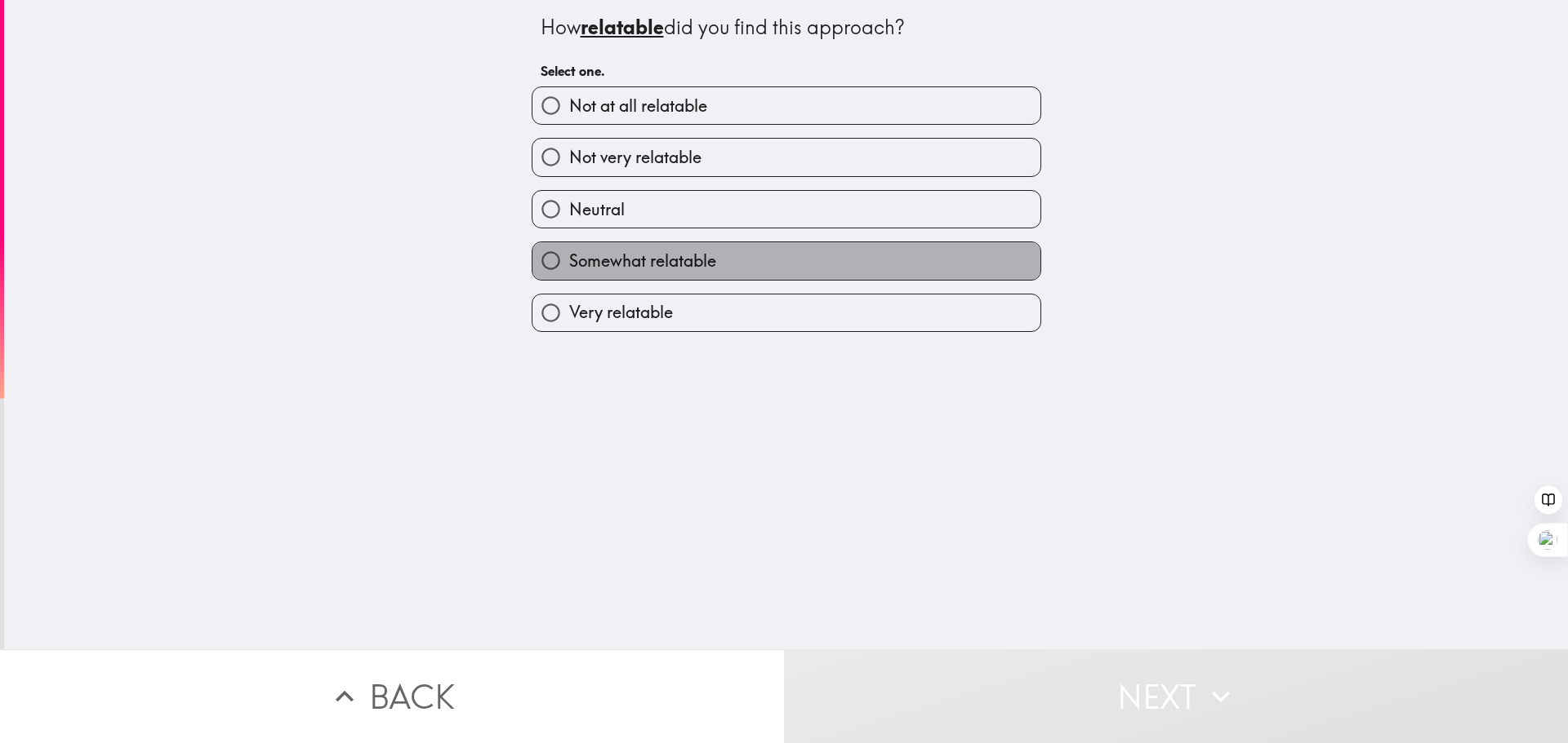
click at [692, 246] on label "Somewhat relatable" at bounding box center [787, 261] width 508 height 37
click at [569, 246] on input "Somewhat relatable" at bounding box center [551, 261] width 37 height 37
radio input "true"
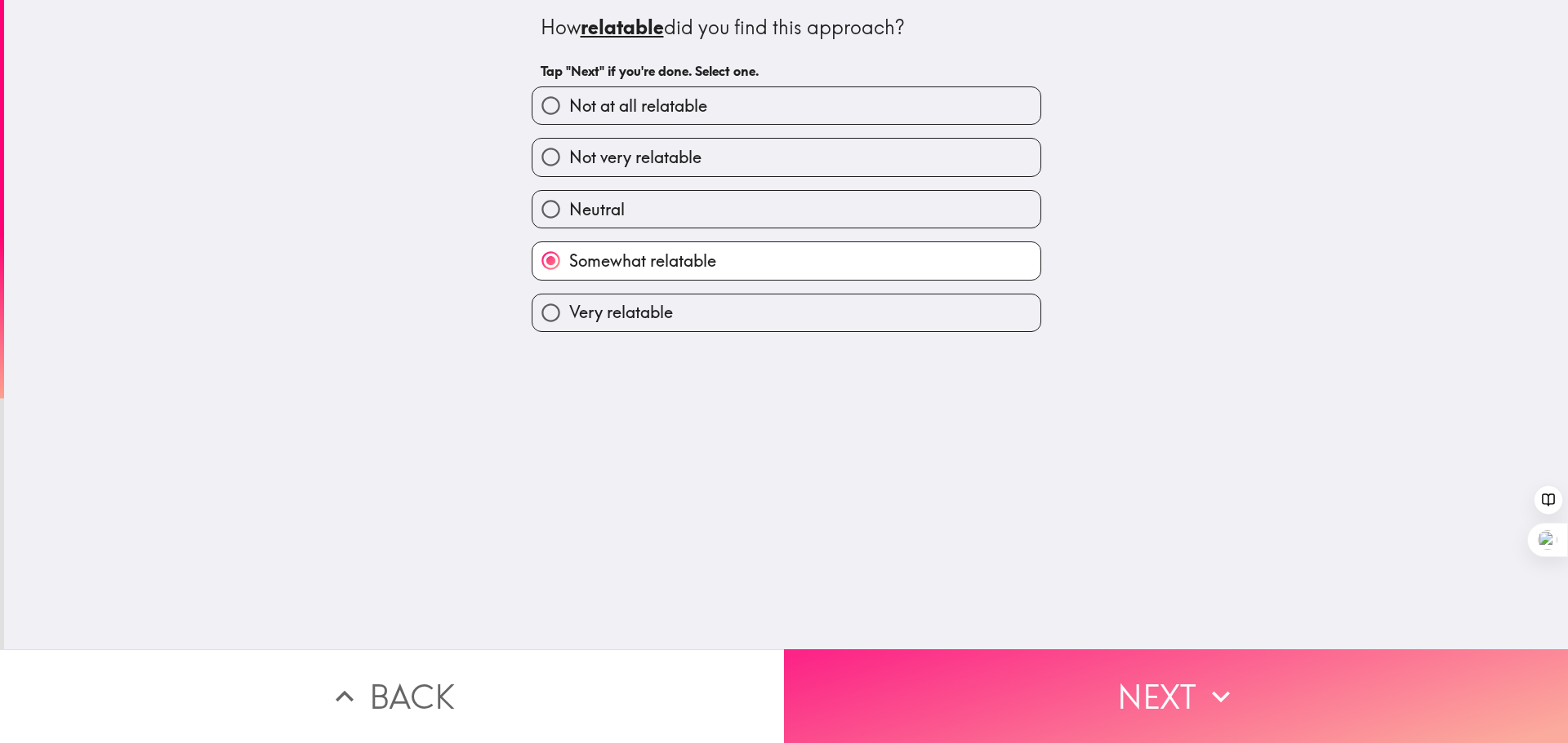
click at [946, 667] on button "Next" at bounding box center [1176, 696] width 784 height 94
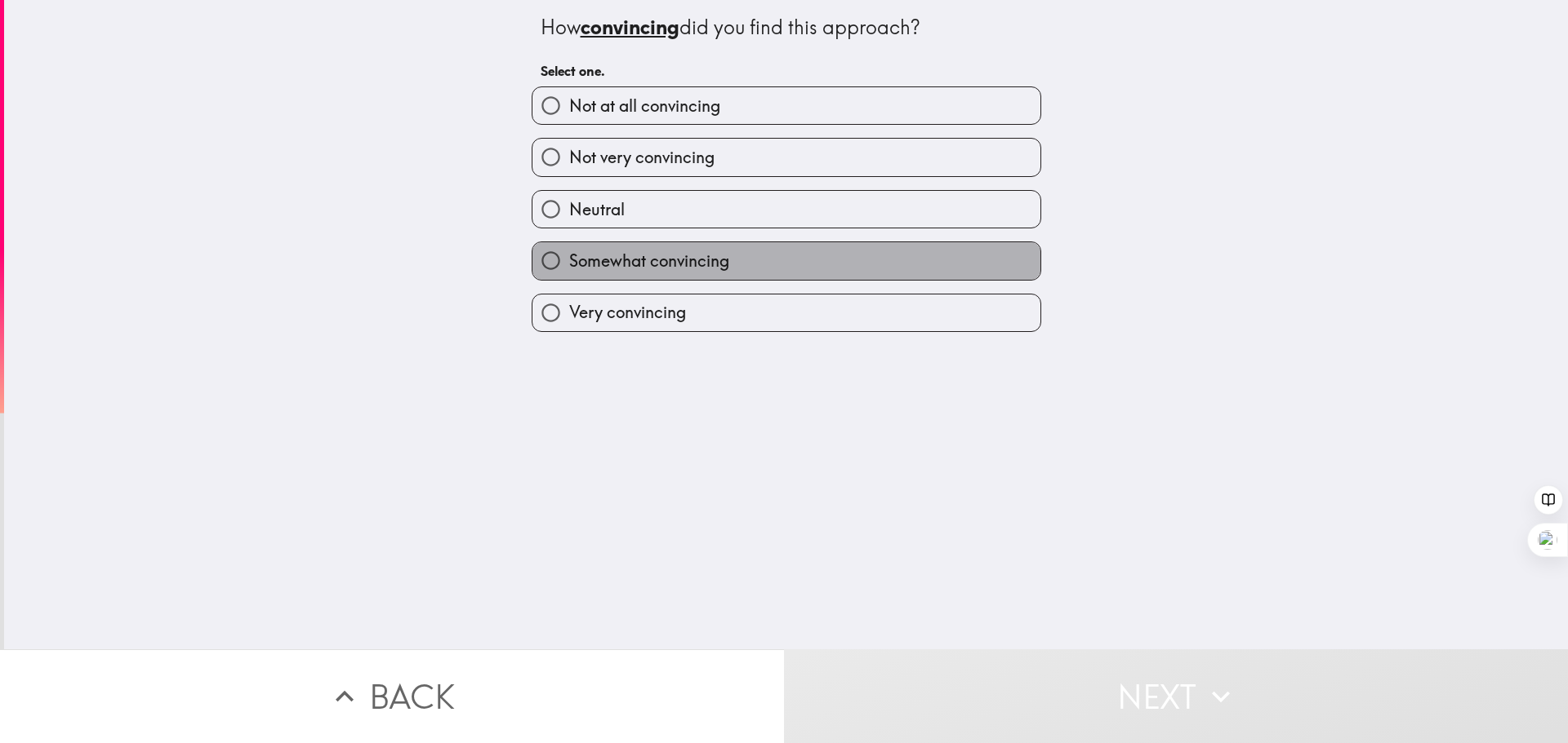
click at [719, 261] on label "Somewhat convincing" at bounding box center [787, 261] width 508 height 37
click at [569, 261] on input "Somewhat convincing" at bounding box center [551, 261] width 37 height 37
radio input "true"
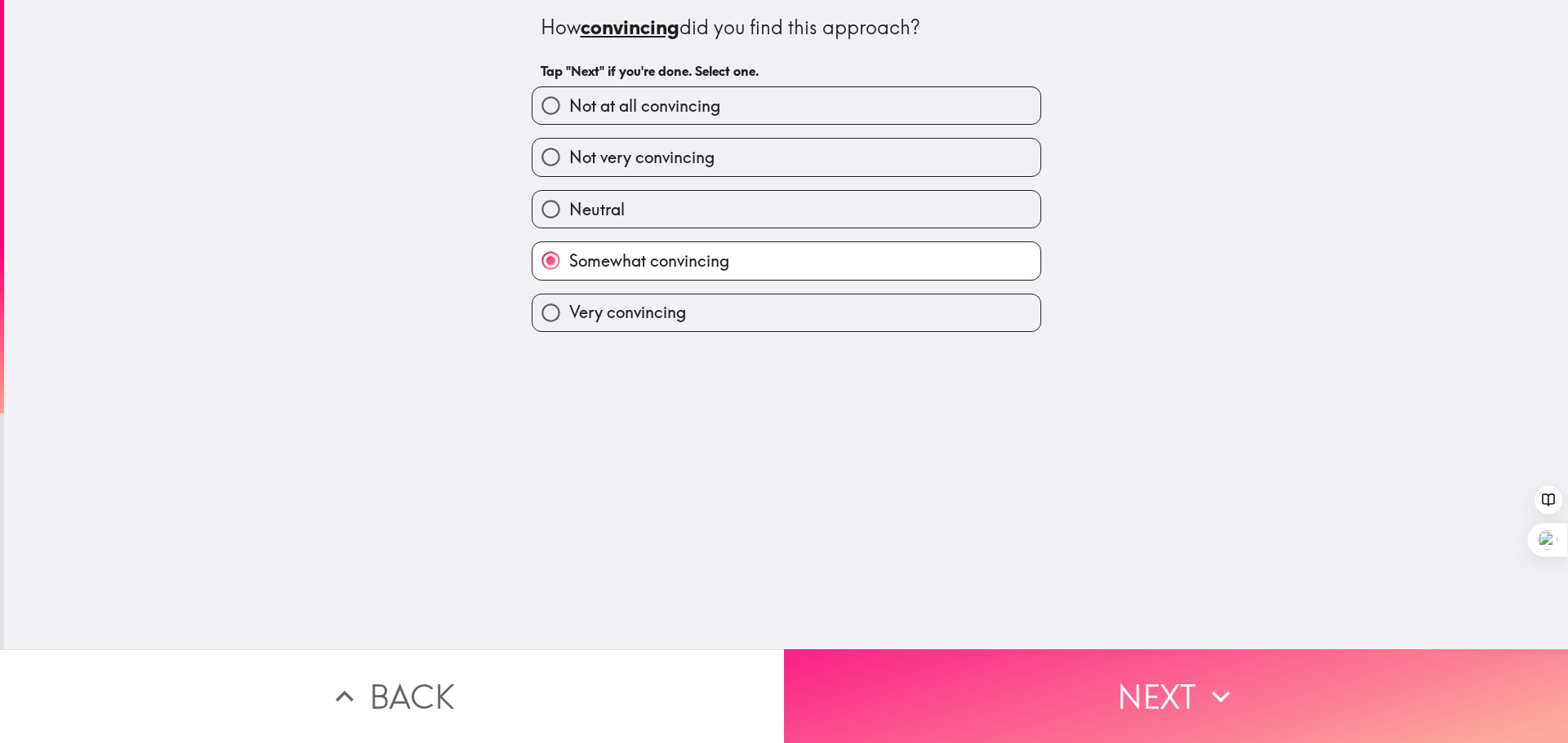
click at [873, 652] on button "Next" at bounding box center [1176, 696] width 784 height 94
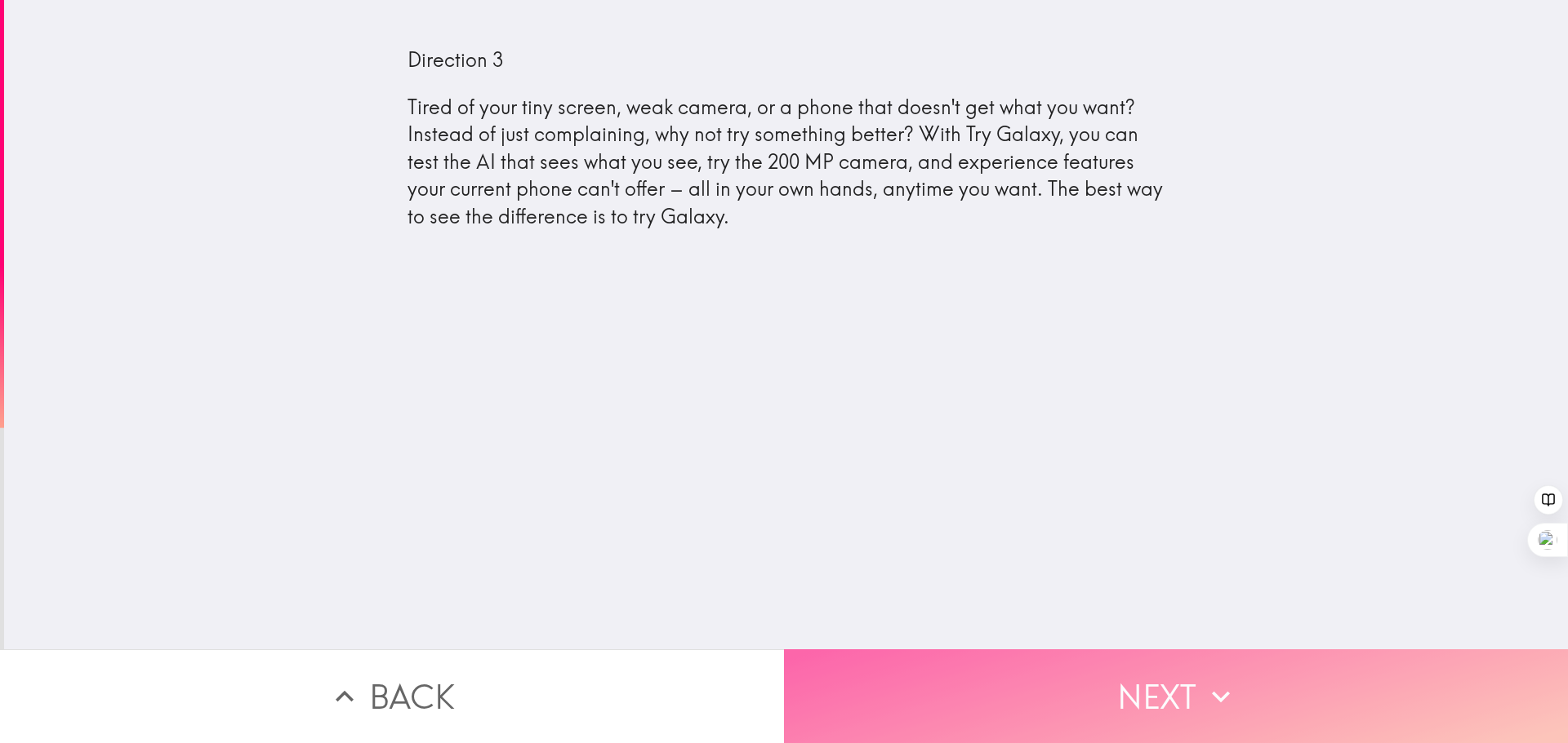
click at [1129, 660] on button "Next" at bounding box center [1176, 696] width 784 height 94
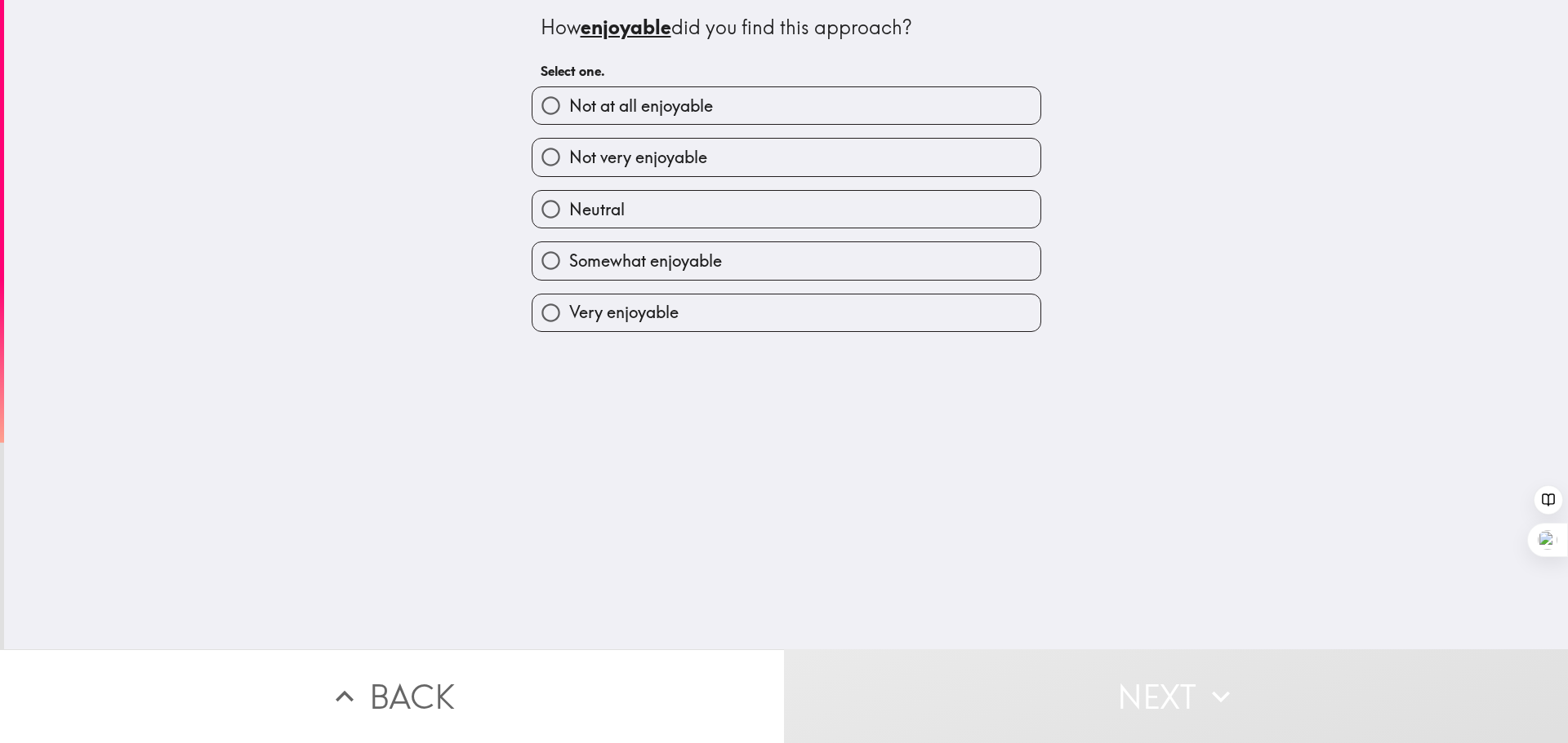
click at [838, 257] on label "Somewhat enjoyable" at bounding box center [787, 261] width 508 height 37
click at [569, 257] on input "Somewhat enjoyable" at bounding box center [551, 261] width 37 height 37
radio input "true"
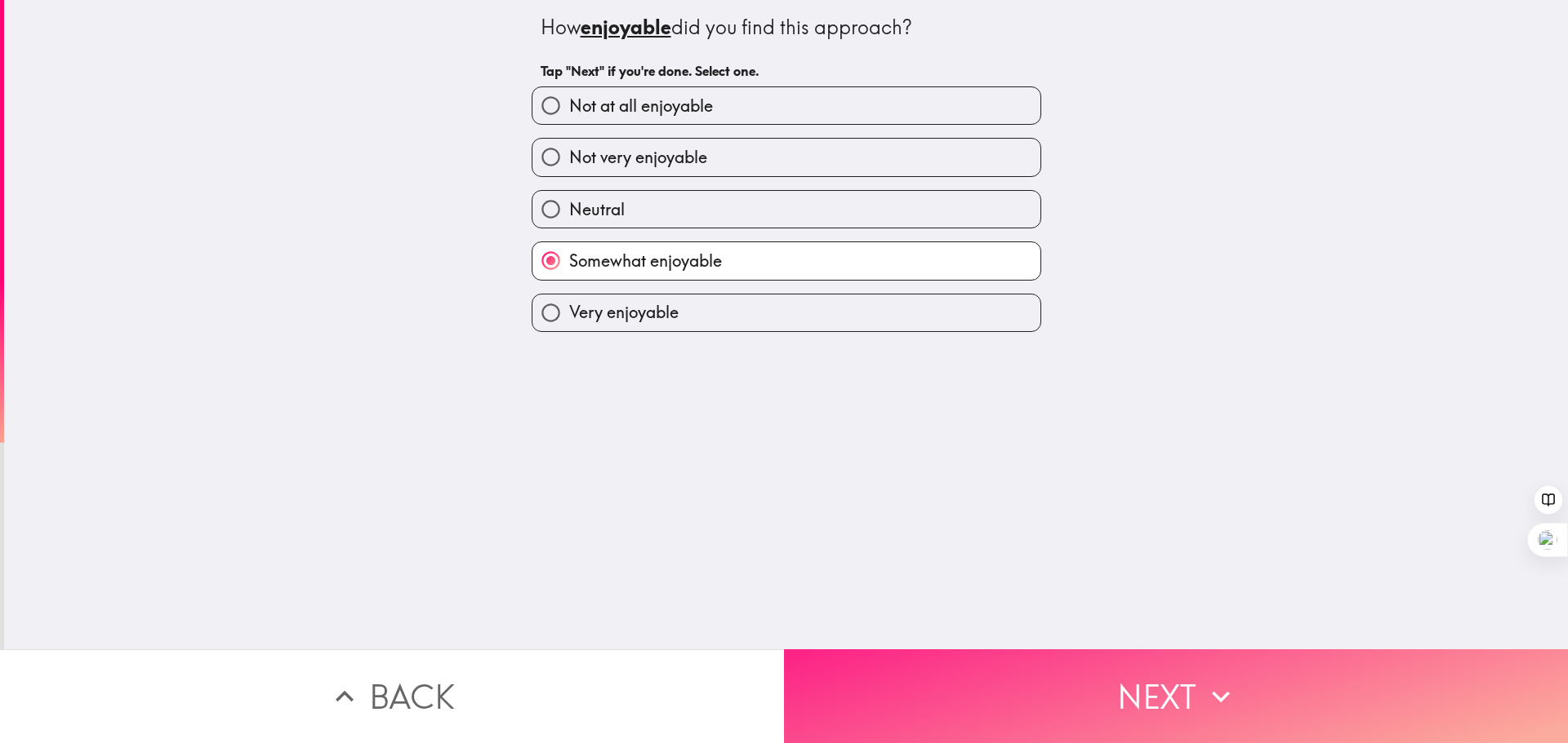
click at [1094, 661] on button "Next" at bounding box center [1176, 696] width 784 height 94
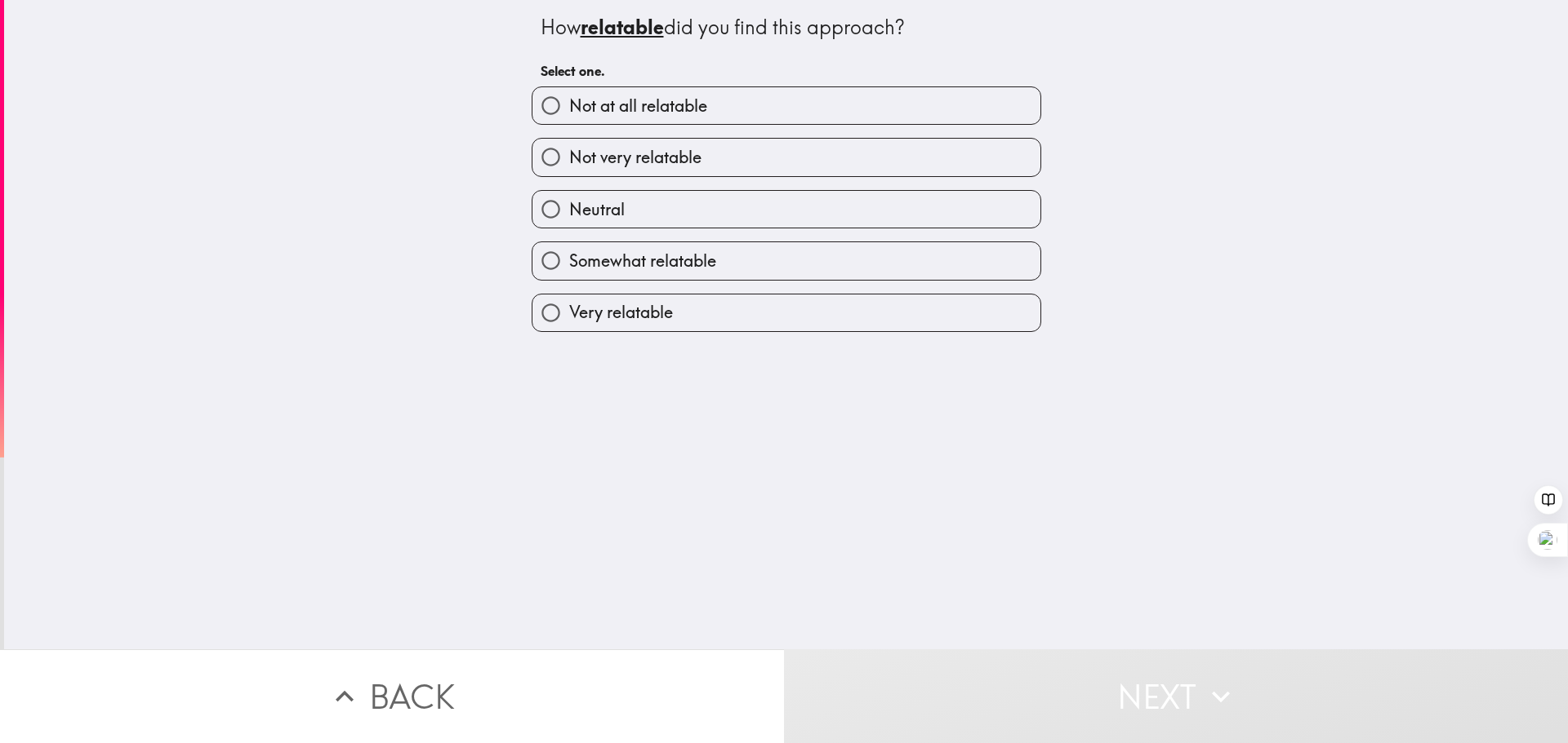
click at [844, 257] on label "Somewhat relatable" at bounding box center [787, 261] width 508 height 37
click at [569, 257] on input "Somewhat relatable" at bounding box center [551, 261] width 37 height 37
radio input "true"
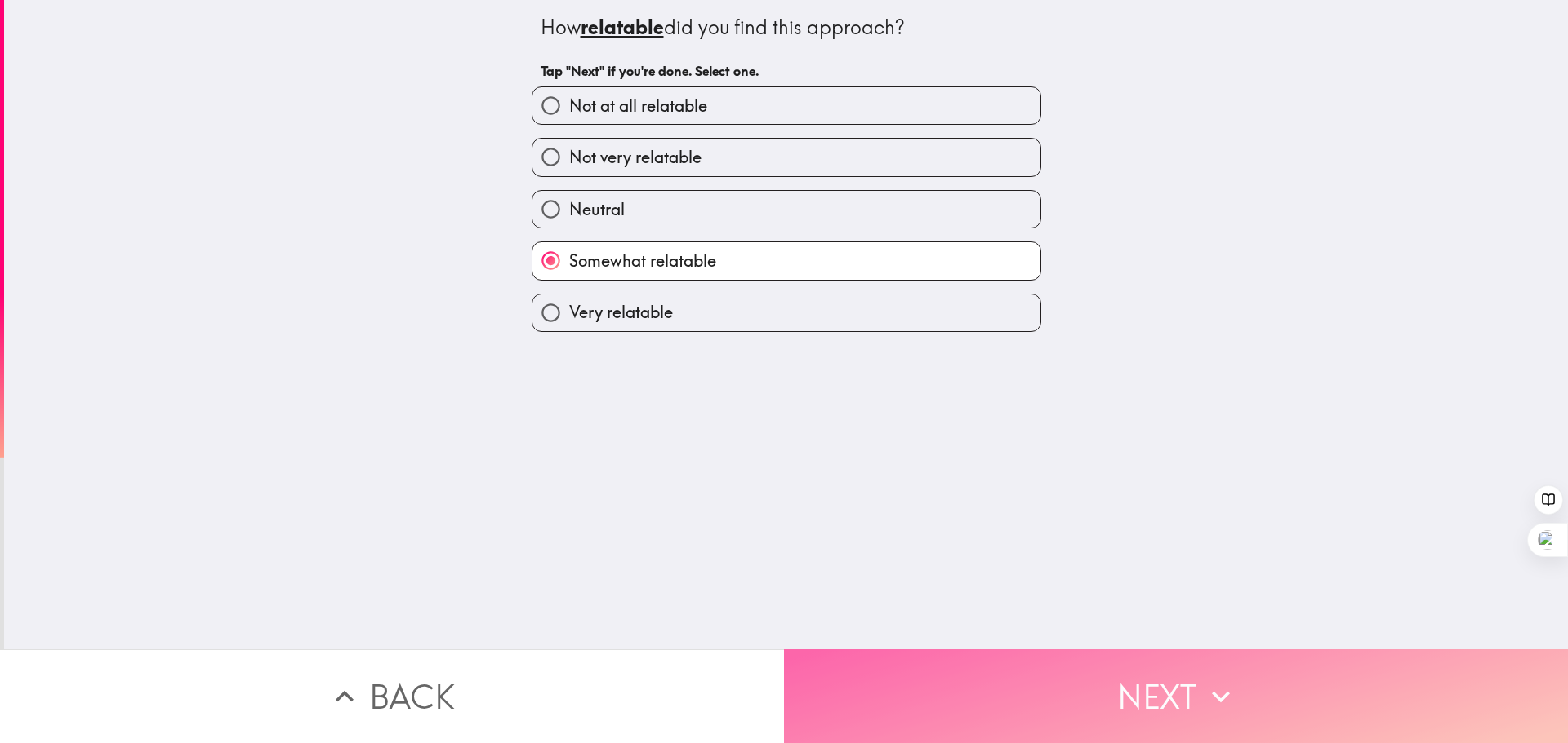
click at [1010, 658] on button "Next" at bounding box center [1176, 696] width 784 height 94
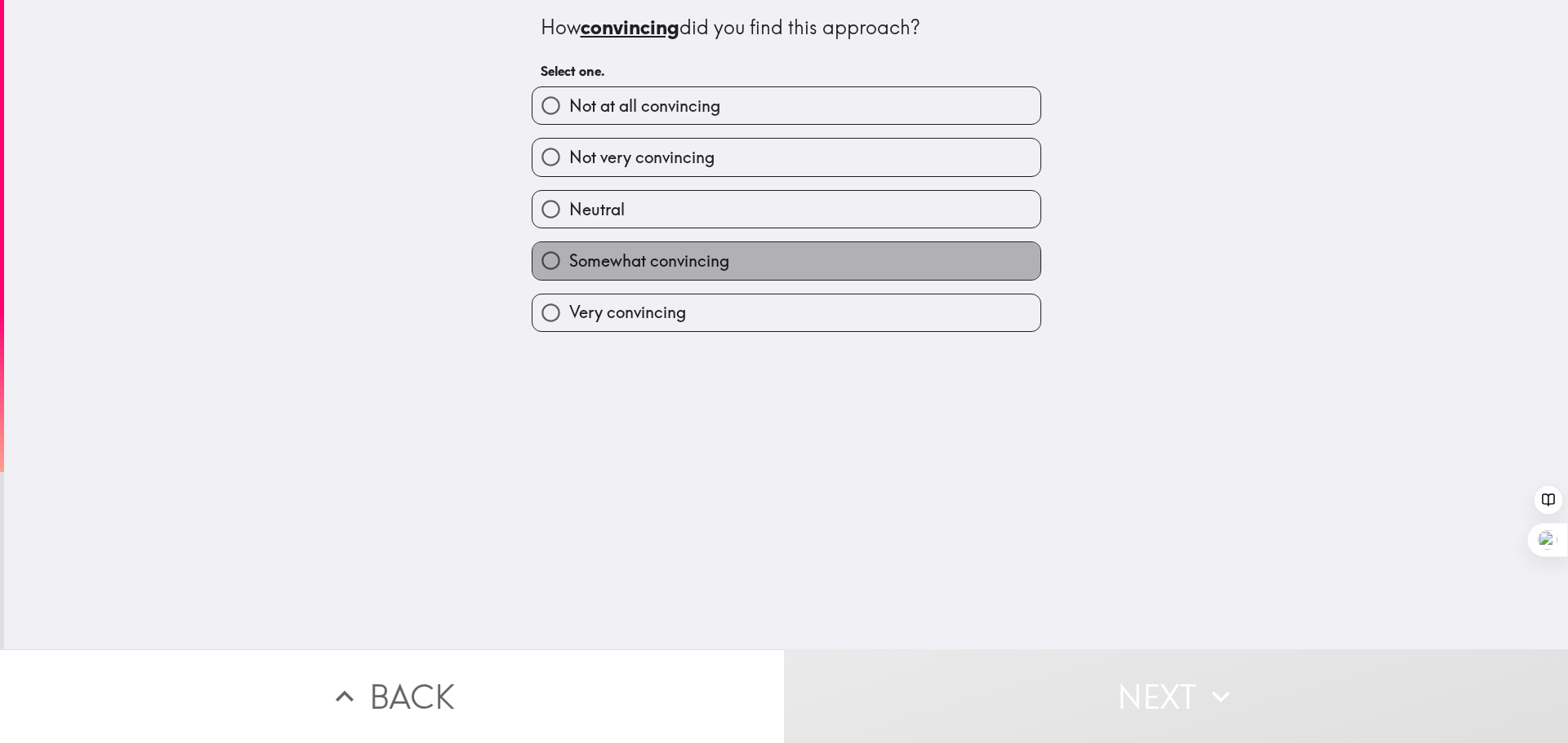
click at [837, 253] on label "Somewhat convincing" at bounding box center [787, 261] width 508 height 37
click at [569, 253] on input "Somewhat convincing" at bounding box center [551, 261] width 37 height 37
radio input "true"
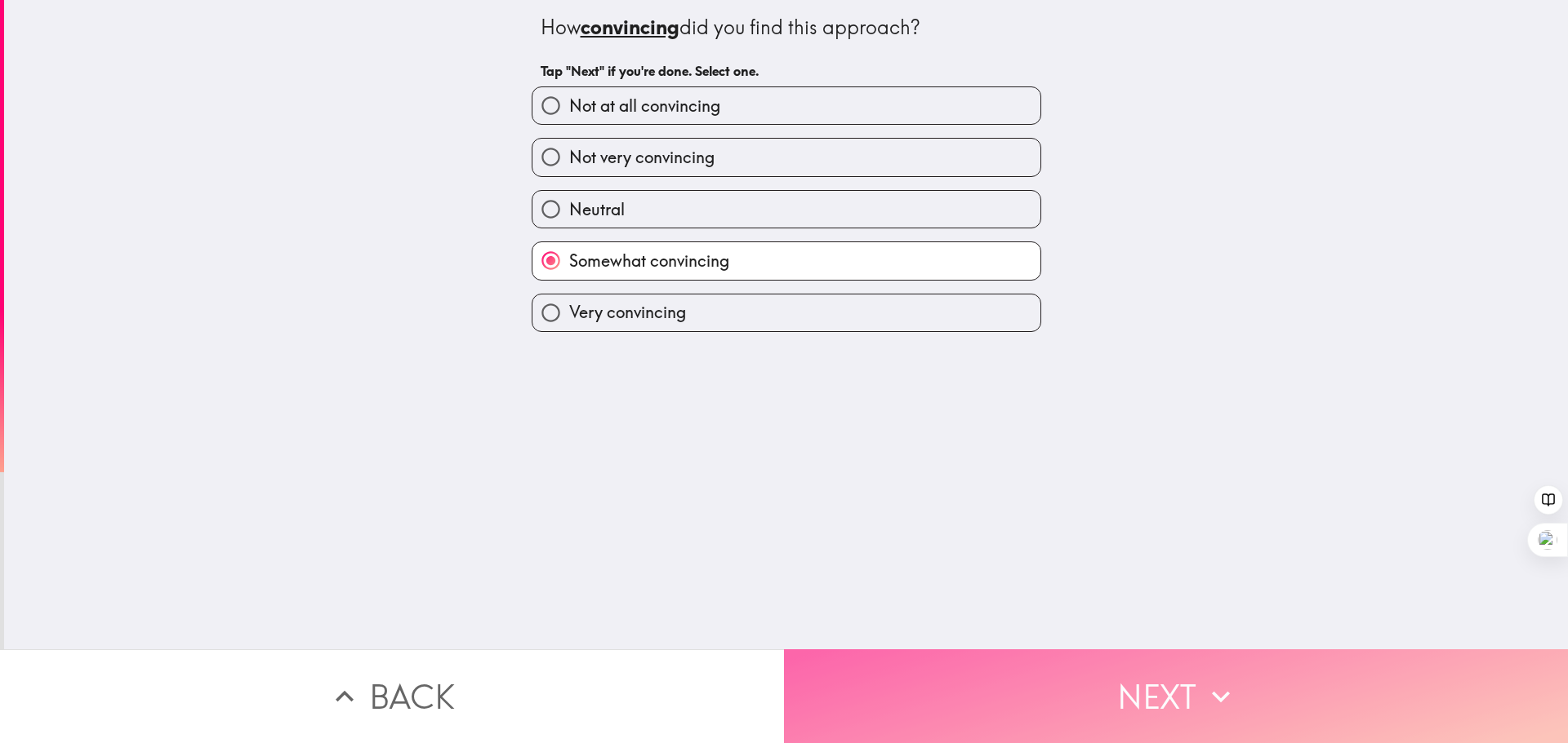
click at [1031, 664] on button "Next" at bounding box center [1176, 696] width 784 height 94
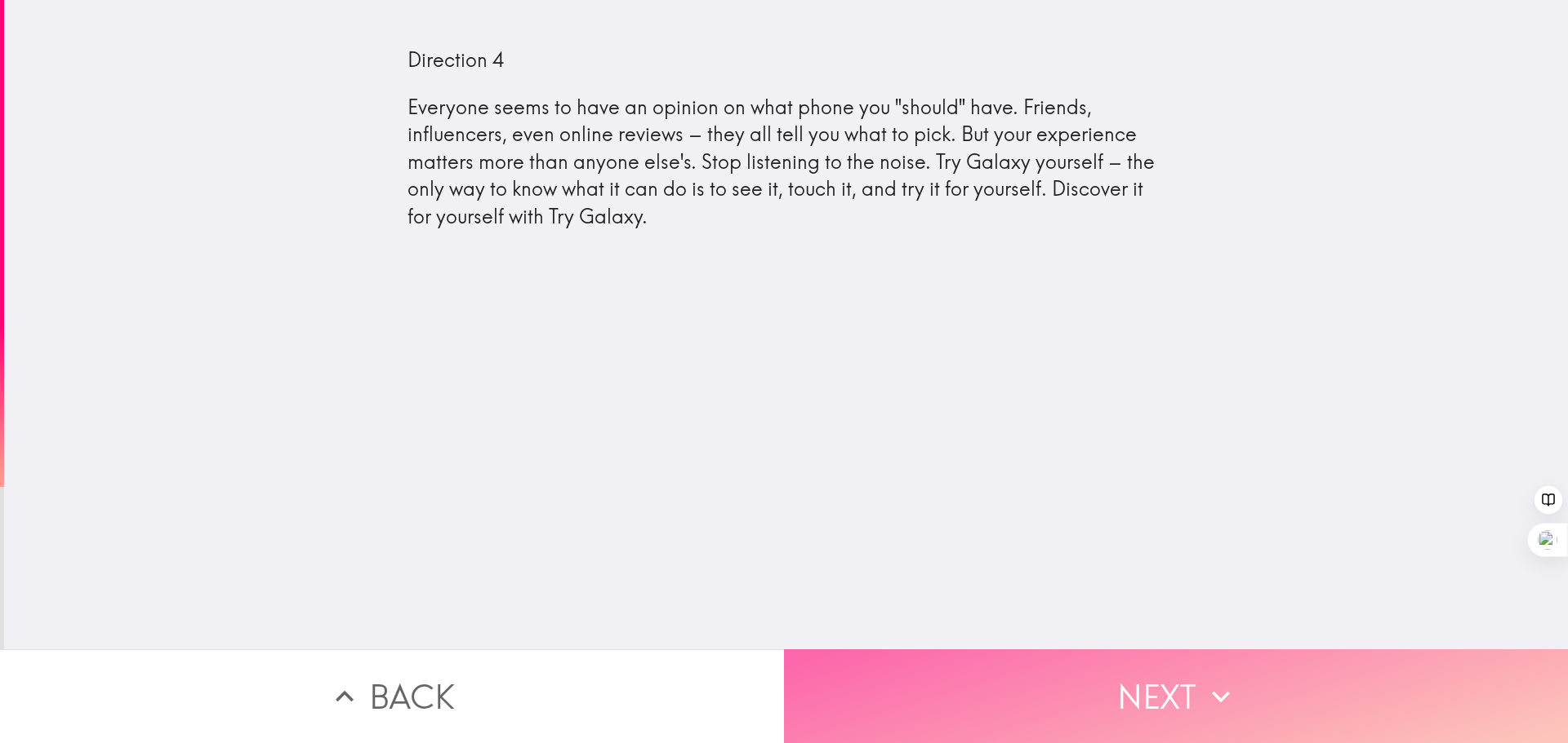
click at [1072, 675] on button "Next" at bounding box center [1176, 696] width 784 height 94
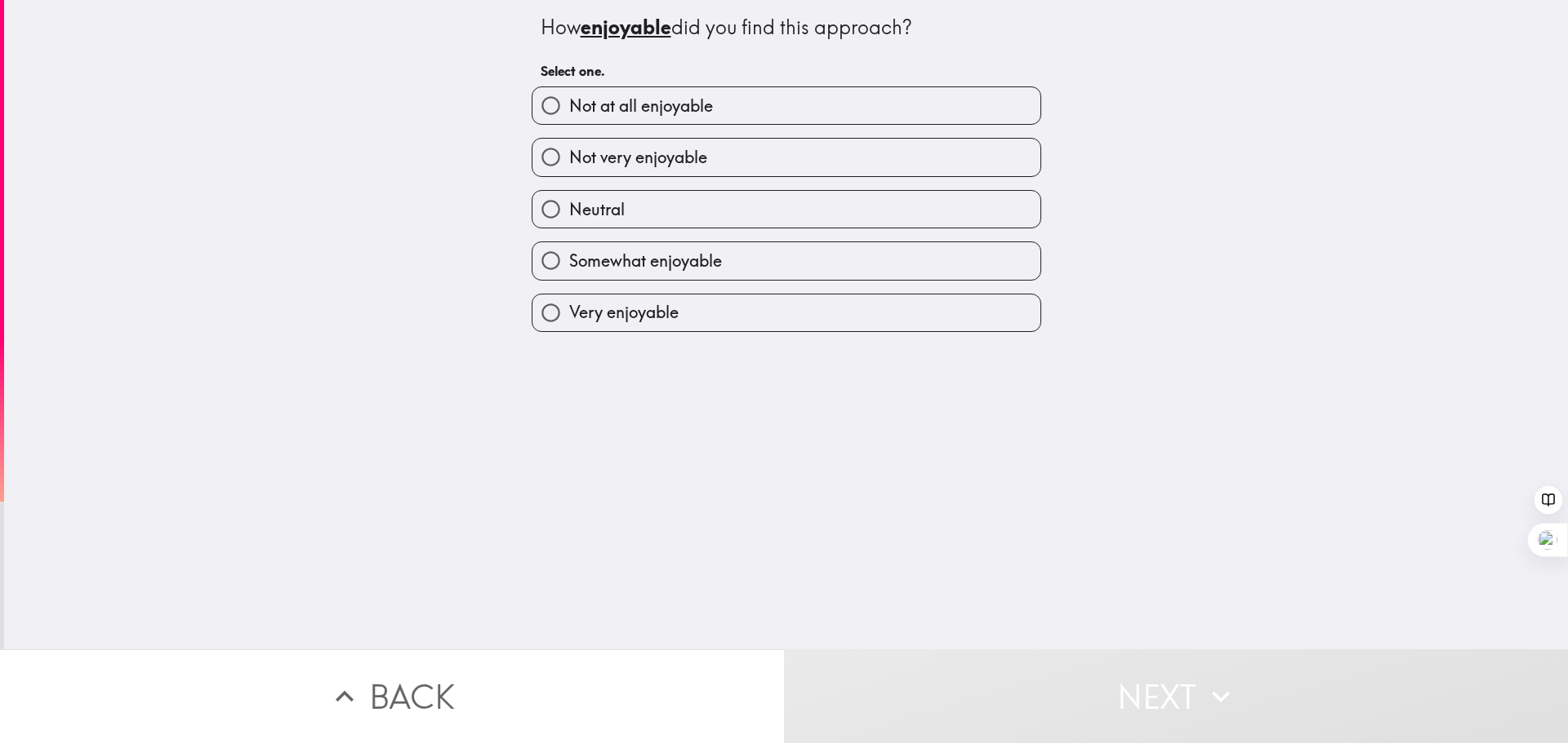
click at [758, 266] on label "Somewhat enjoyable" at bounding box center [787, 261] width 508 height 37
click at [569, 266] on input "Somewhat enjoyable" at bounding box center [551, 261] width 37 height 37
radio input "true"
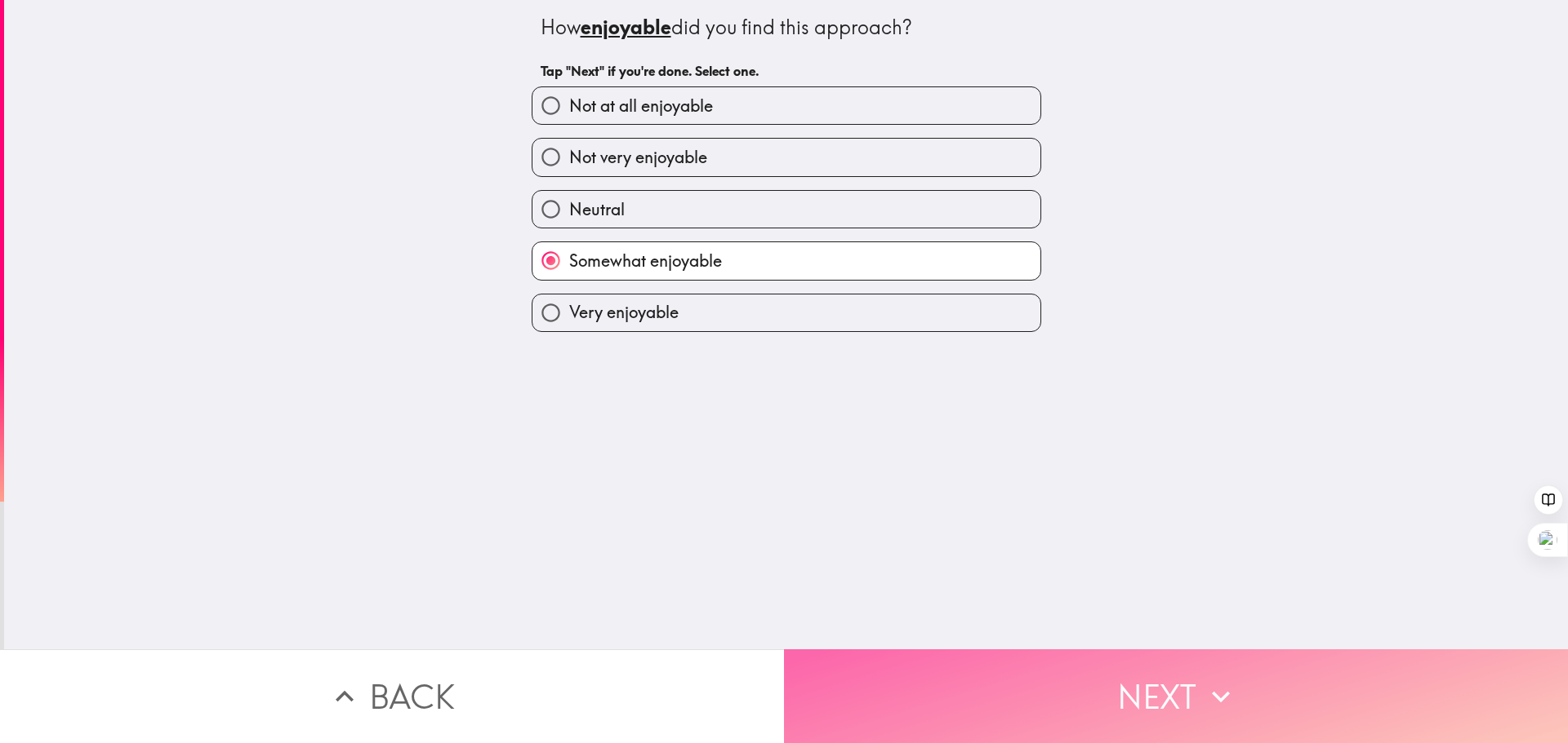
click at [982, 674] on button "Next" at bounding box center [1176, 696] width 784 height 94
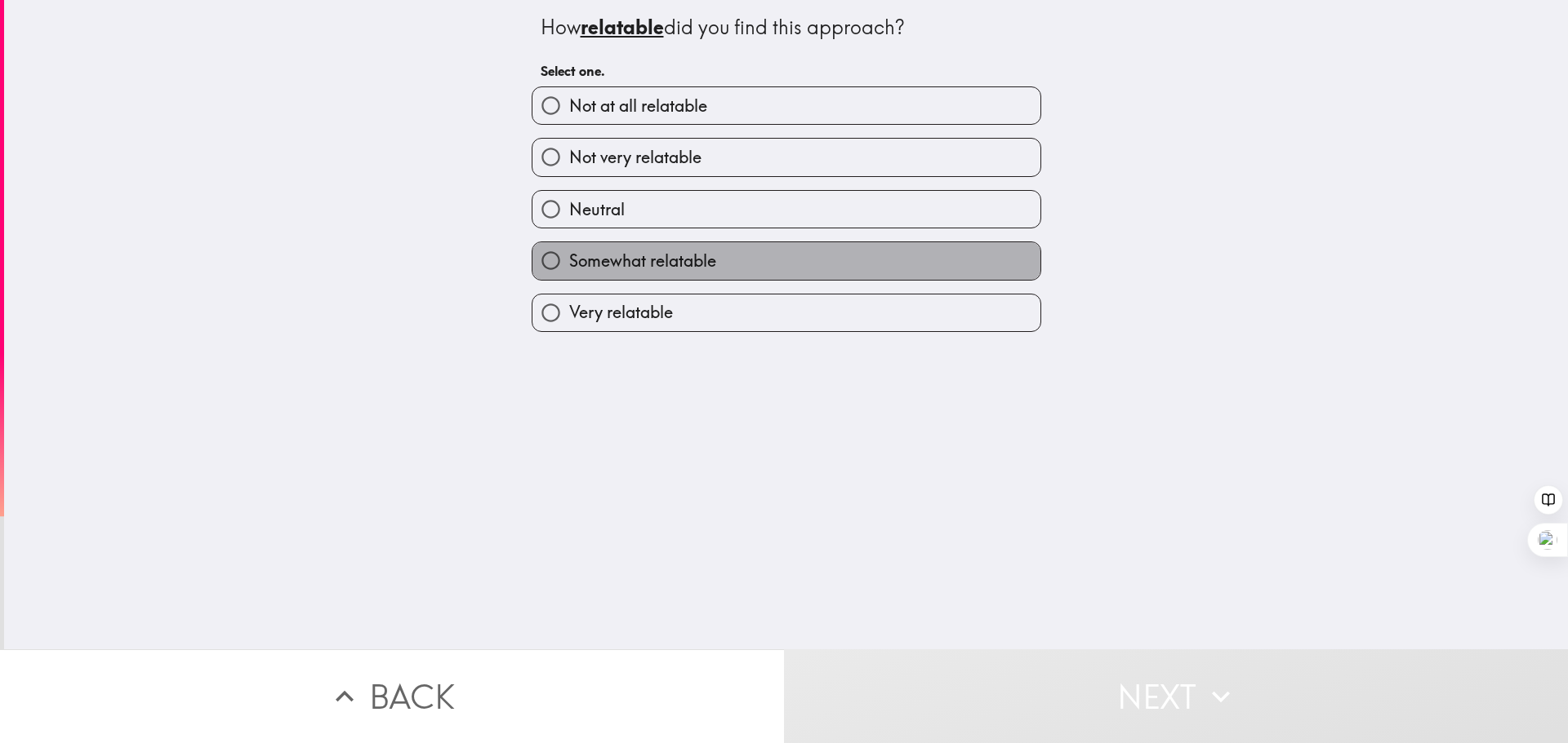
click at [776, 277] on label "Somewhat relatable" at bounding box center [787, 261] width 508 height 37
click at [569, 277] on input "Somewhat relatable" at bounding box center [551, 261] width 37 height 37
radio input "true"
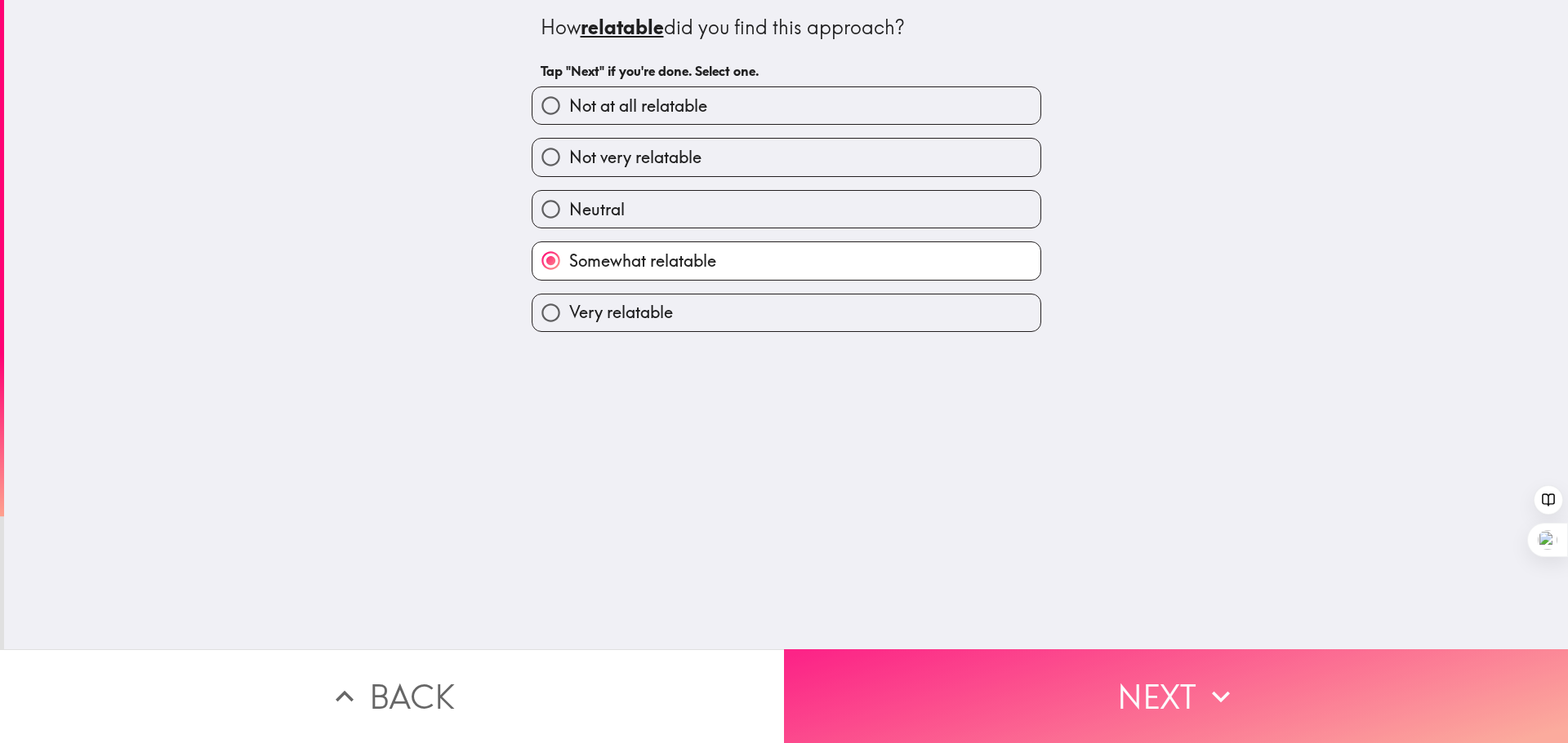
click at [947, 656] on button "Next" at bounding box center [1176, 696] width 784 height 94
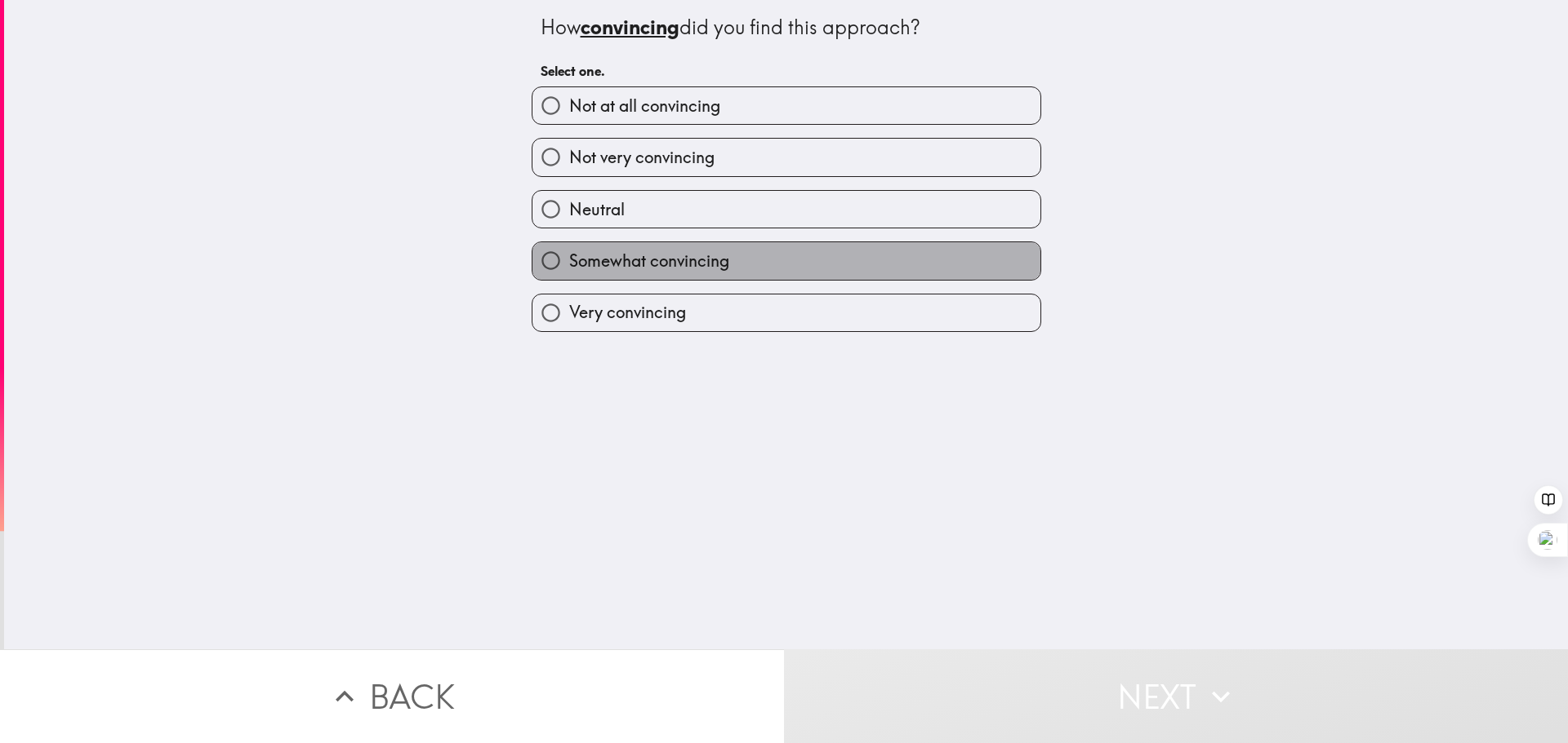
click at [800, 263] on label "Somewhat convincing" at bounding box center [787, 261] width 508 height 37
click at [569, 263] on input "Somewhat convincing" at bounding box center [551, 261] width 37 height 37
radio input "true"
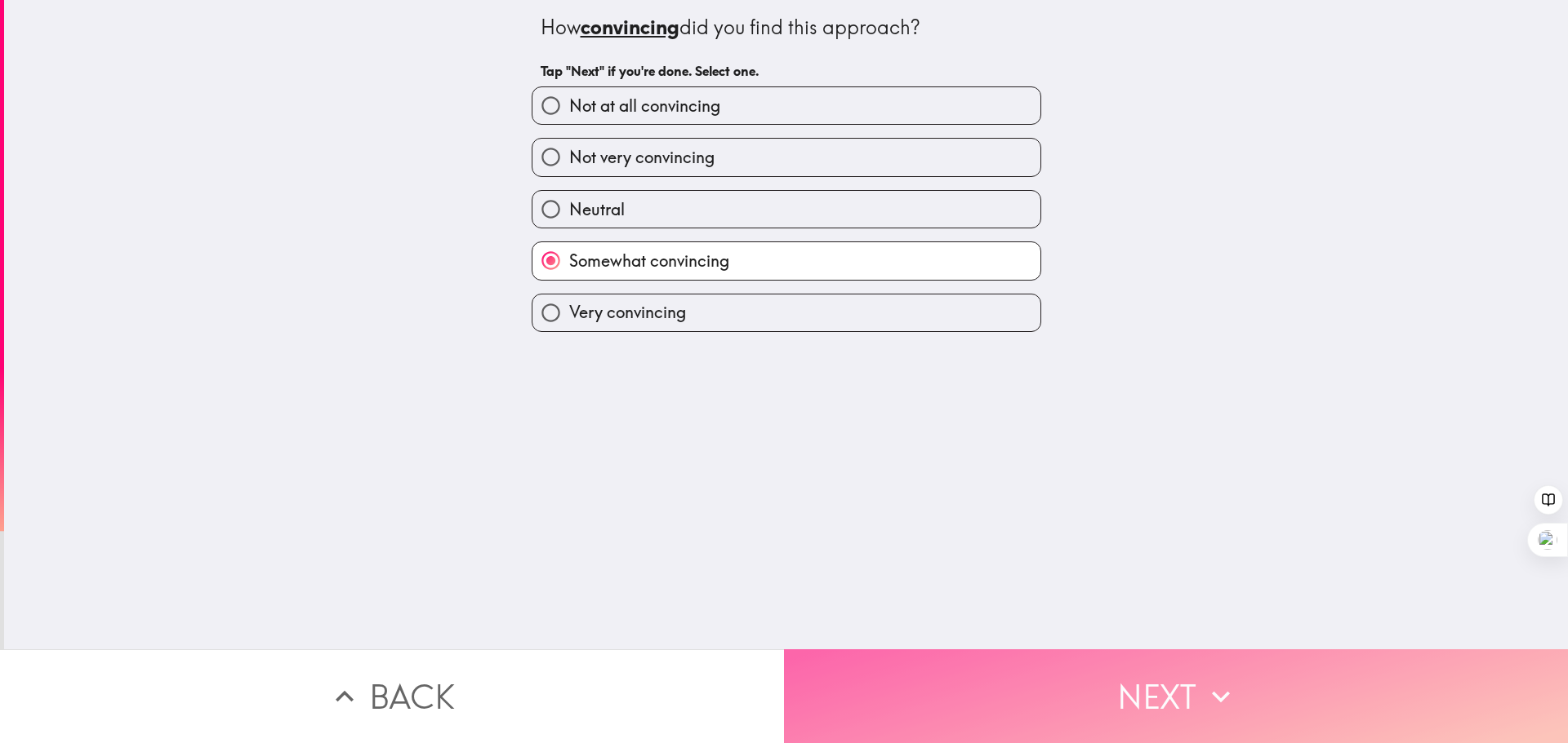
click at [943, 653] on button "Next" at bounding box center [1176, 696] width 784 height 94
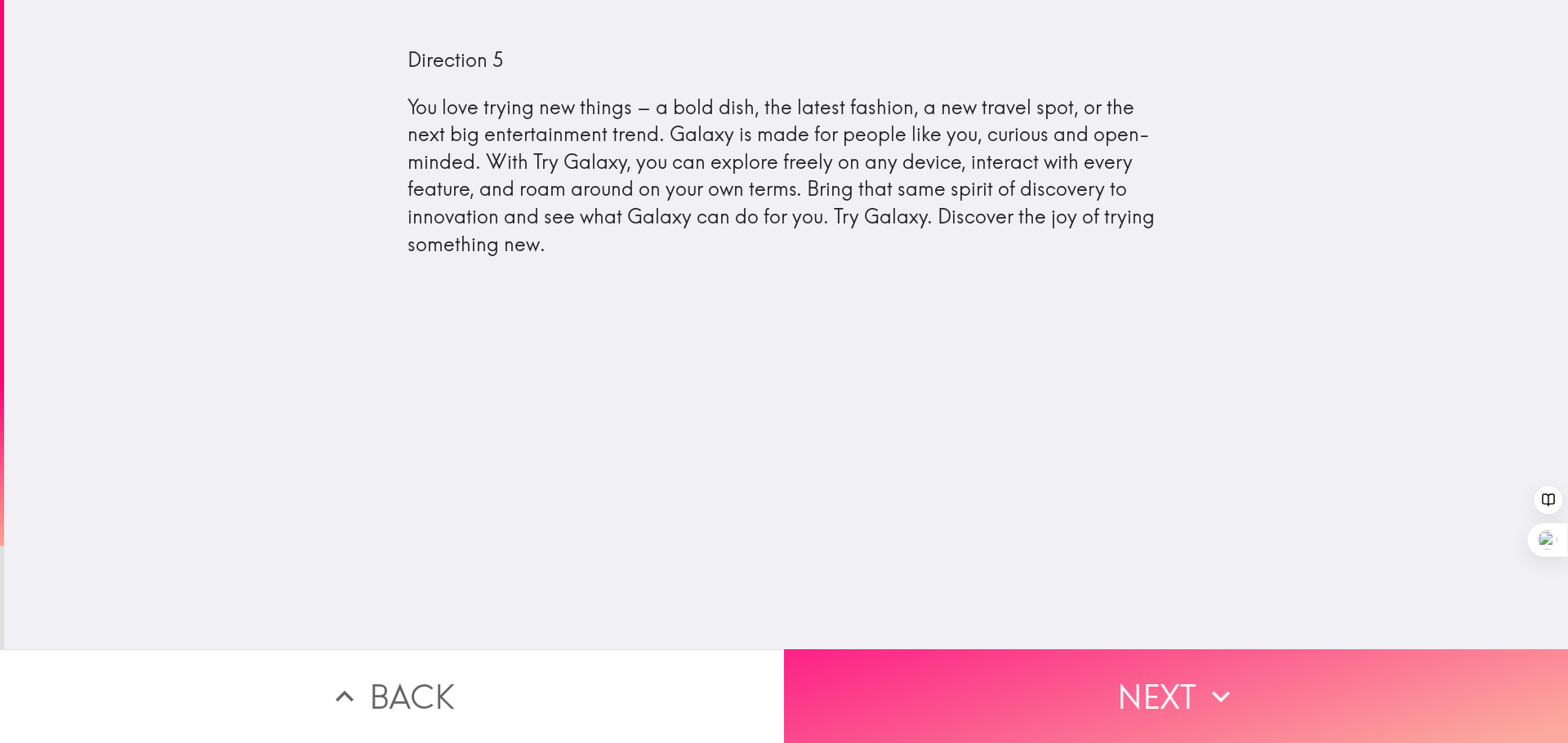
click at [1098, 667] on button "Next" at bounding box center [1176, 696] width 784 height 94
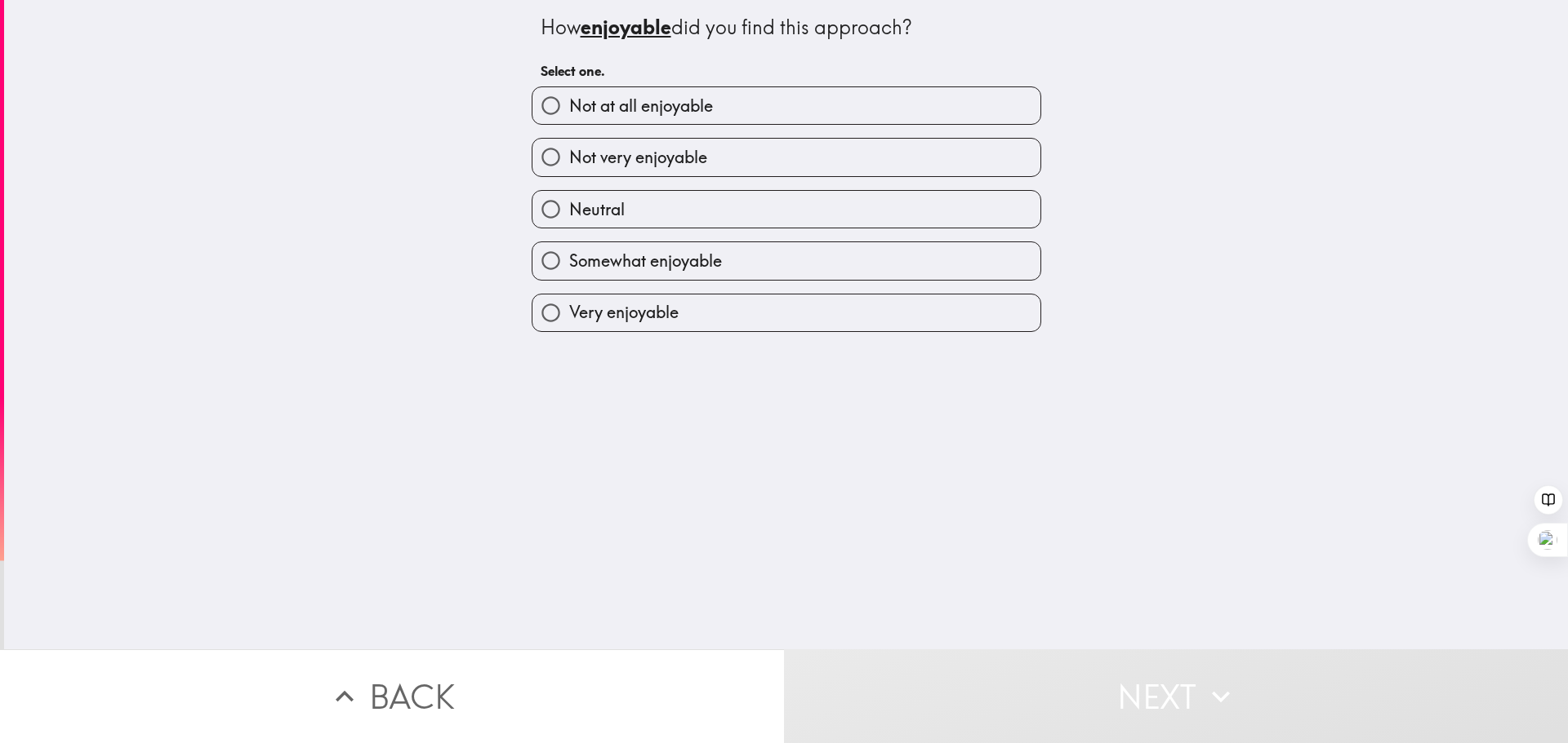
click at [596, 224] on label "Neutral" at bounding box center [787, 209] width 508 height 37
click at [569, 224] on input "Neutral" at bounding box center [551, 209] width 37 height 37
radio input "true"
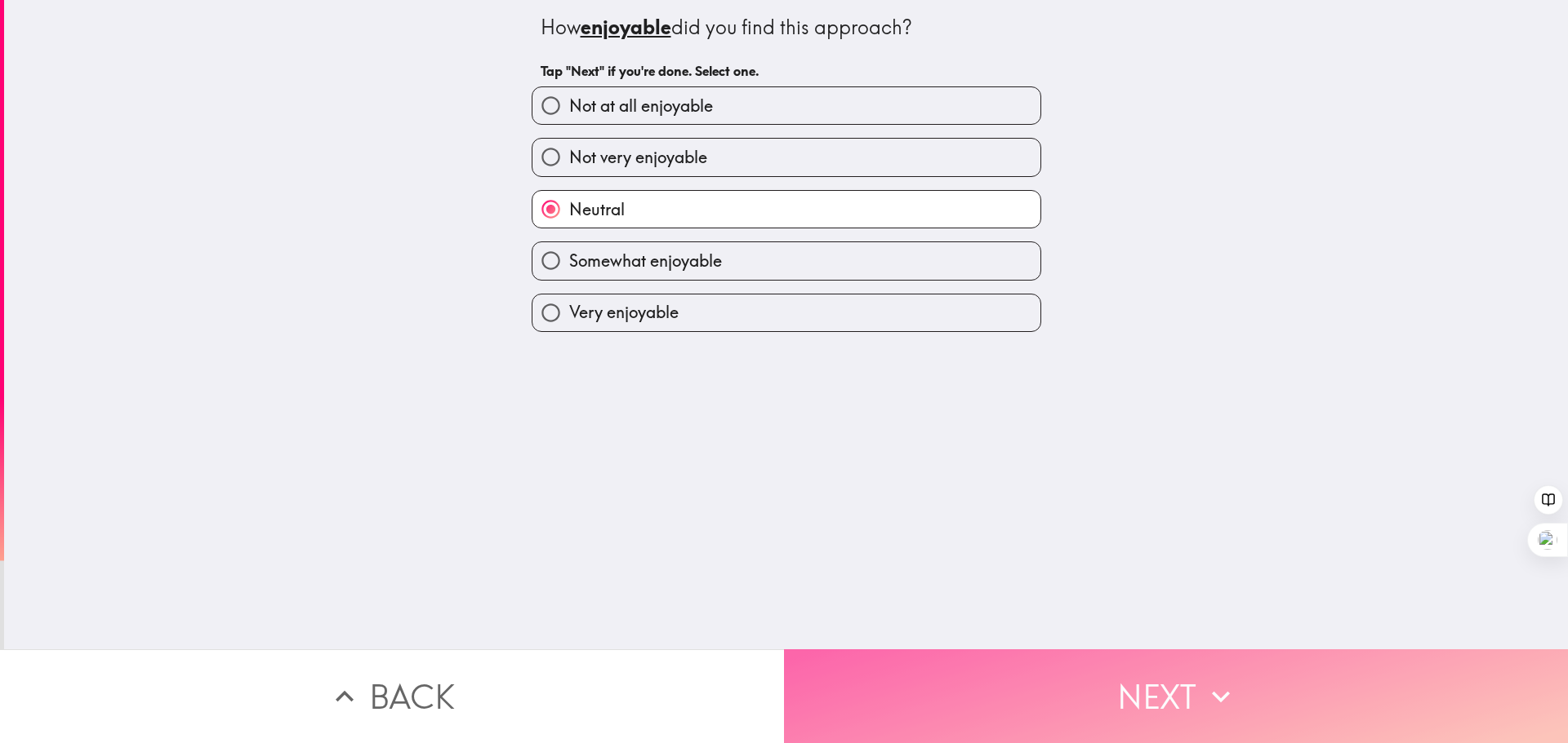
click at [896, 669] on button "Next" at bounding box center [1176, 696] width 784 height 94
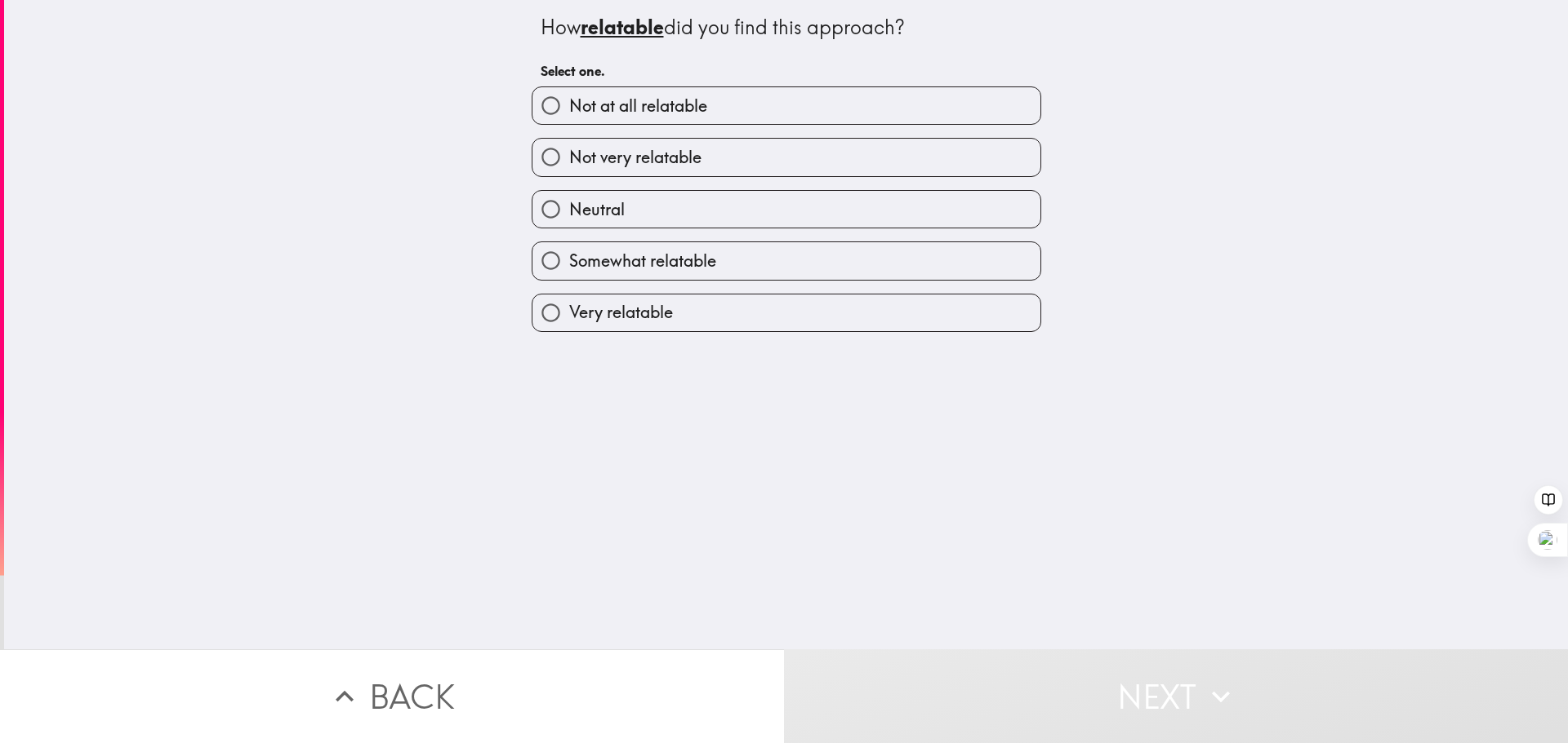
click at [657, 242] on label "Somewhat relatable" at bounding box center [787, 261] width 508 height 37
click at [569, 242] on input "Somewhat relatable" at bounding box center [551, 261] width 37 height 37
radio input "true"
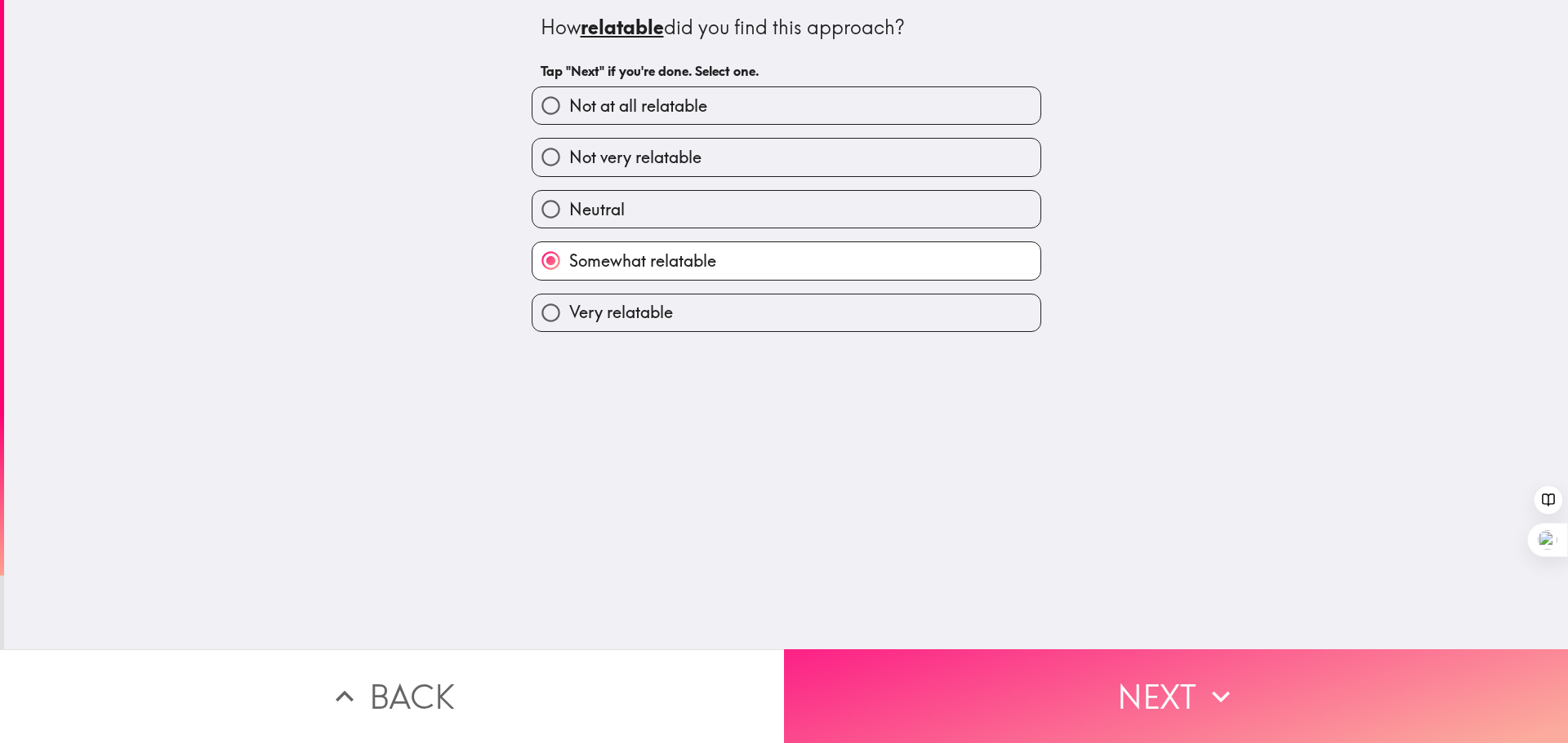
click at [865, 658] on button "Next" at bounding box center [1176, 696] width 784 height 94
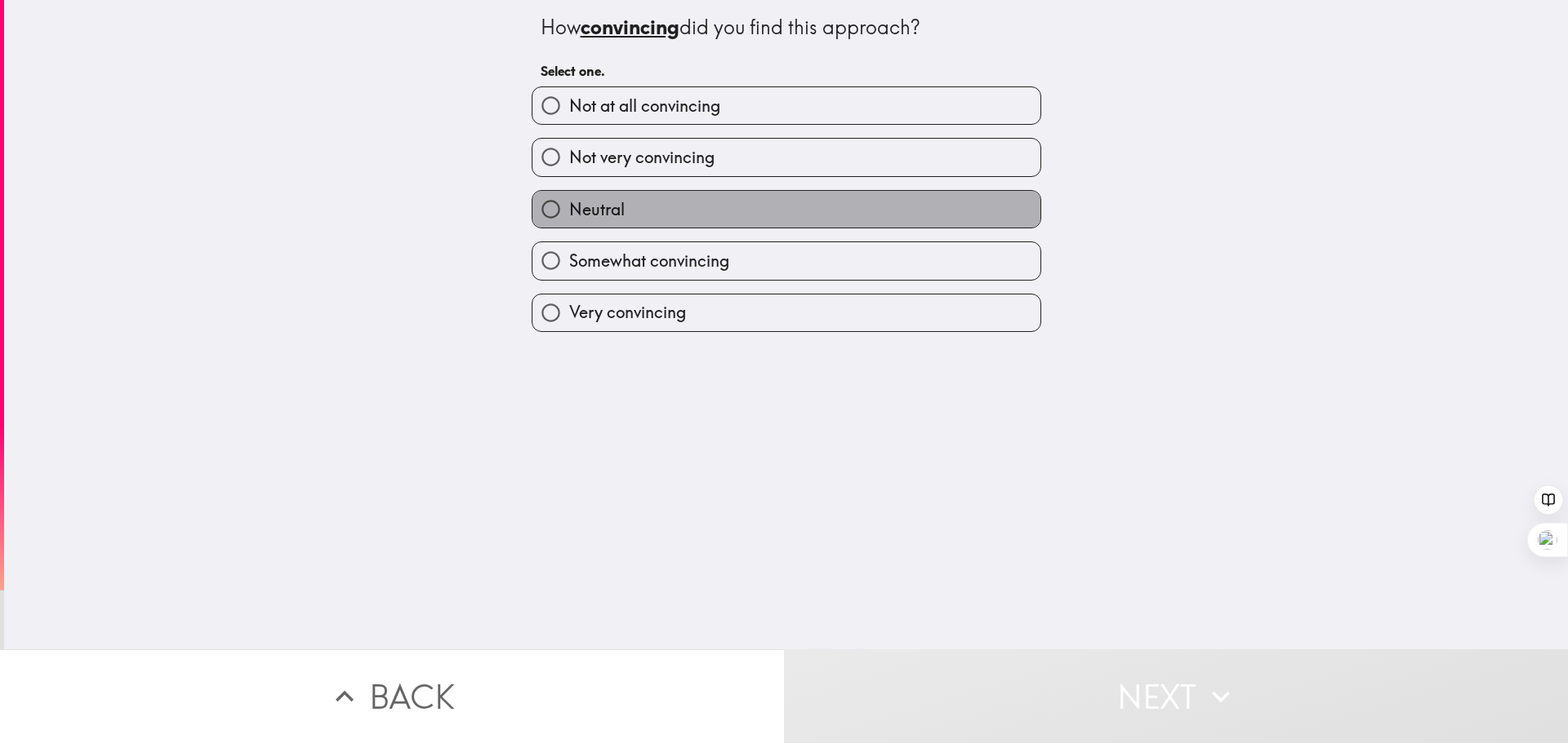
click at [687, 211] on label "Neutral" at bounding box center [787, 209] width 508 height 37
click at [569, 211] on input "Neutral" at bounding box center [551, 209] width 37 height 37
radio input "true"
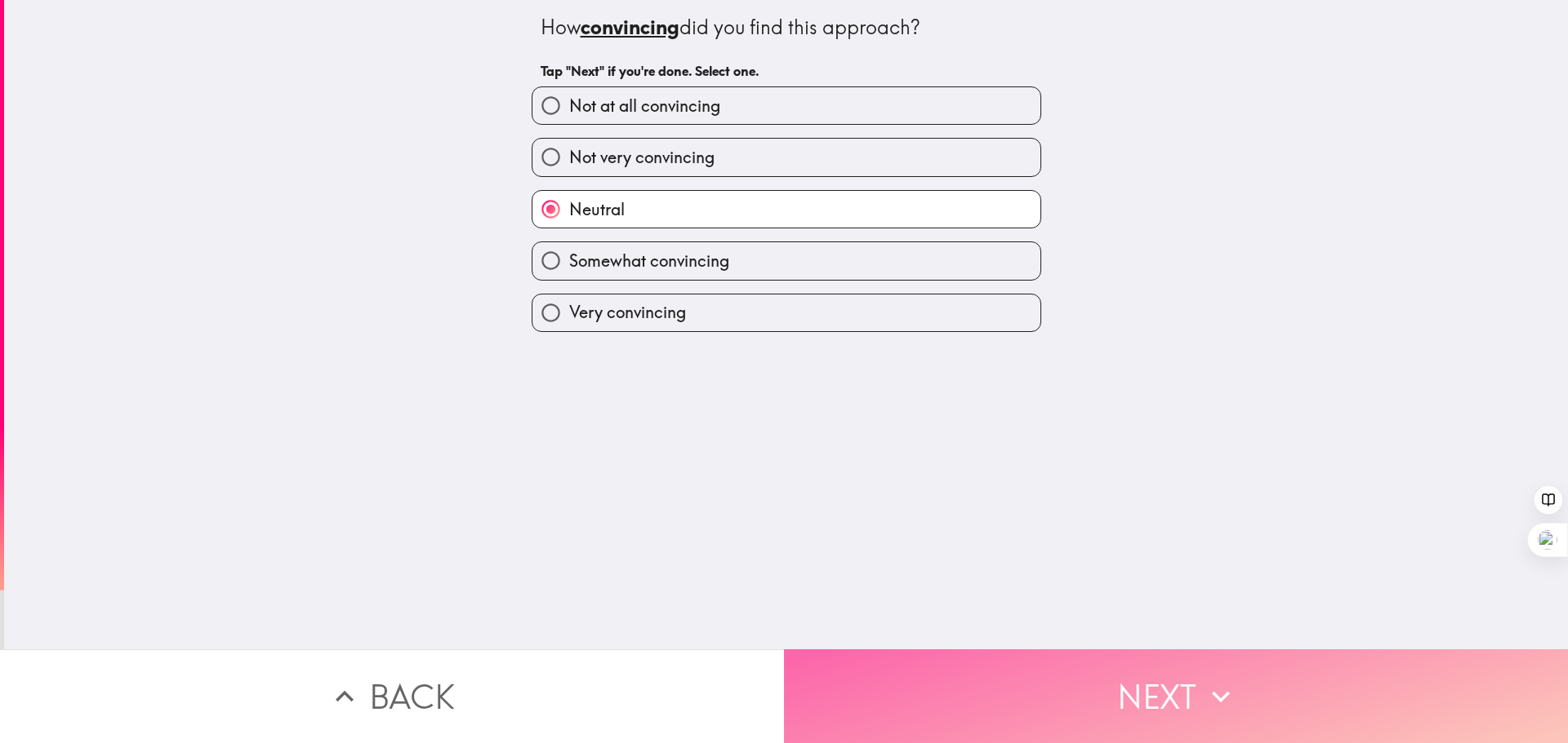
click at [849, 664] on button "Next" at bounding box center [1176, 696] width 784 height 94
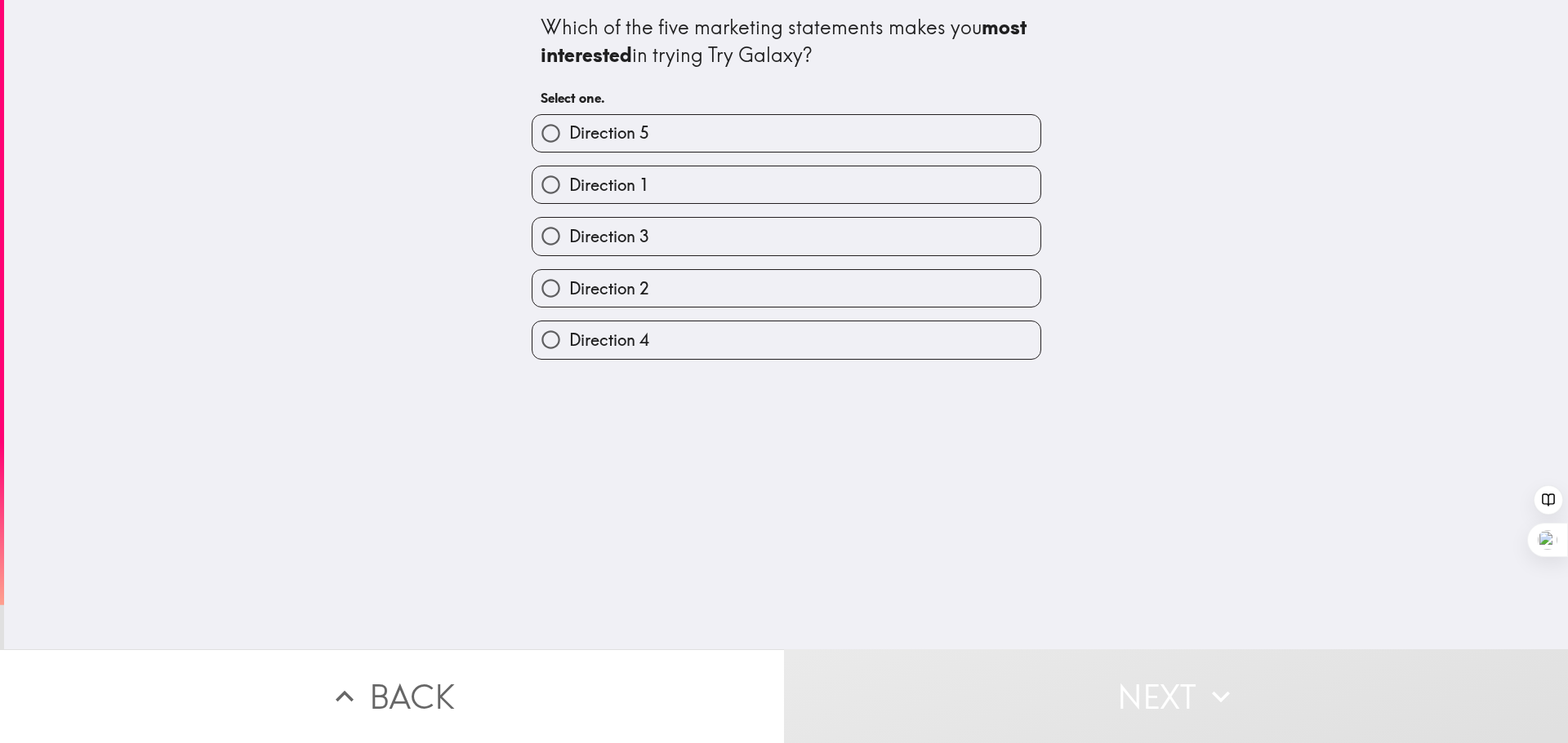
click at [698, 285] on label "Direction 2" at bounding box center [787, 288] width 508 height 37
click at [569, 285] on input "Direction 2" at bounding box center [551, 288] width 37 height 37
radio input "true"
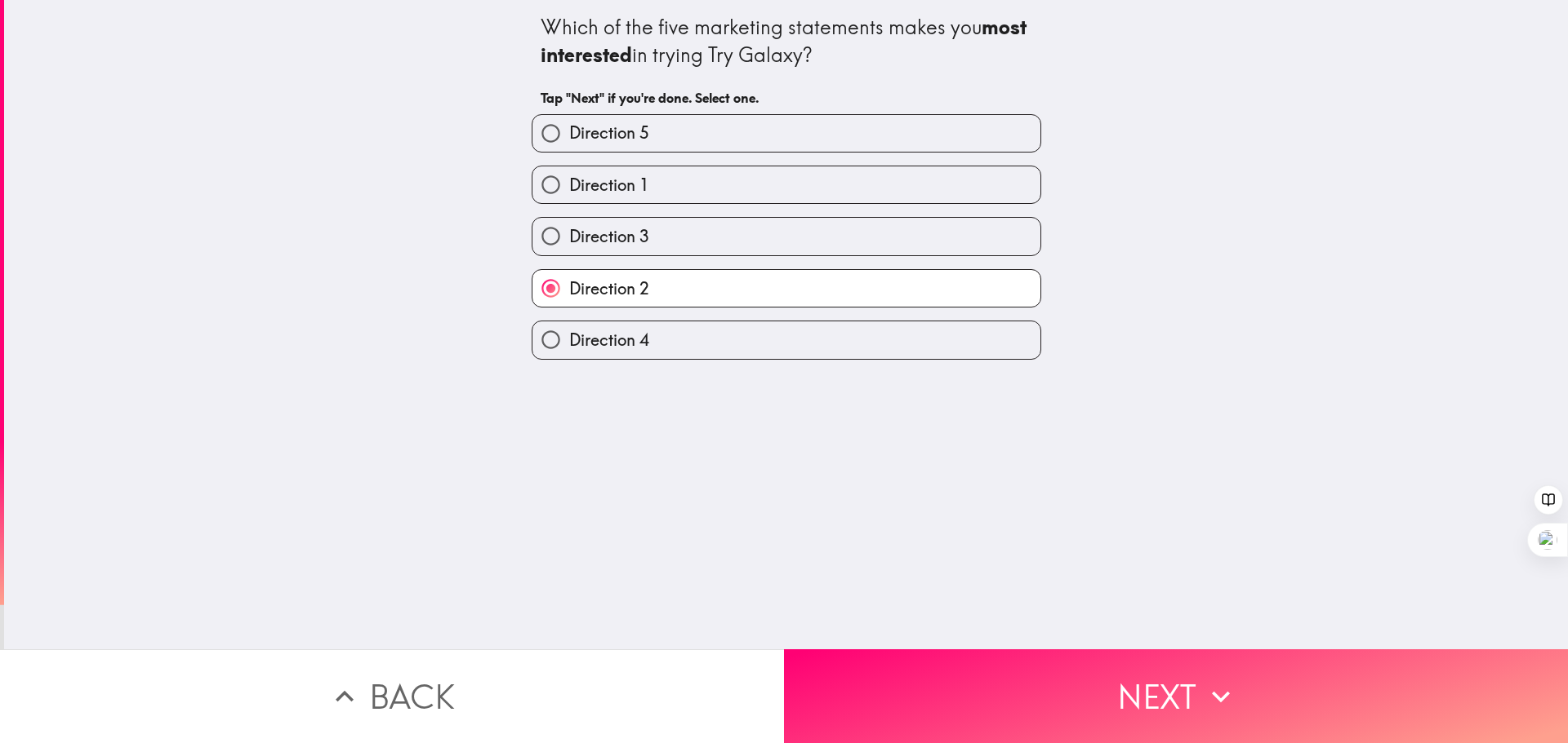
click at [683, 226] on label "Direction 3" at bounding box center [787, 236] width 508 height 37
click at [569, 226] on input "Direction 3" at bounding box center [551, 236] width 37 height 37
radio input "true"
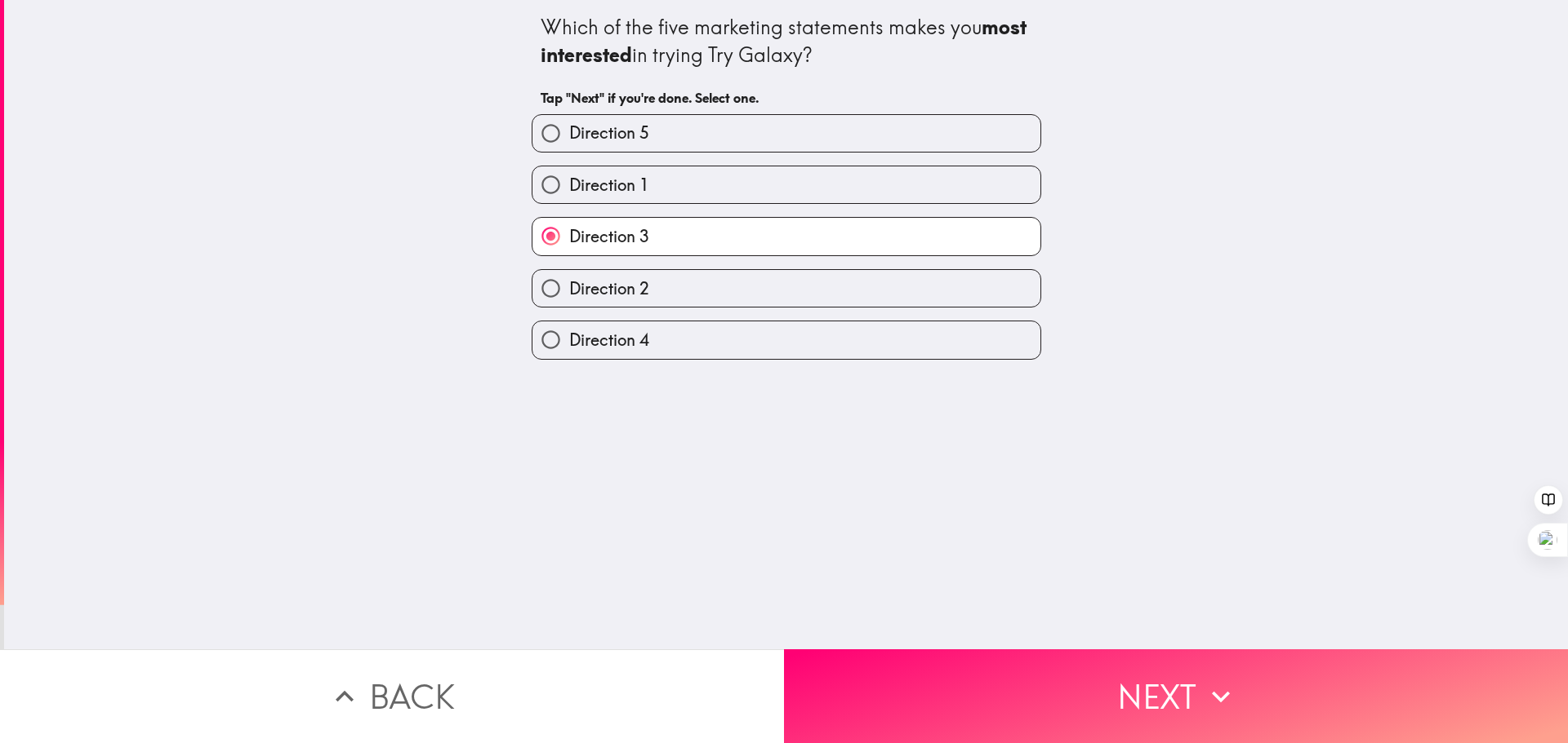
click at [673, 290] on label "Direction 2" at bounding box center [787, 288] width 508 height 37
click at [569, 290] on input "Direction 2" at bounding box center [551, 288] width 37 height 37
radio input "true"
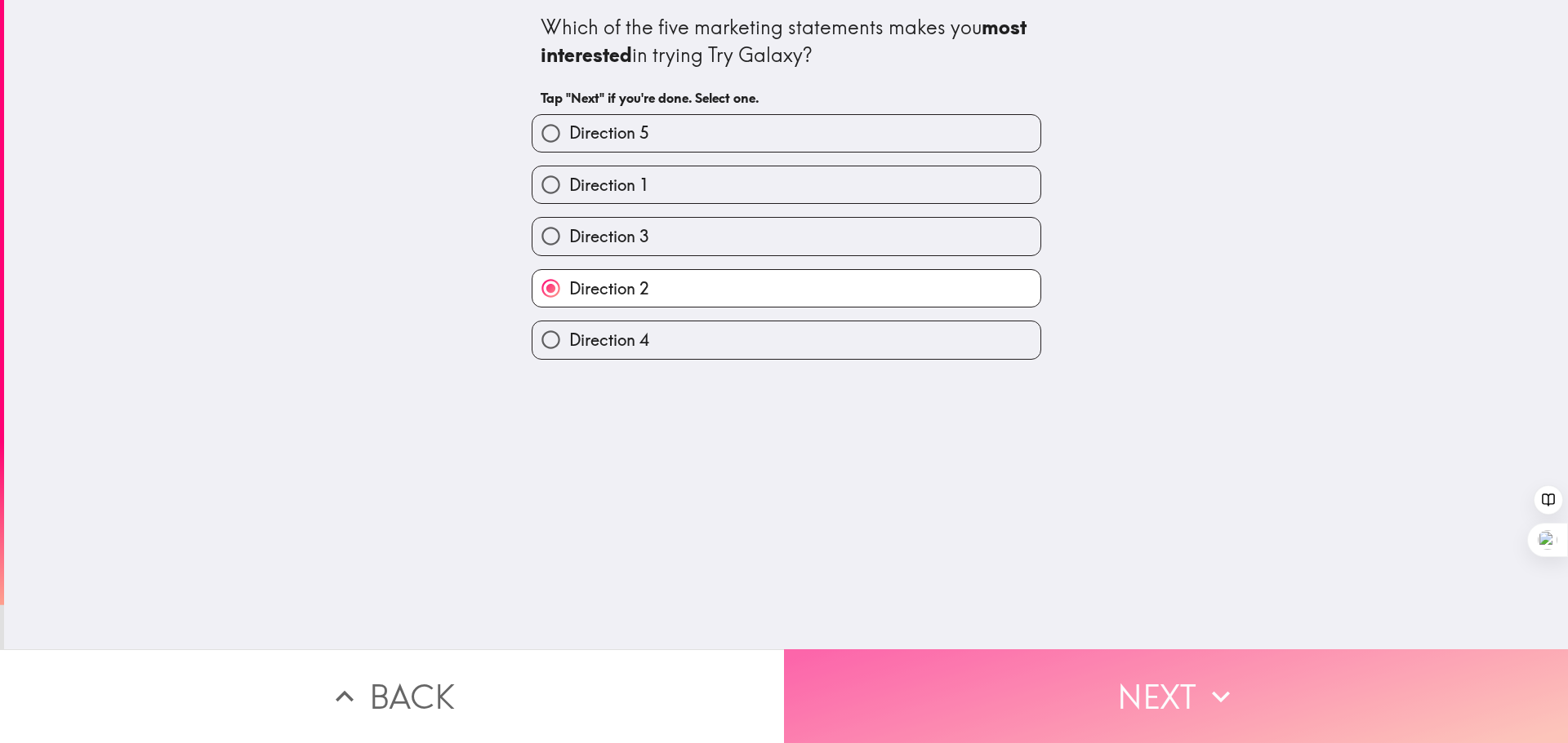
click at [1112, 696] on button "Next" at bounding box center [1176, 696] width 784 height 94
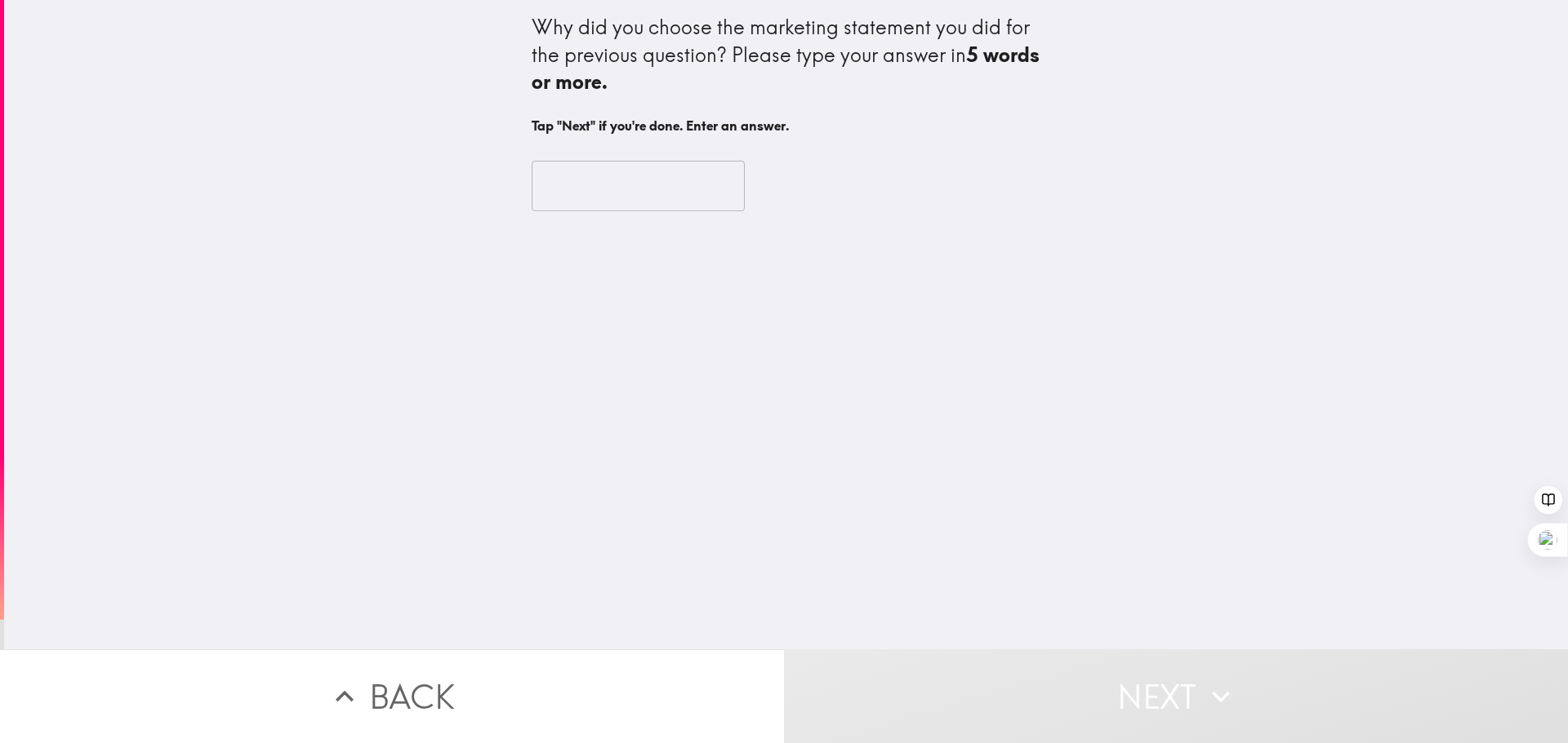
click at [676, 190] on input "text" at bounding box center [638, 186] width 213 height 51
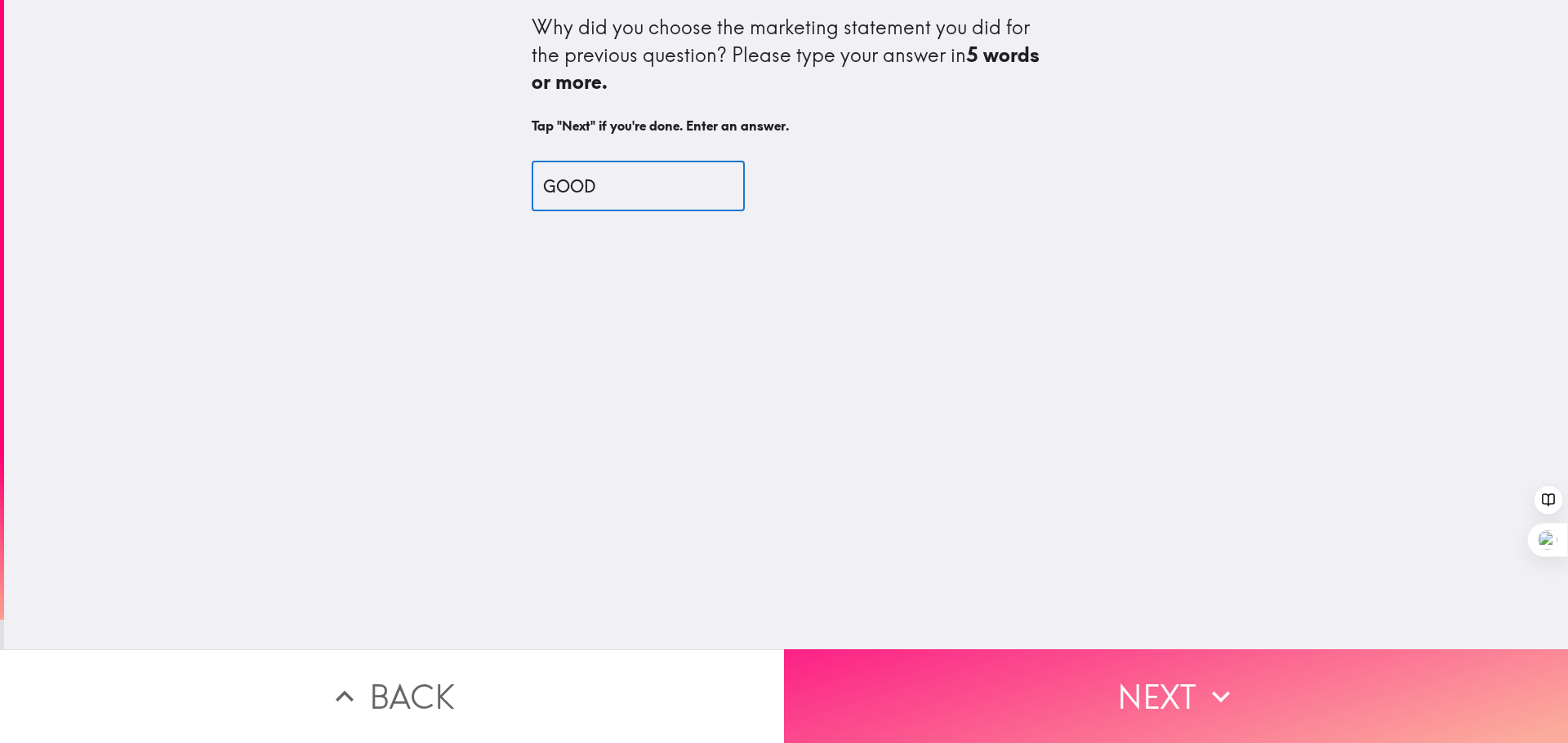
type input "GOOD"
click at [1143, 683] on button "Next" at bounding box center [1176, 696] width 784 height 94
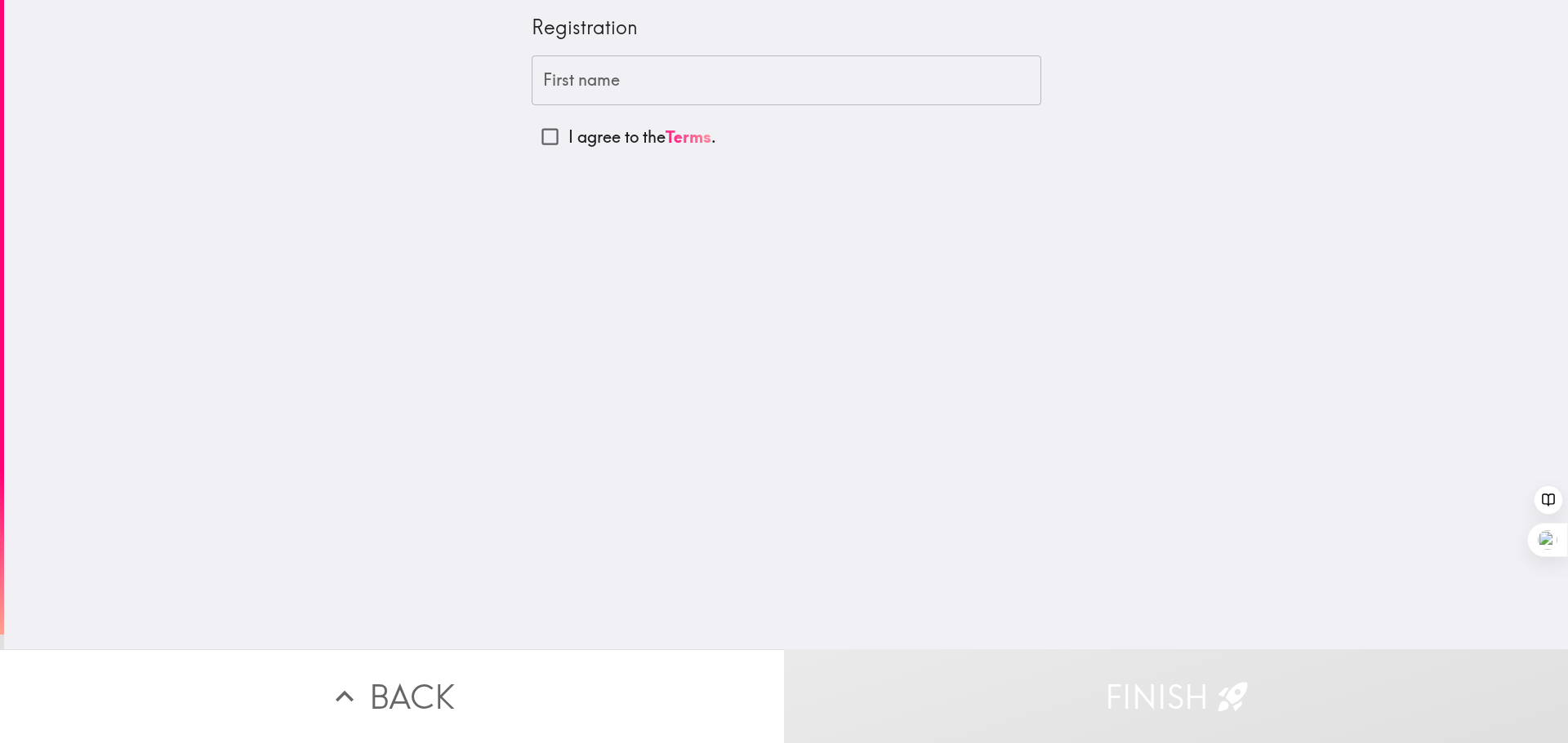
click at [536, 132] on input "I agree to the Terms ." at bounding box center [550, 136] width 37 height 37
checkbox input "true"
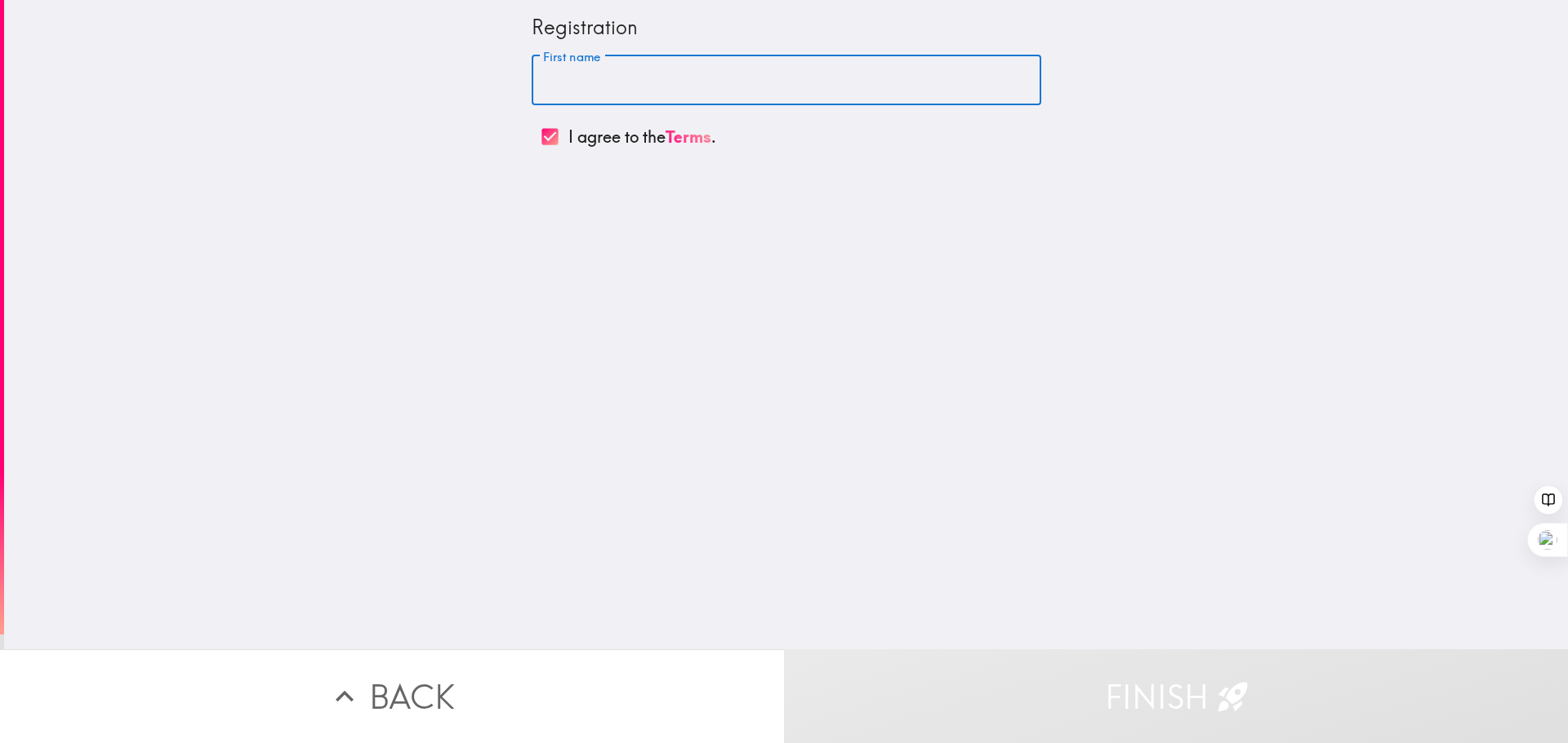
click at [565, 77] on input "First name" at bounding box center [787, 80] width 509 height 51
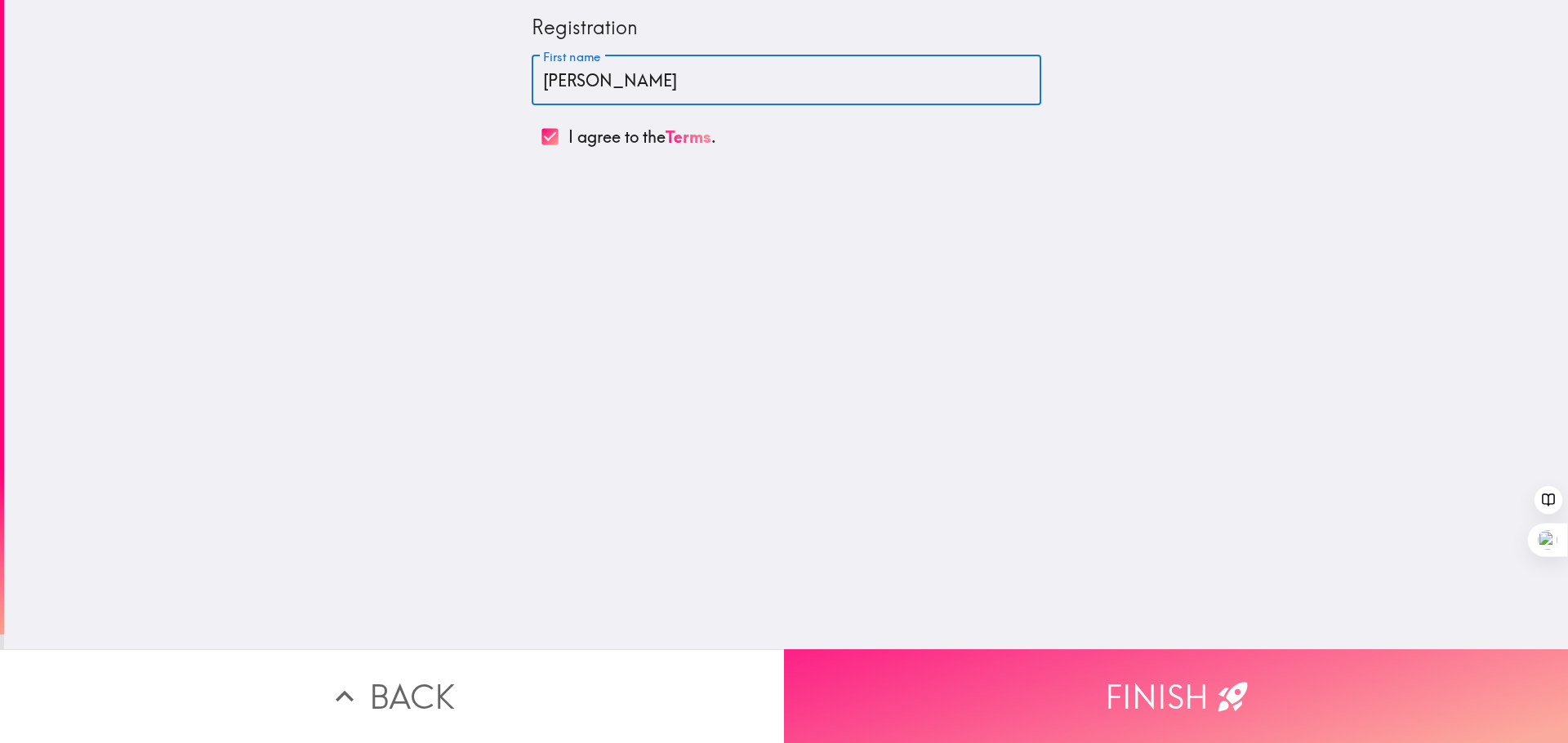
type input "[PERSON_NAME]"
click at [1122, 683] on button "Finish" at bounding box center [1176, 696] width 784 height 94
